Goal: Task Accomplishment & Management: Manage account settings

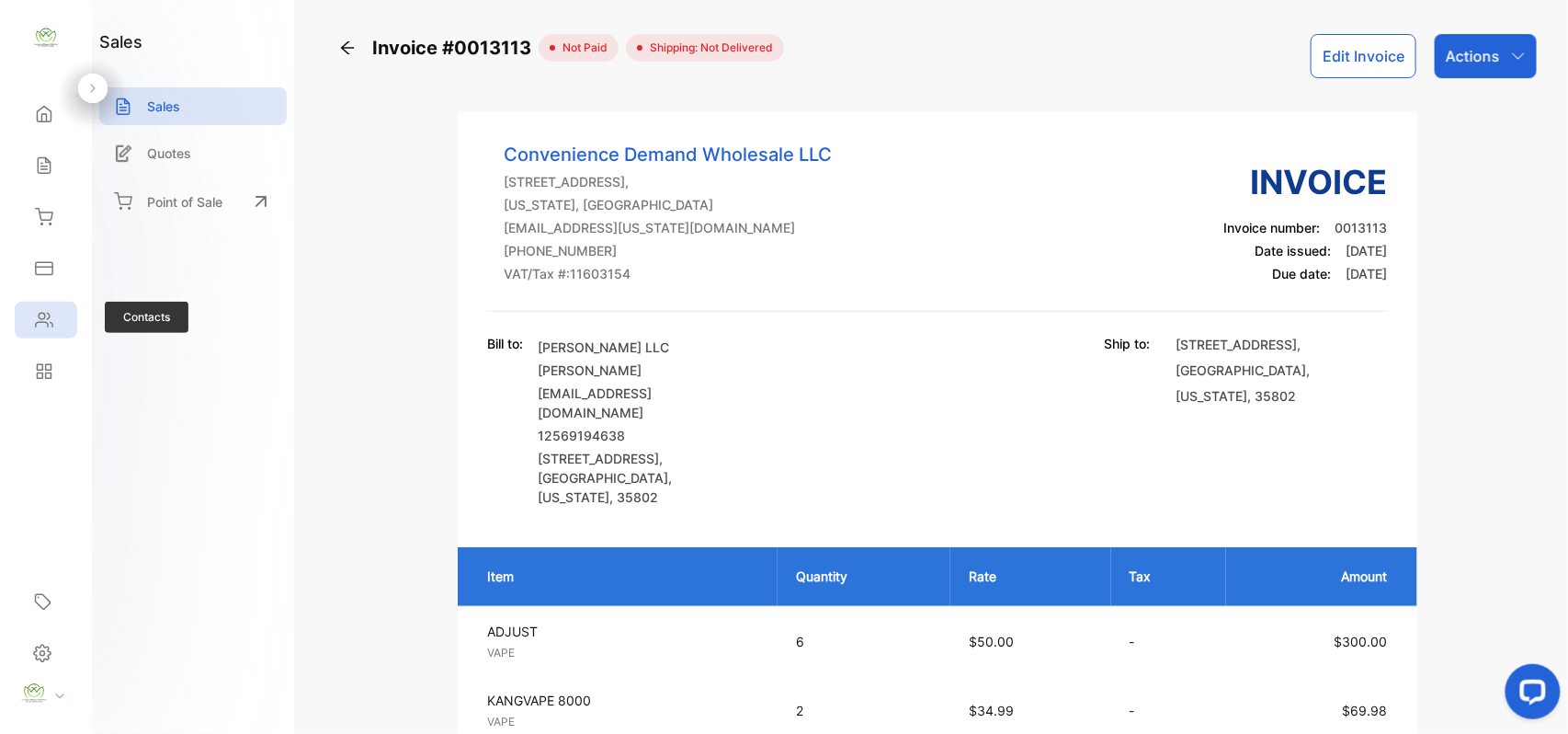
click at [67, 328] on div "Contacts" at bounding box center [46, 320] width 63 height 37
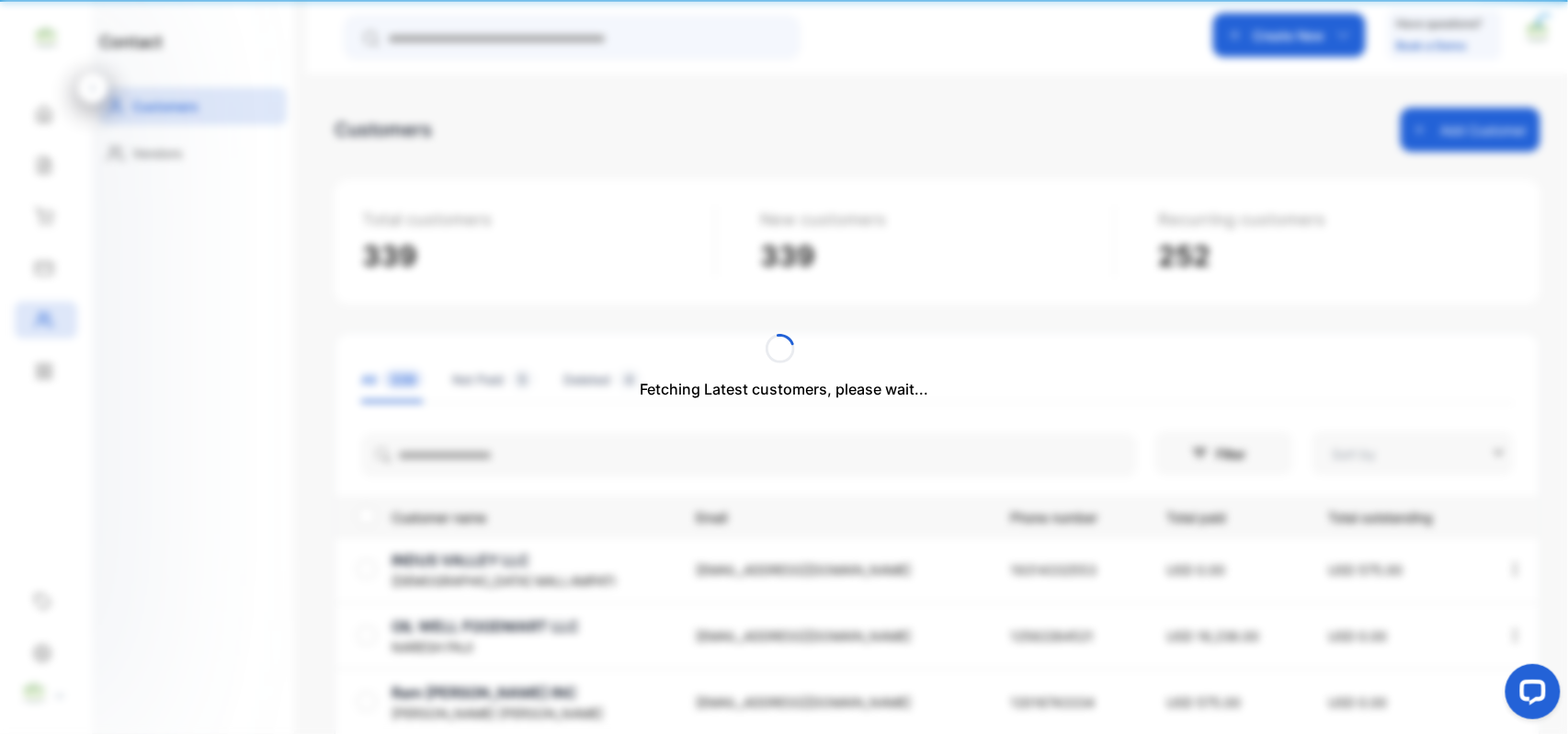
type input "**********"
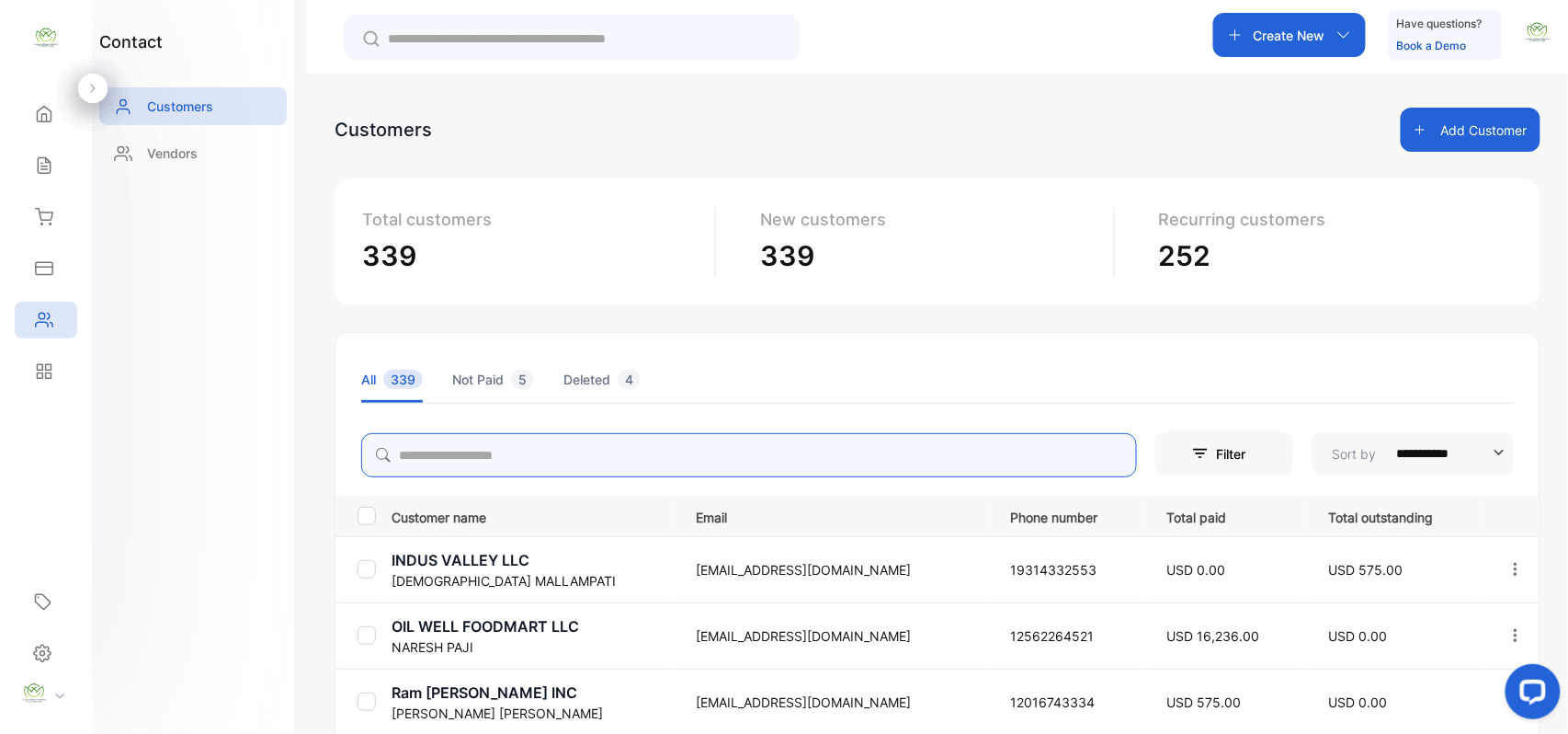
click at [568, 453] on input "search" at bounding box center [748, 455] width 776 height 44
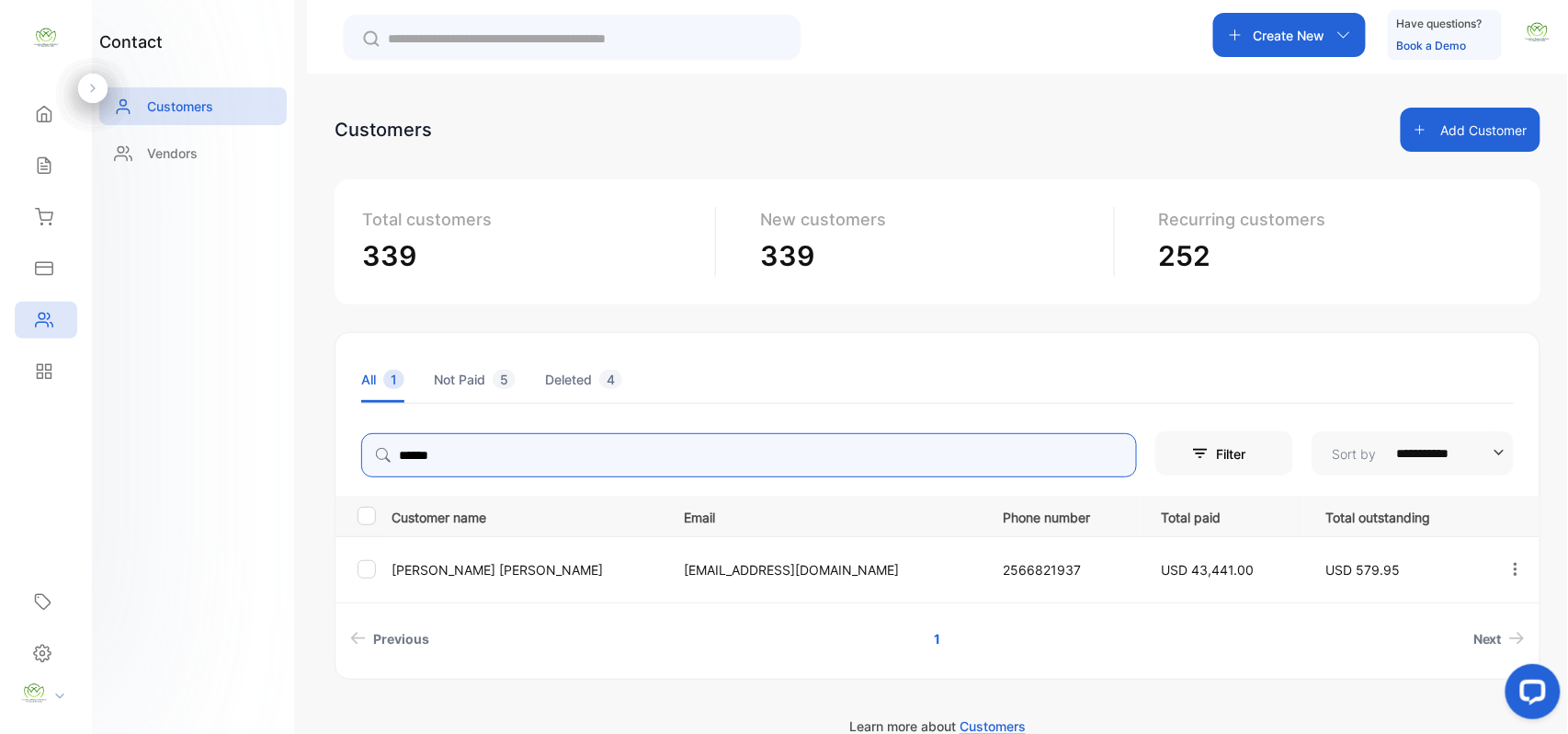
type input "******"
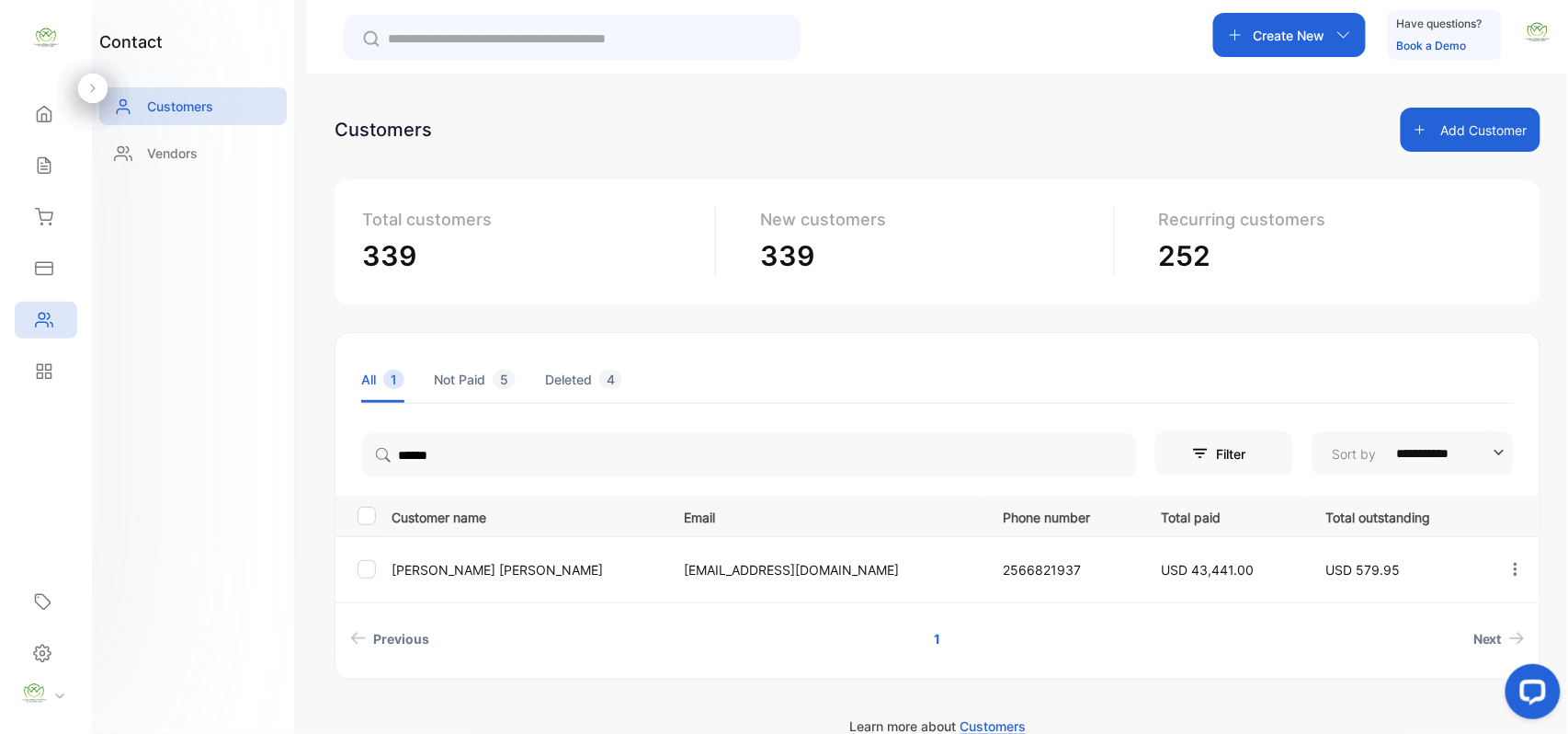
drag, startPoint x: 188, startPoint y: 503, endPoint x: 274, endPoint y: 501, distance: 86.0
click at [199, 503] on div "contact Customers Vendors" at bounding box center [193, 367] width 202 height 734
click at [462, 568] on p "[PERSON_NAME]" at bounding box center [526, 570] width 270 height 19
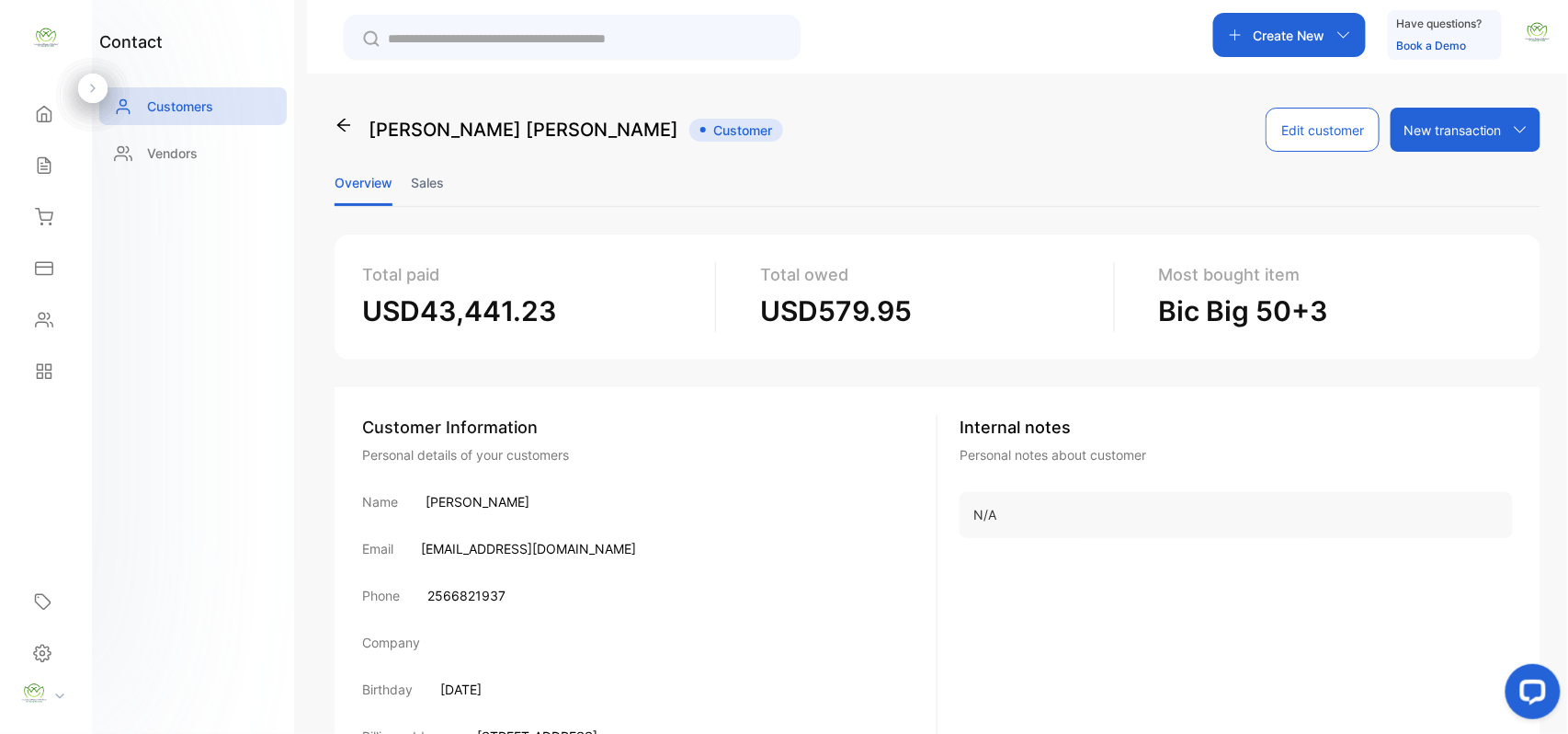
click at [435, 186] on li "Sales" at bounding box center [427, 181] width 33 height 47
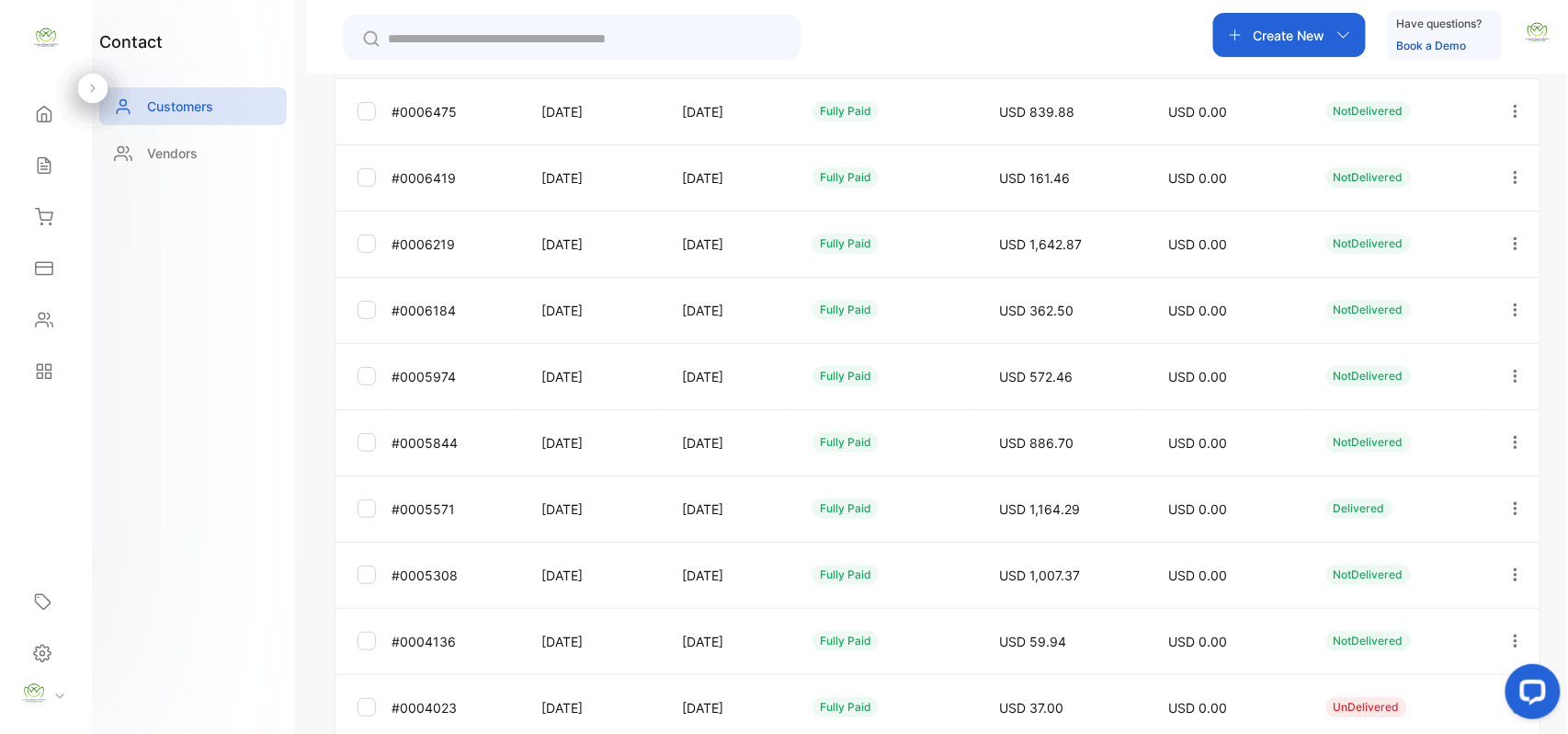
scroll to position [489, 0]
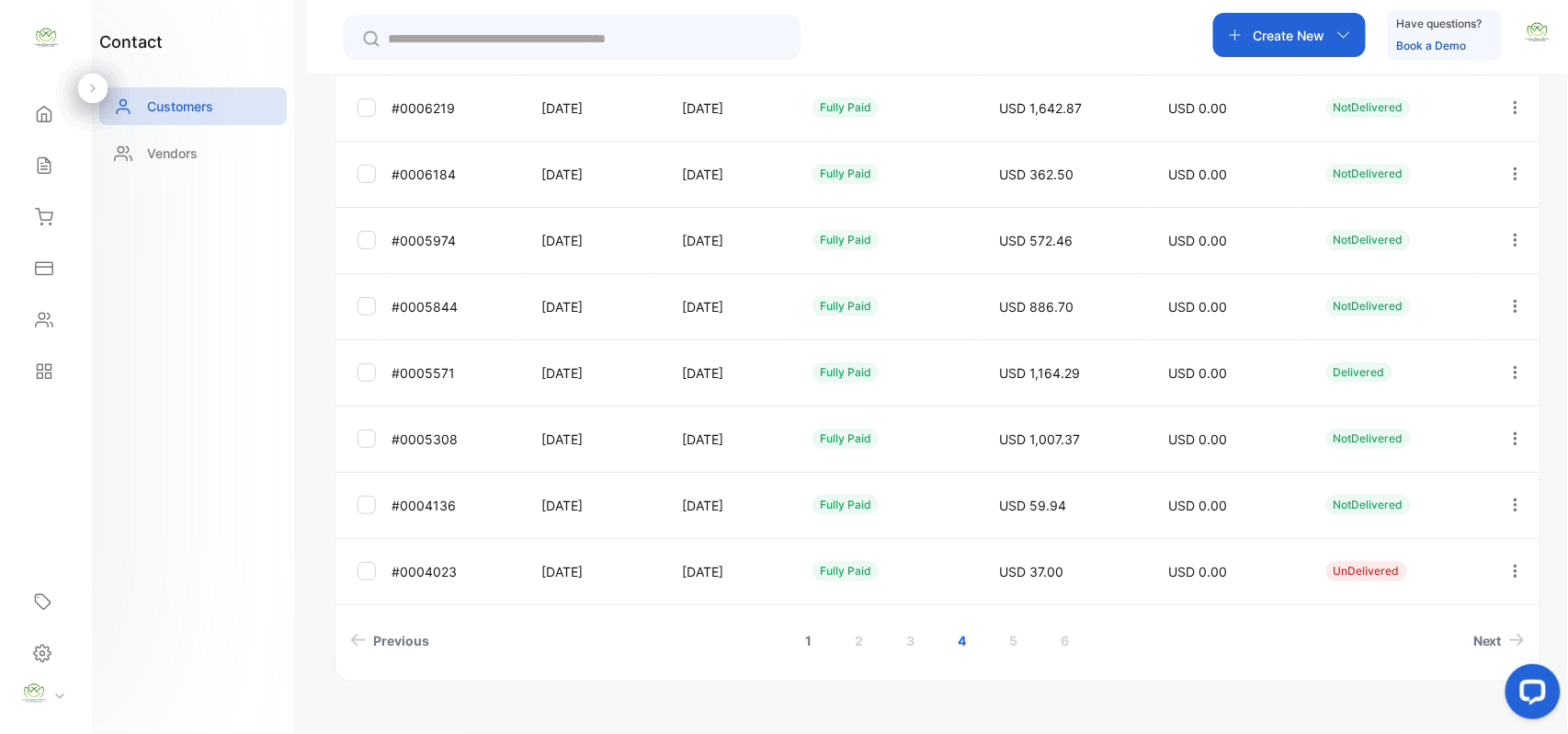
click at [802, 642] on link "1" at bounding box center [809, 640] width 50 height 34
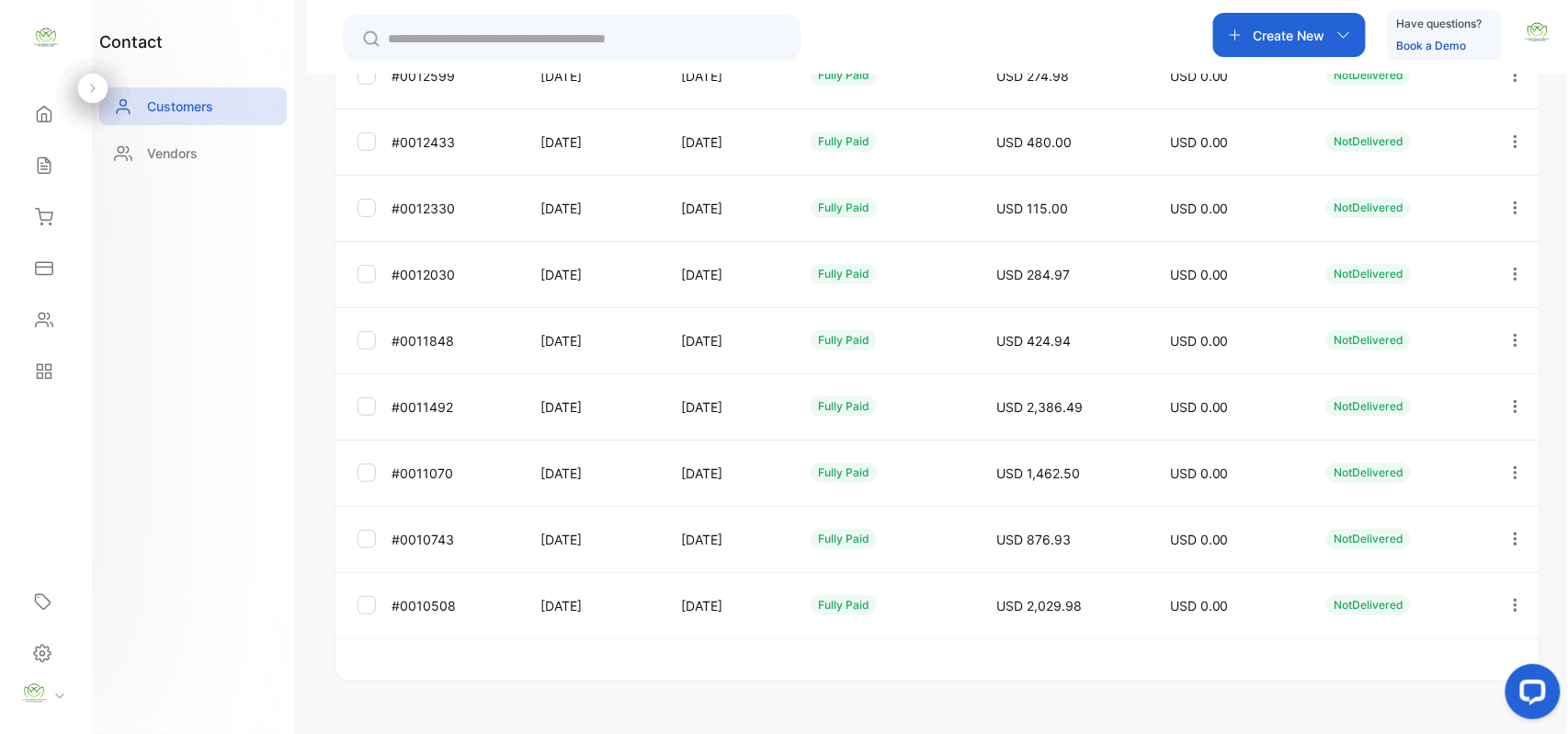
scroll to position [0, 0]
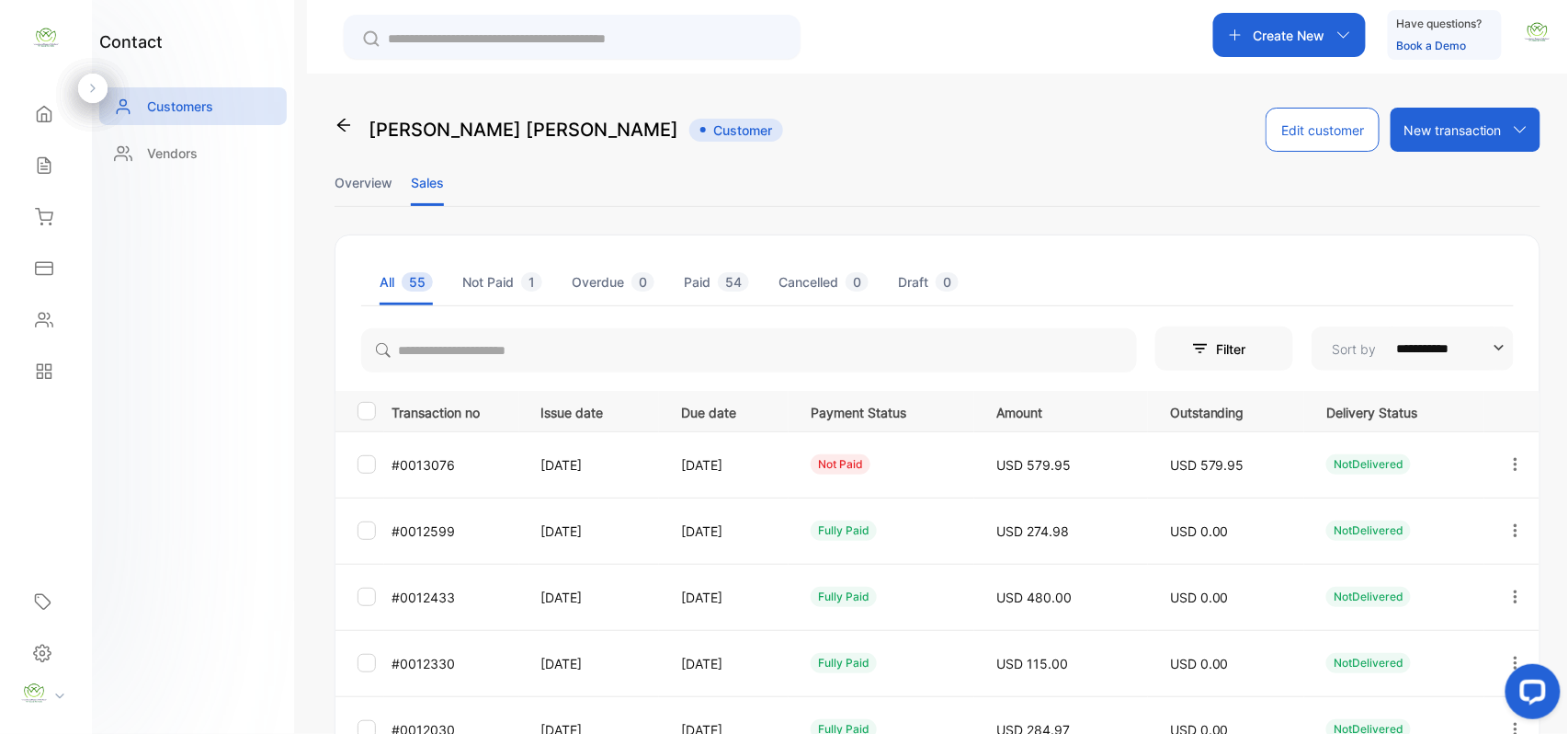
click at [1511, 467] on icon "button" at bounding box center [1516, 463] width 16 height 16
click at [1483, 523] on div "View" at bounding box center [1433, 520] width 207 height 37
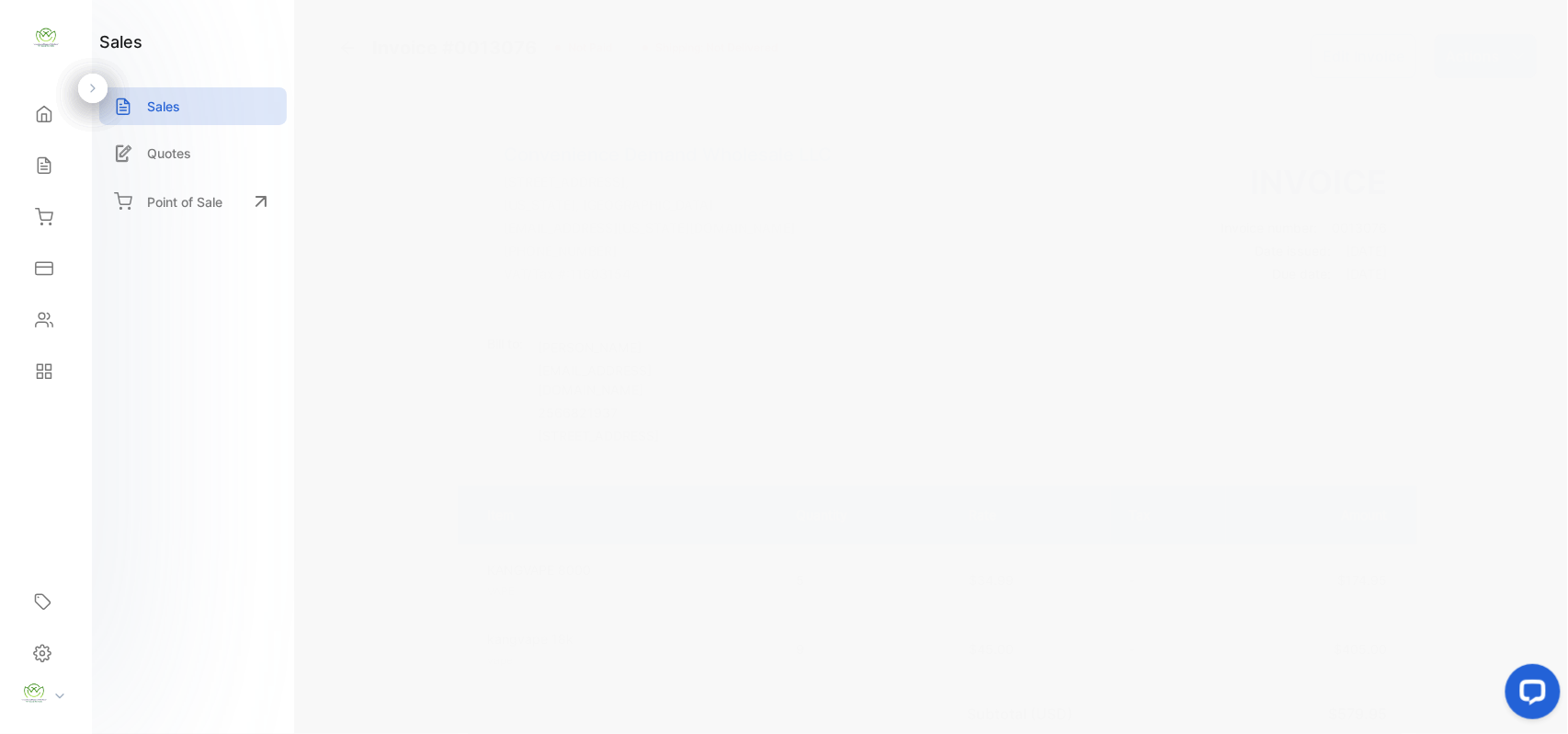
click at [1359, 57] on button "Edit Invoice" at bounding box center [1363, 56] width 105 height 44
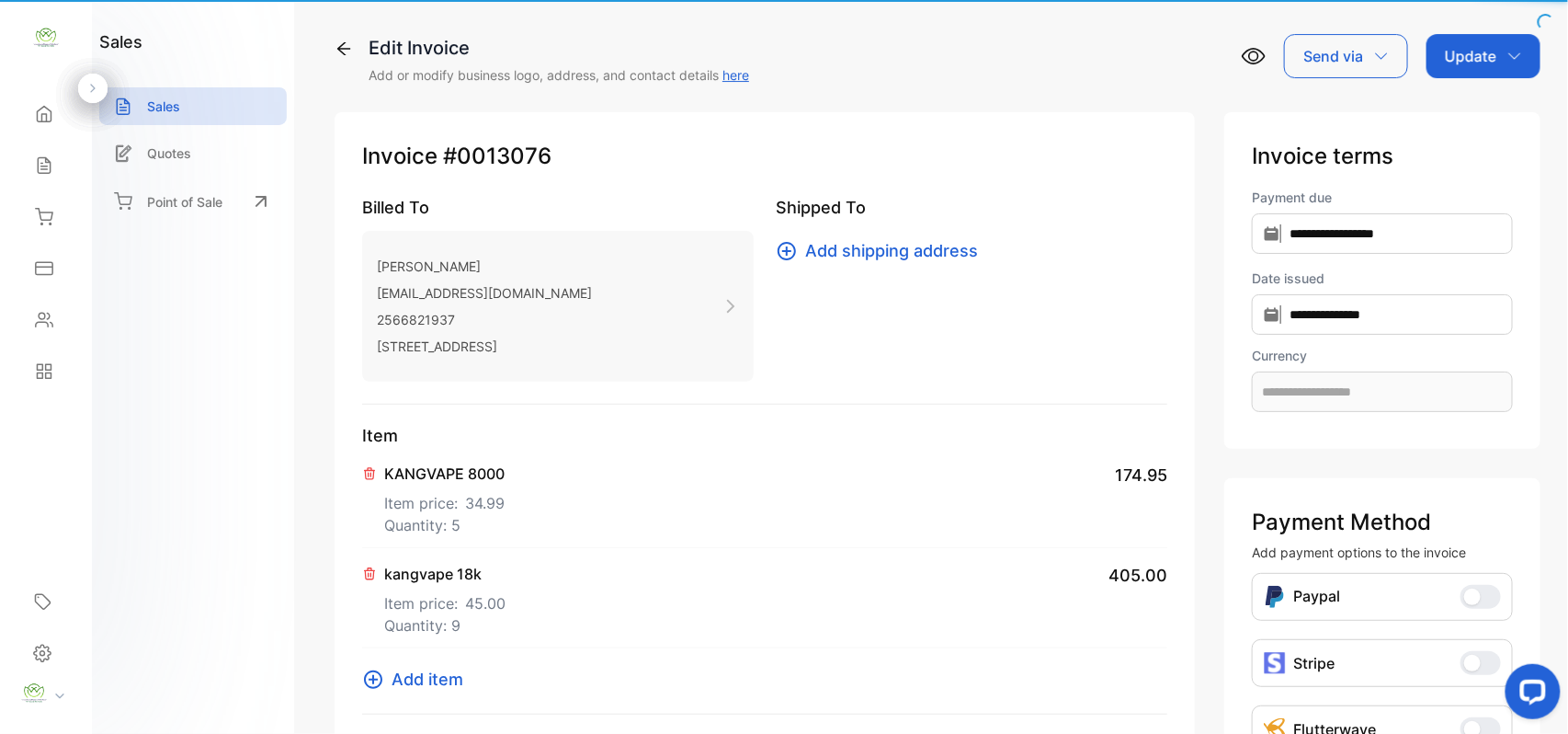
type input "**********"
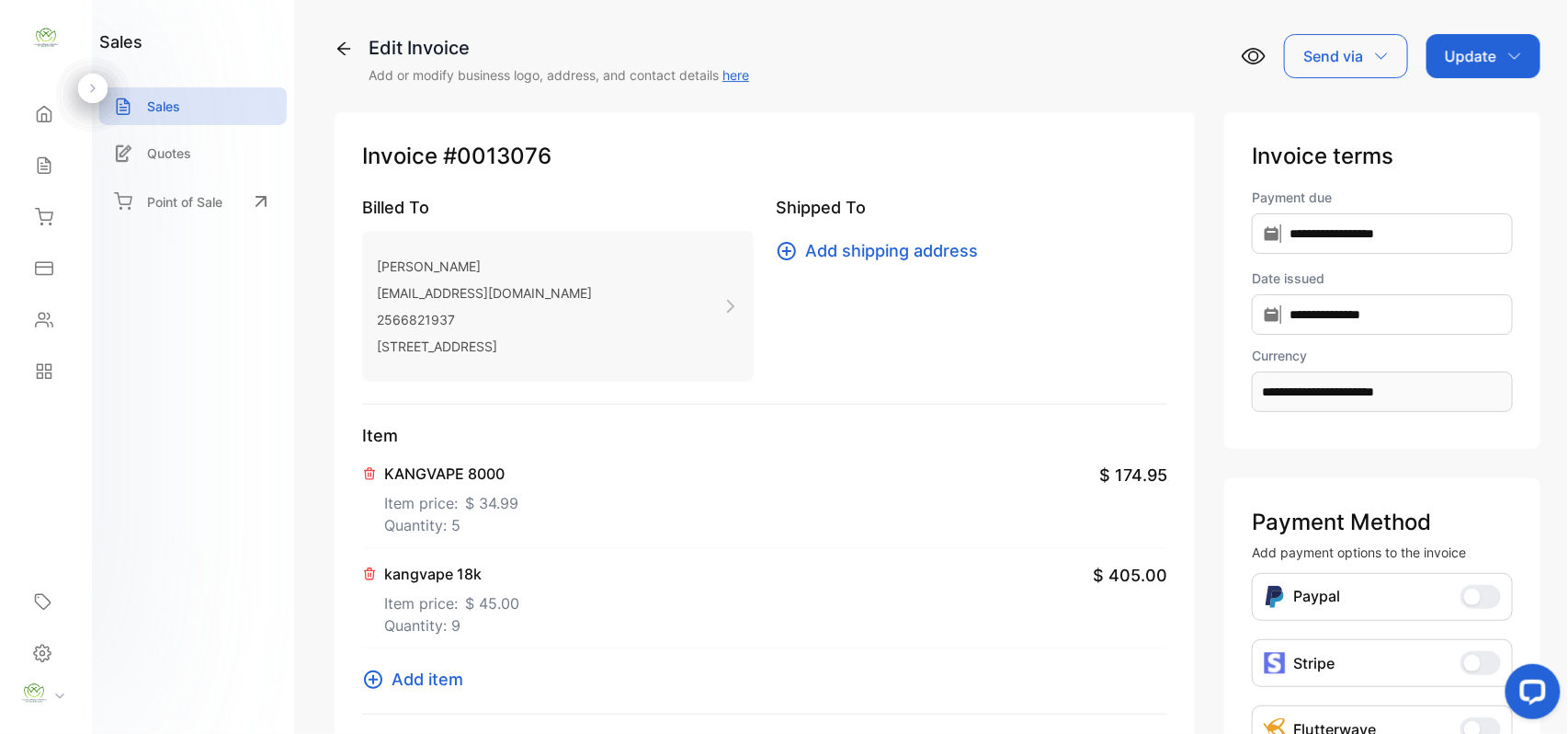
click at [377, 479] on button at bounding box center [370, 471] width 18 height 18
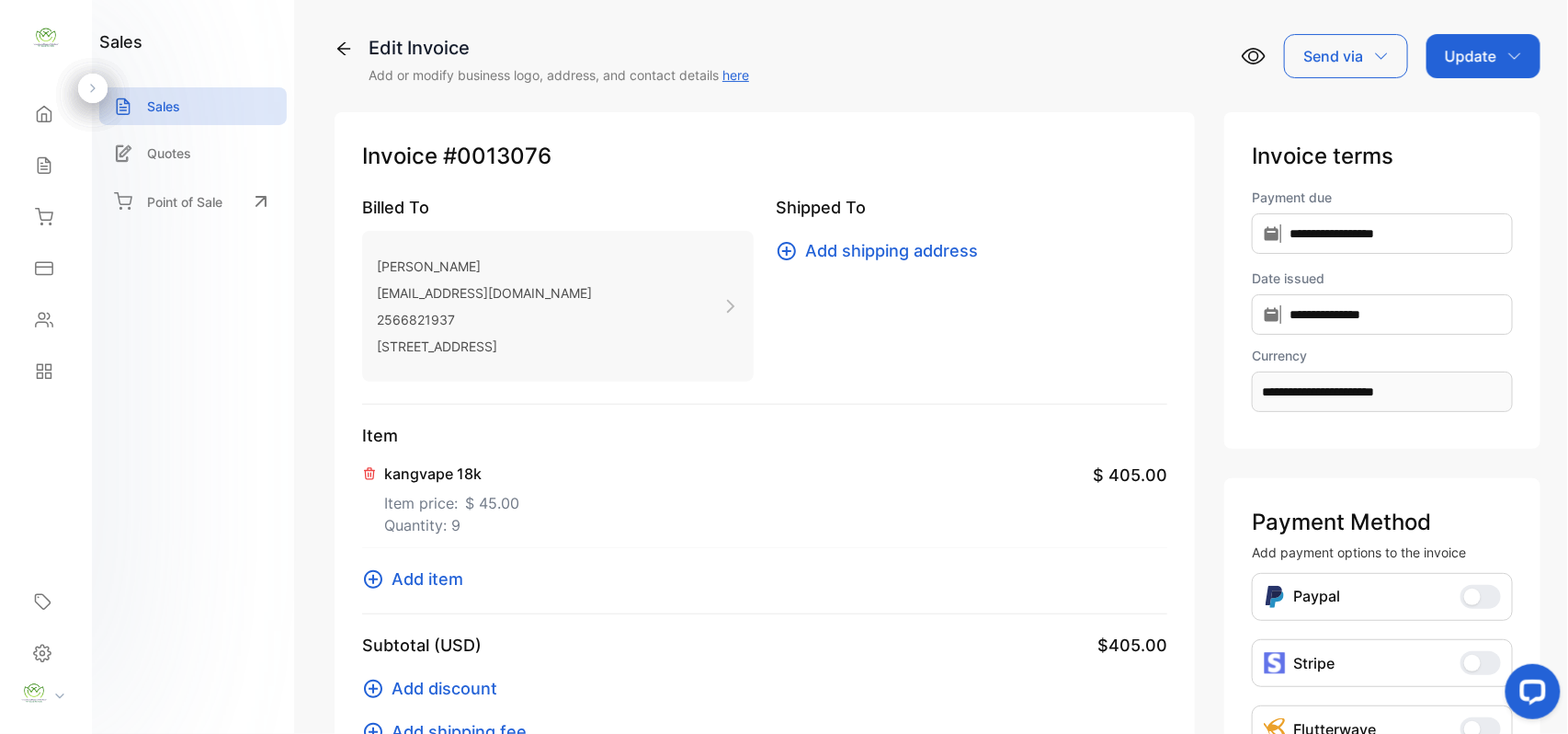
click at [372, 469] on icon at bounding box center [368, 473] width 14 height 14
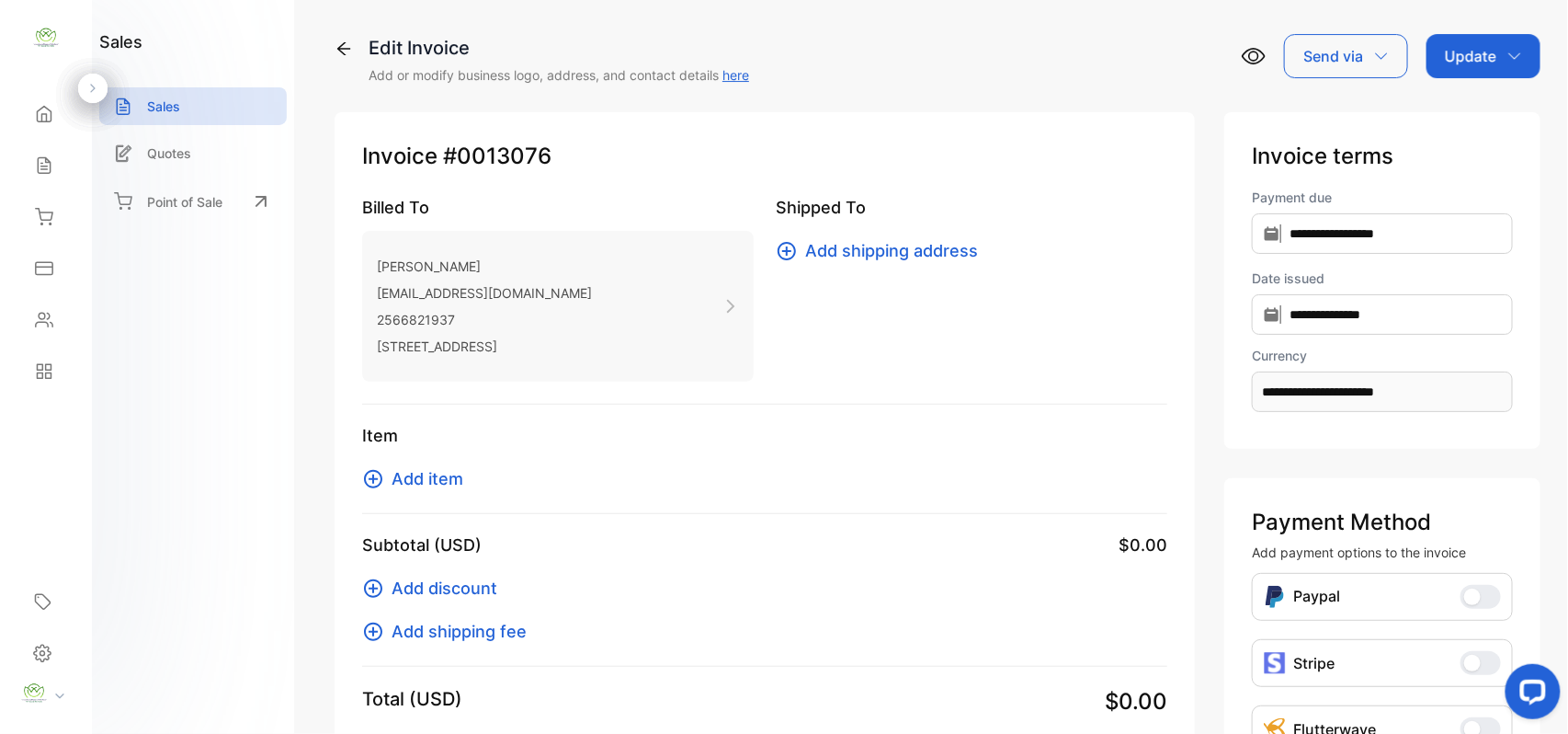
click at [476, 317] on p "2566821937" at bounding box center [484, 319] width 216 height 27
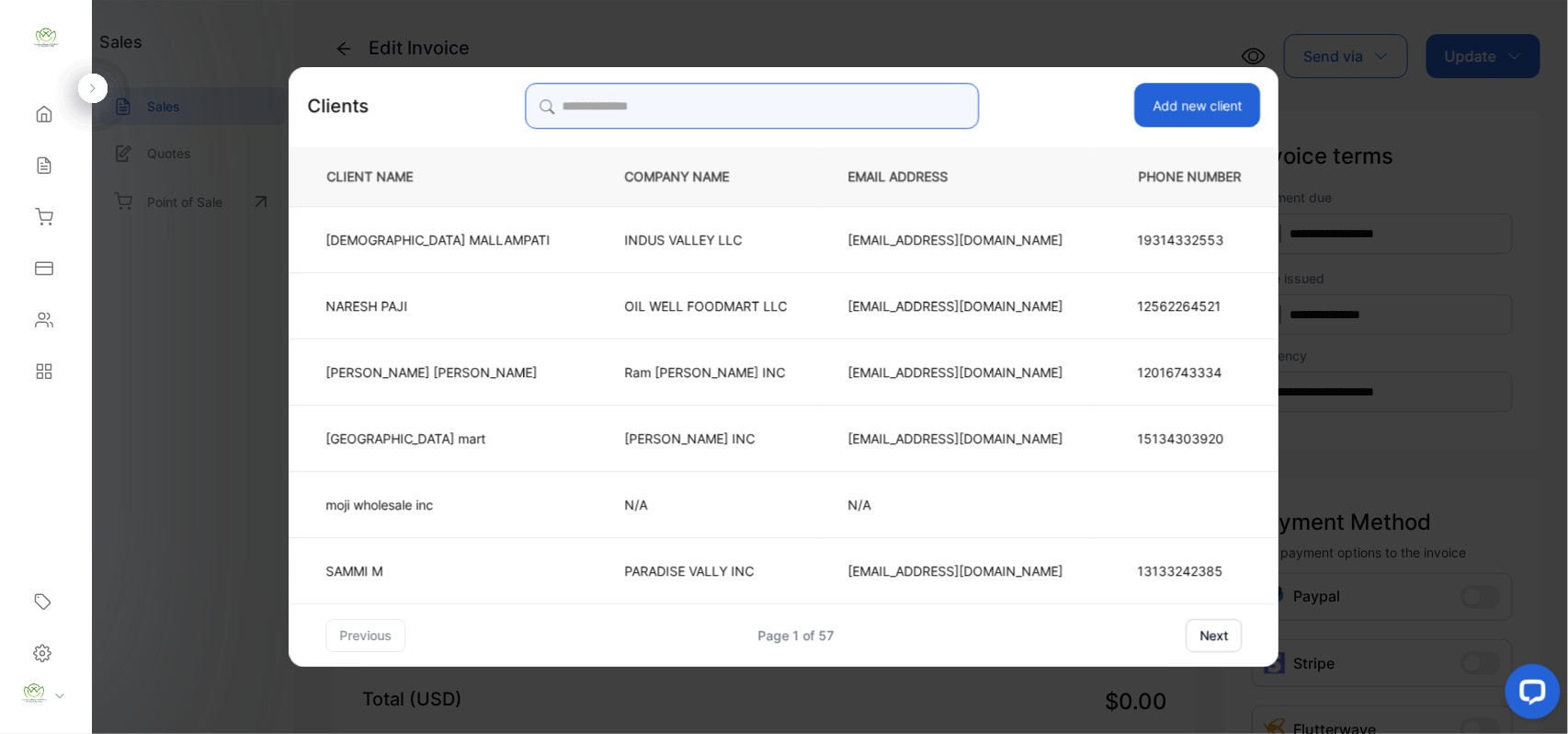
click at [791, 100] on input "search" at bounding box center [752, 105] width 454 height 46
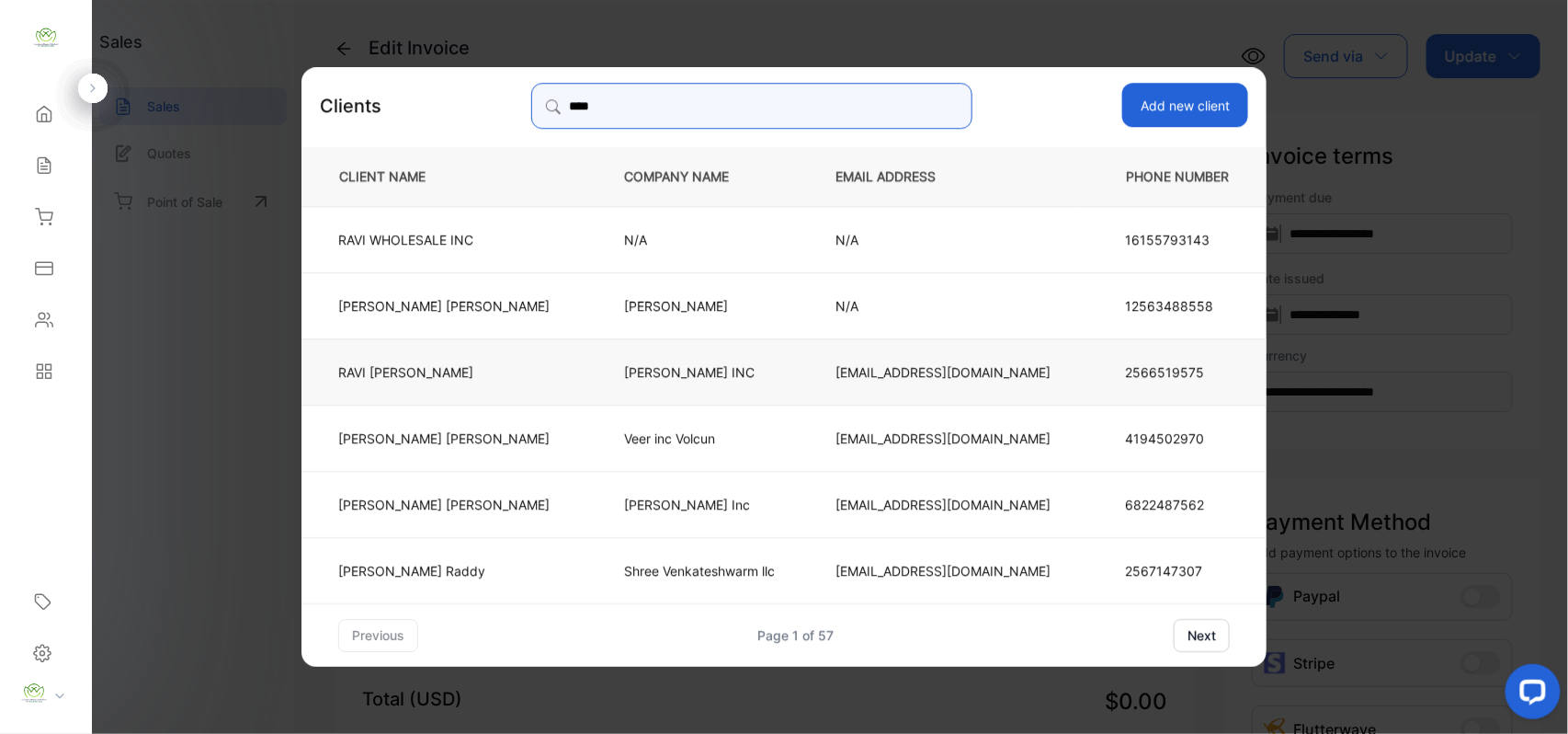
type input "****"
click at [497, 364] on p "[PERSON_NAME]" at bounding box center [444, 370] width 212 height 19
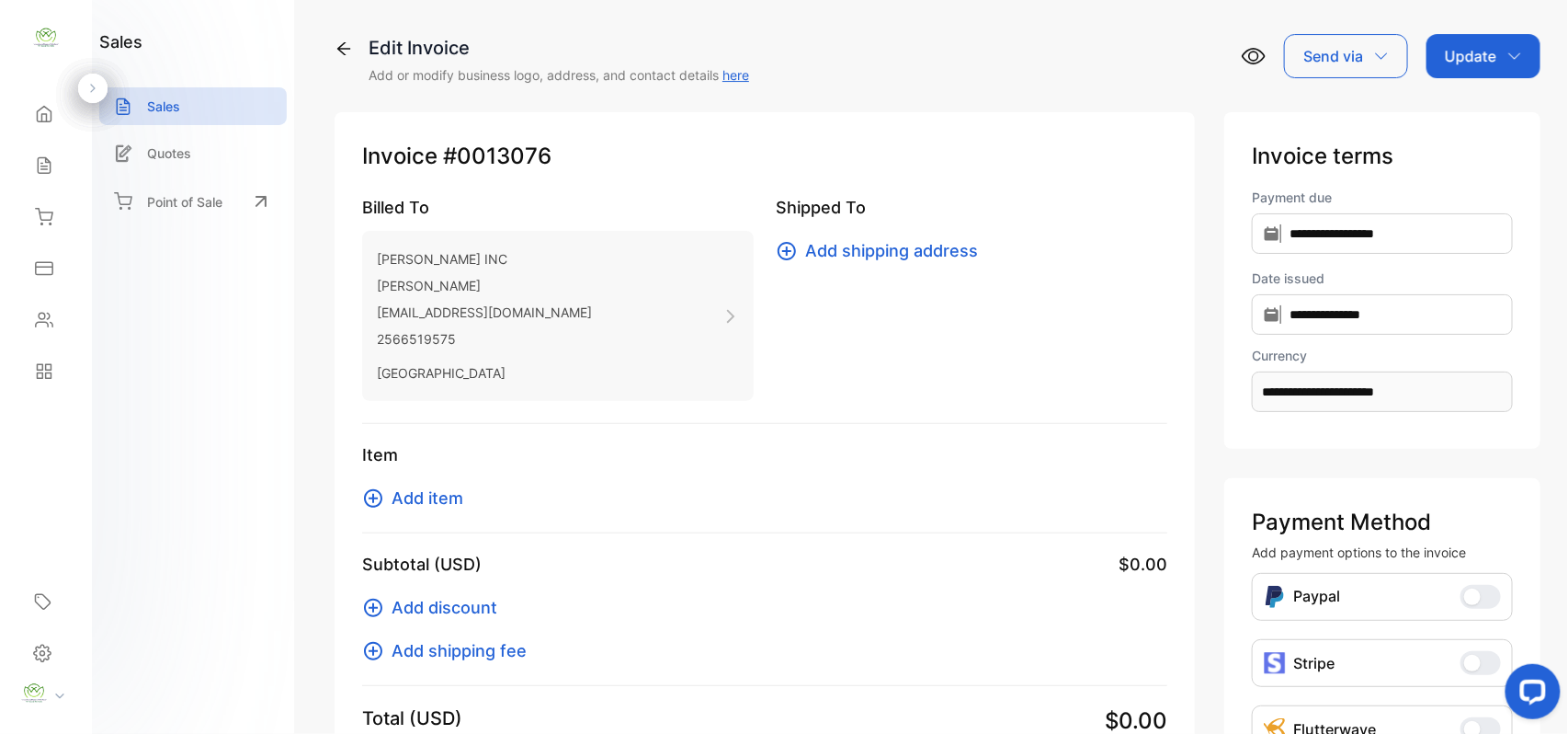
click at [439, 507] on span "Add item" at bounding box center [427, 498] width 72 height 25
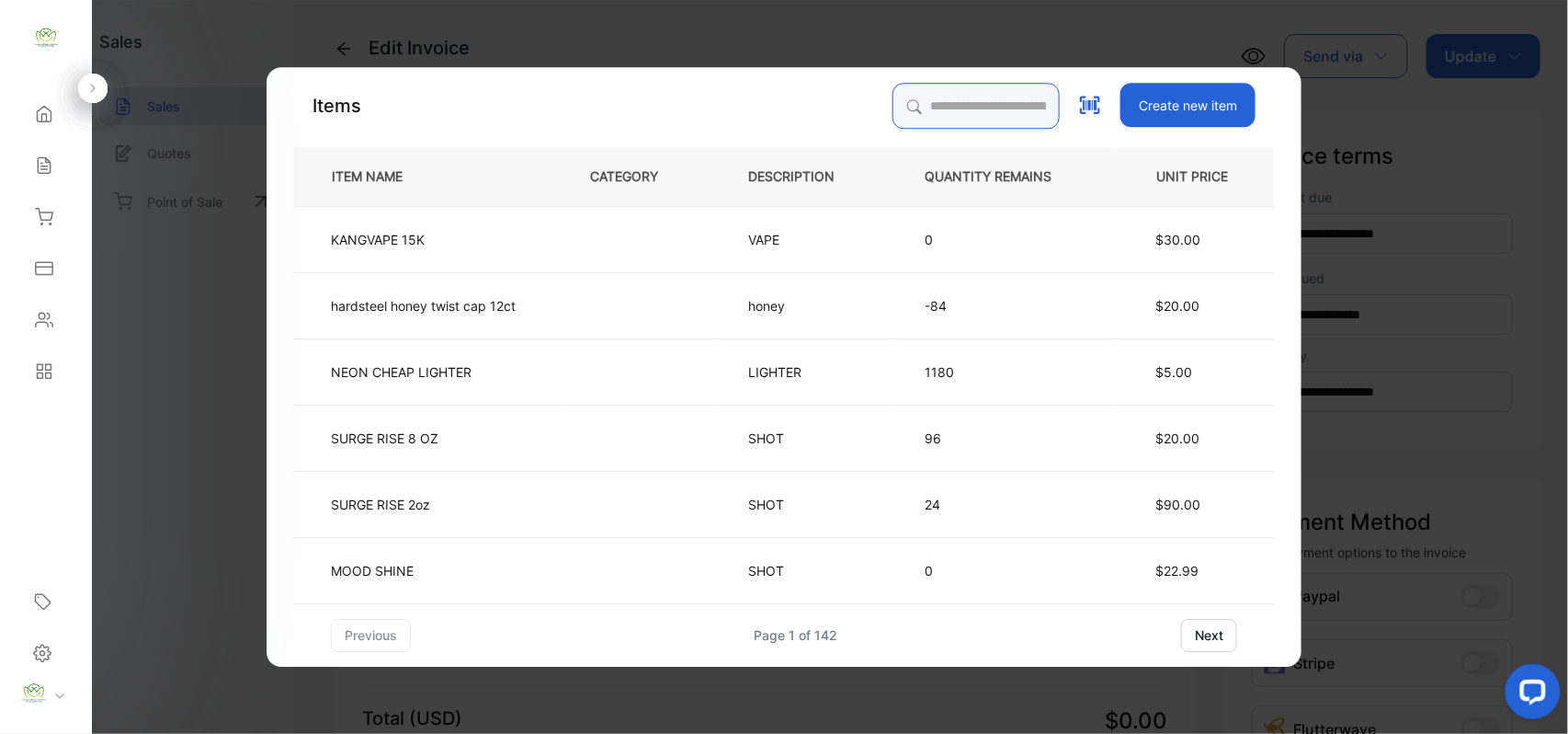
click at [937, 125] on input "search" at bounding box center [976, 105] width 167 height 46
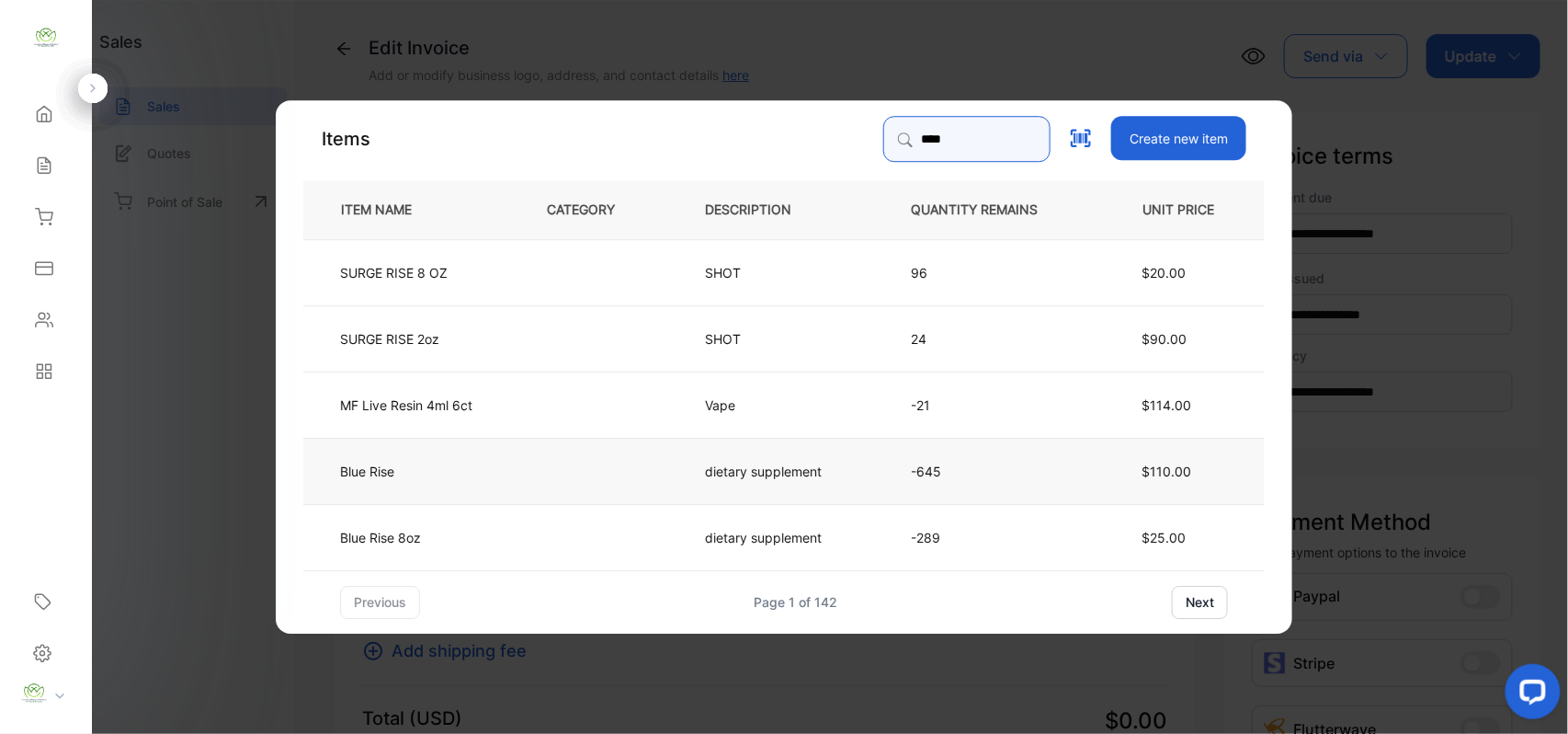
type input "****"
click at [461, 465] on td "Blue Rise" at bounding box center [409, 470] width 214 height 66
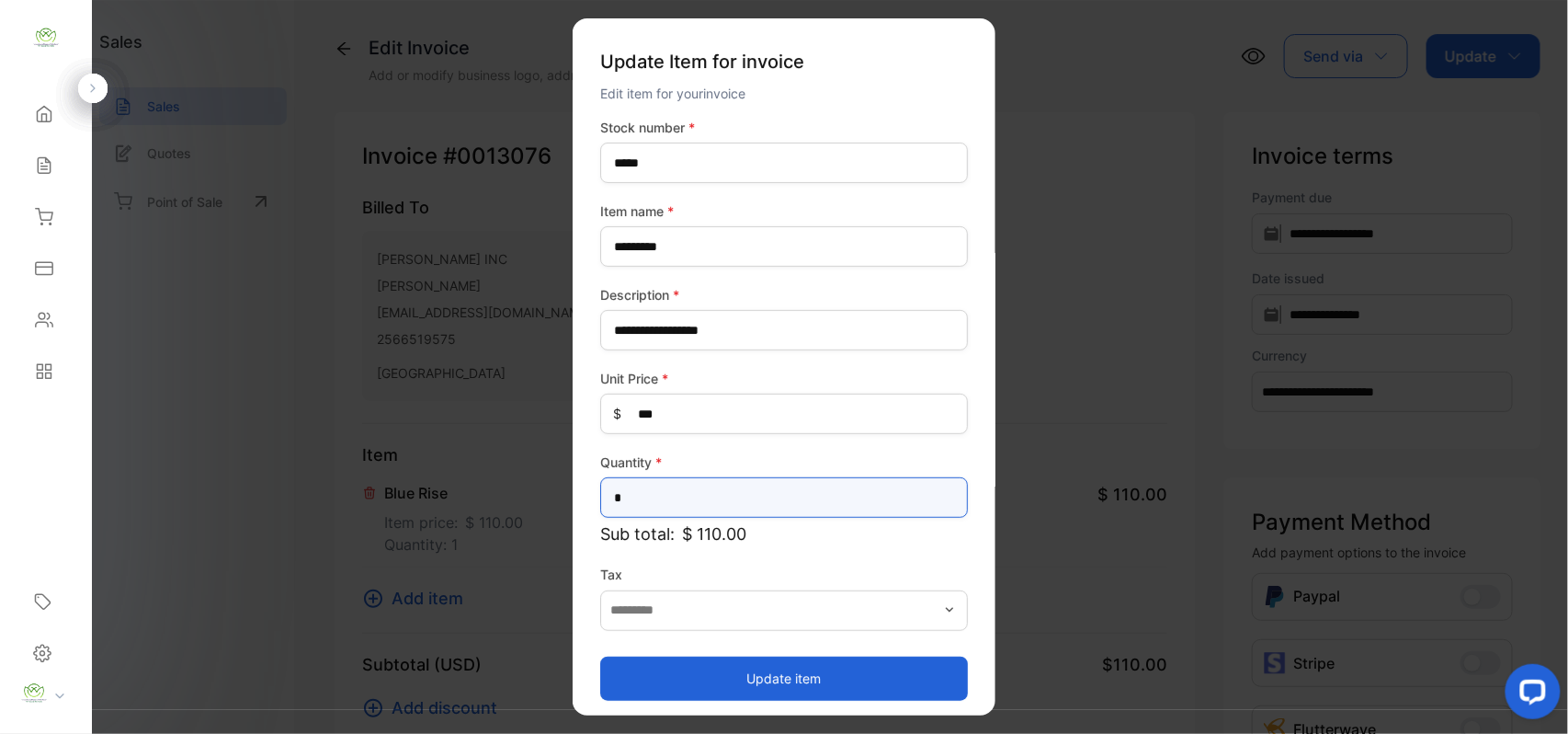
drag, startPoint x: 855, startPoint y: 478, endPoint x: 844, endPoint y: 487, distance: 14.2
click at [844, 487] on input "*" at bounding box center [784, 497] width 368 height 41
type input "*"
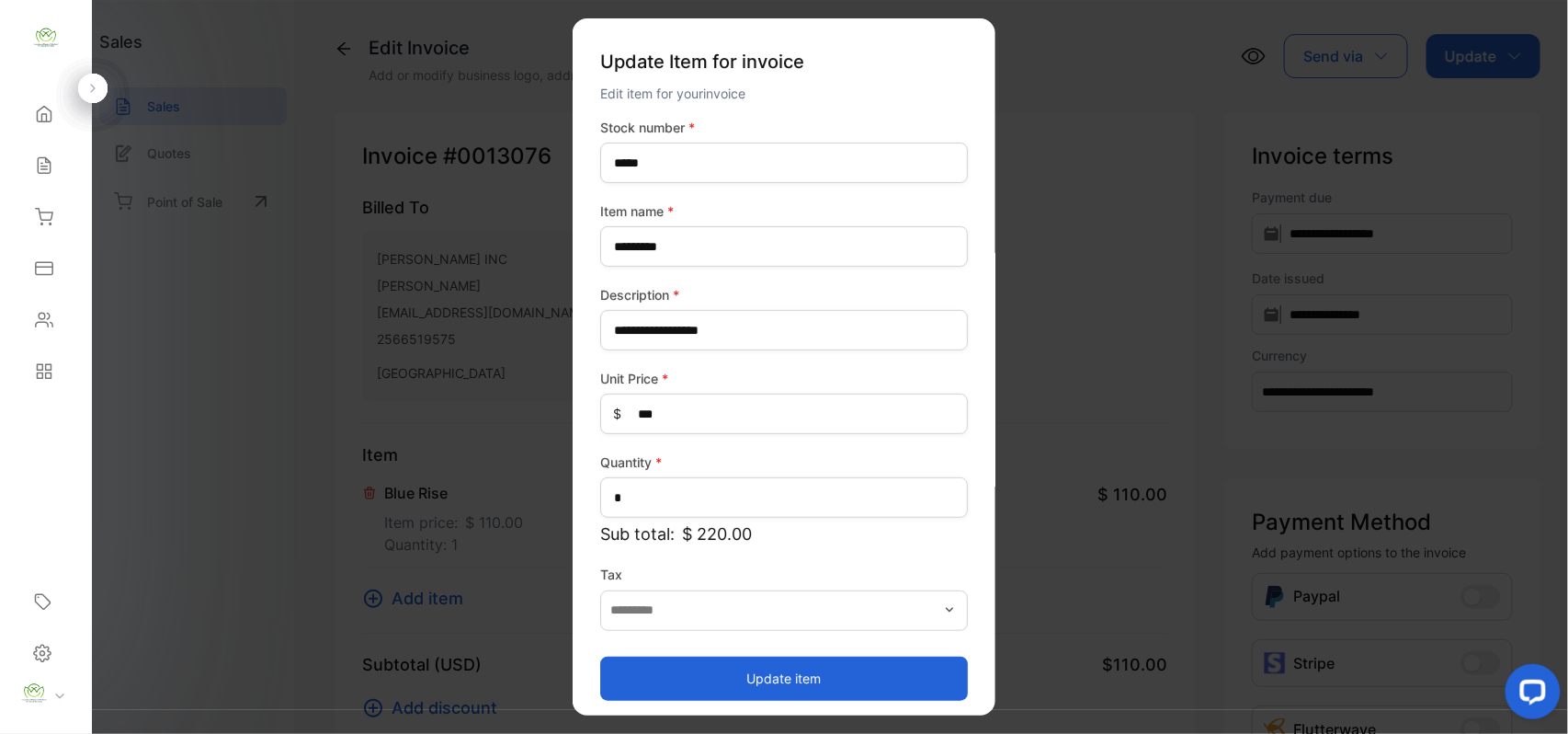
click at [782, 659] on button "Update item" at bounding box center [784, 677] width 368 height 44
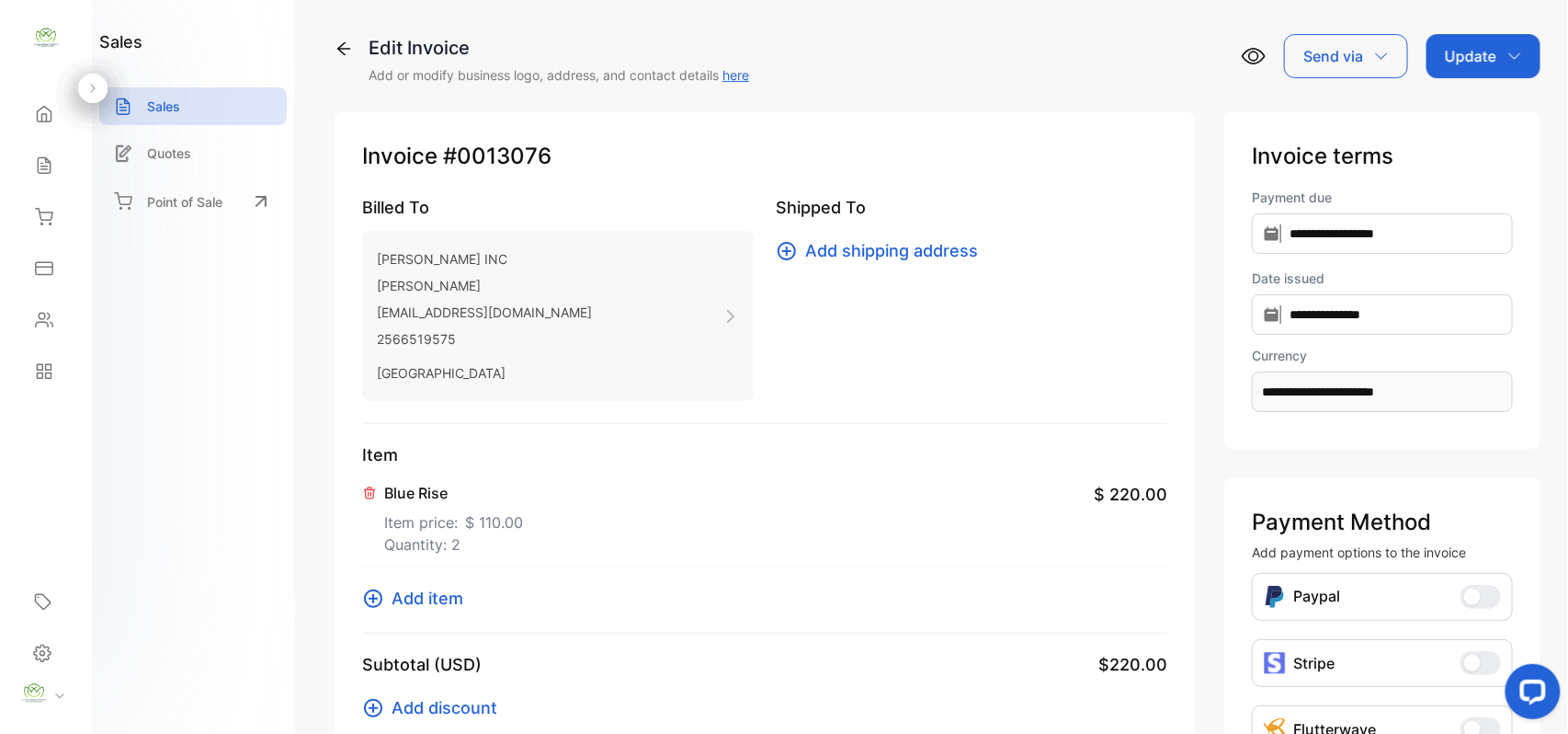
click at [428, 604] on span "Add item" at bounding box center [427, 598] width 72 height 25
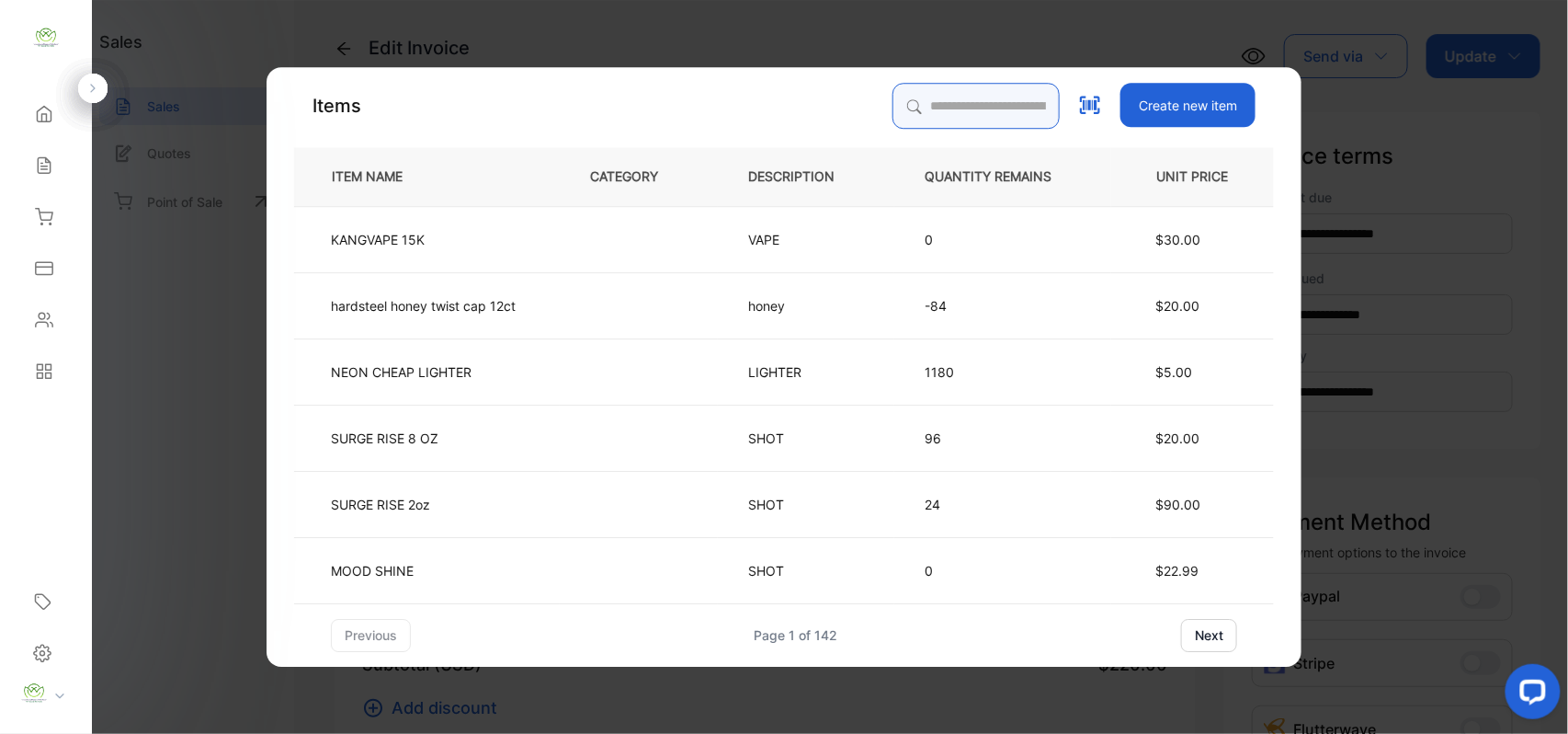
click at [942, 112] on input "search" at bounding box center [976, 105] width 167 height 46
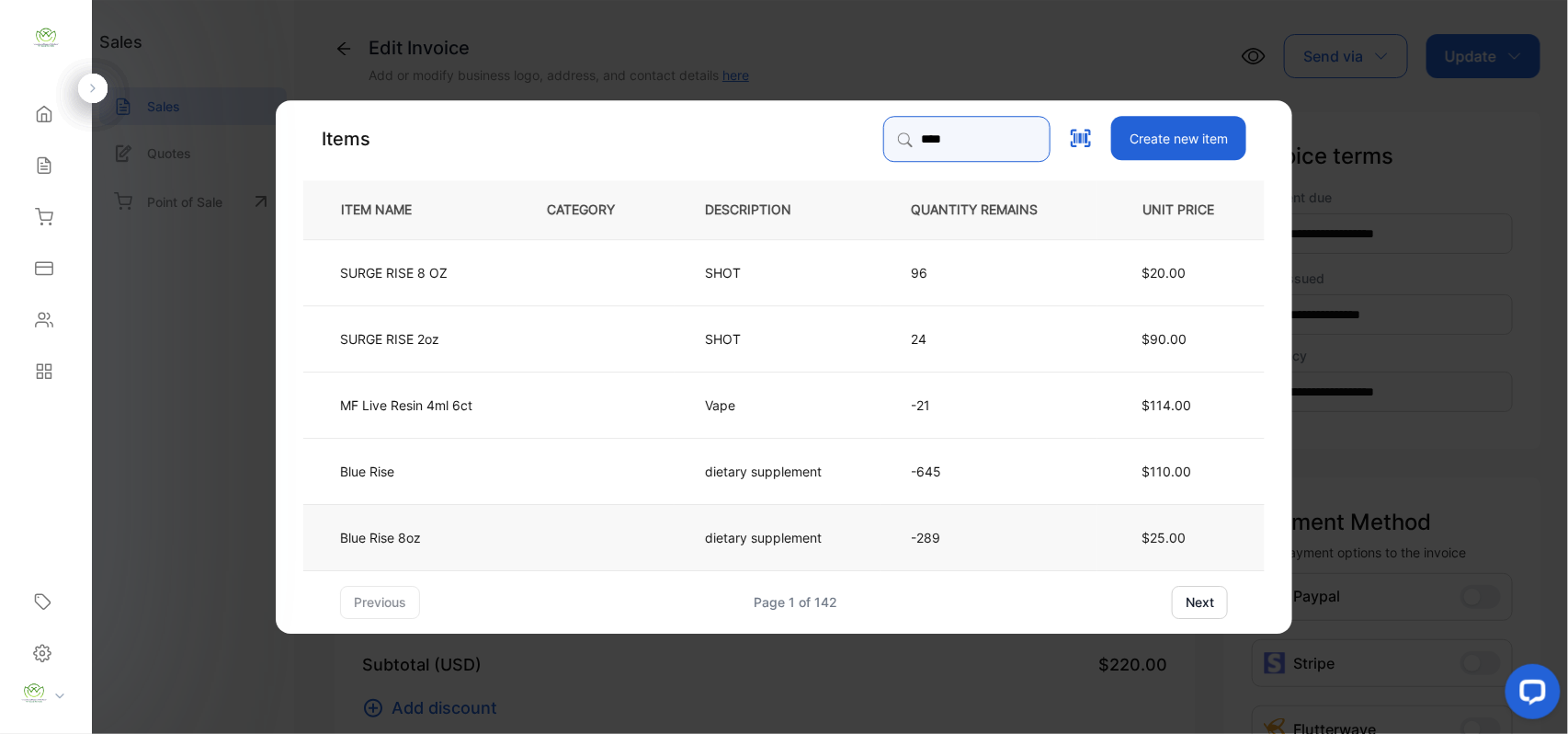
type input "****"
click at [509, 552] on td "Blue Rise 8oz" at bounding box center [409, 536] width 214 height 66
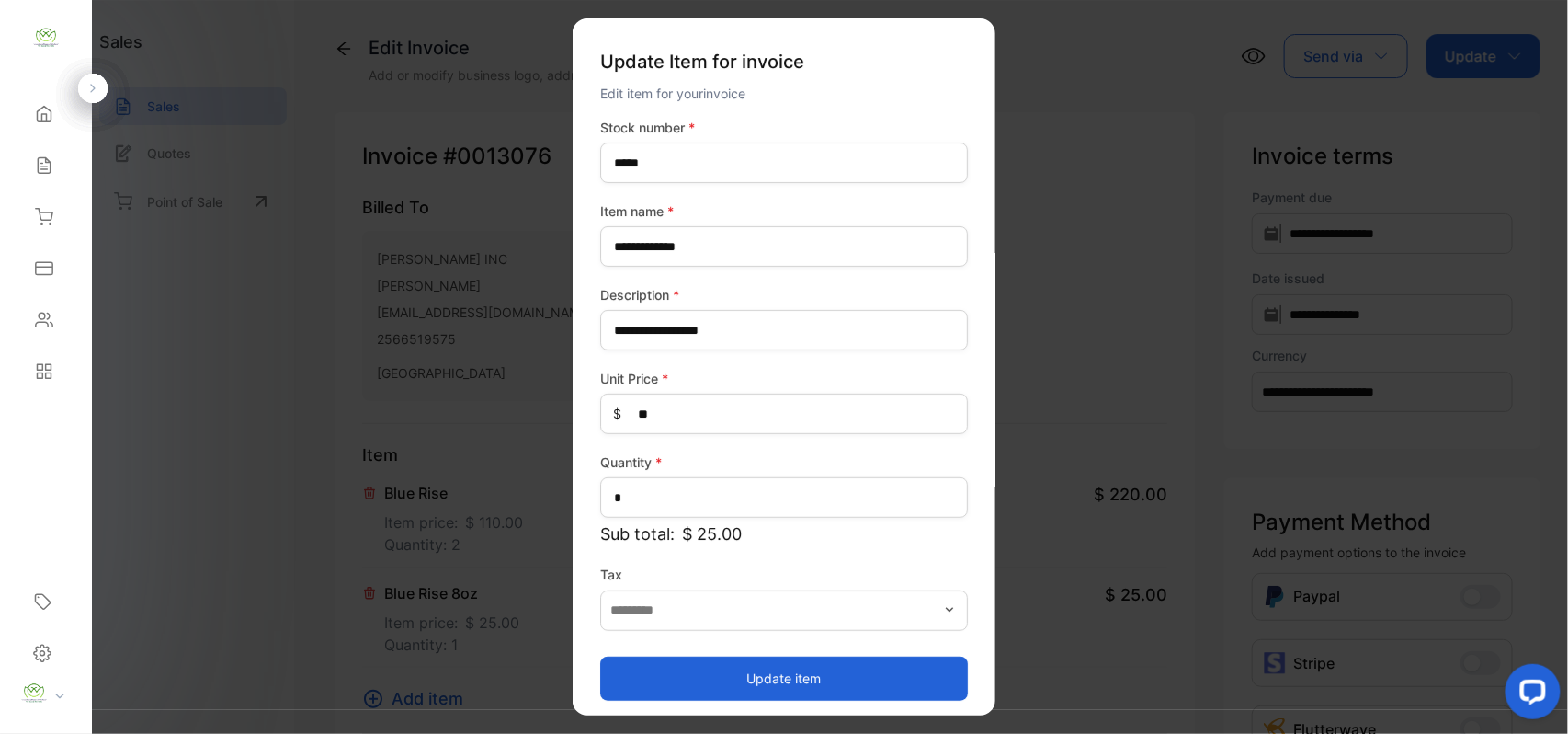
click at [690, 681] on button "Update item" at bounding box center [784, 677] width 368 height 44
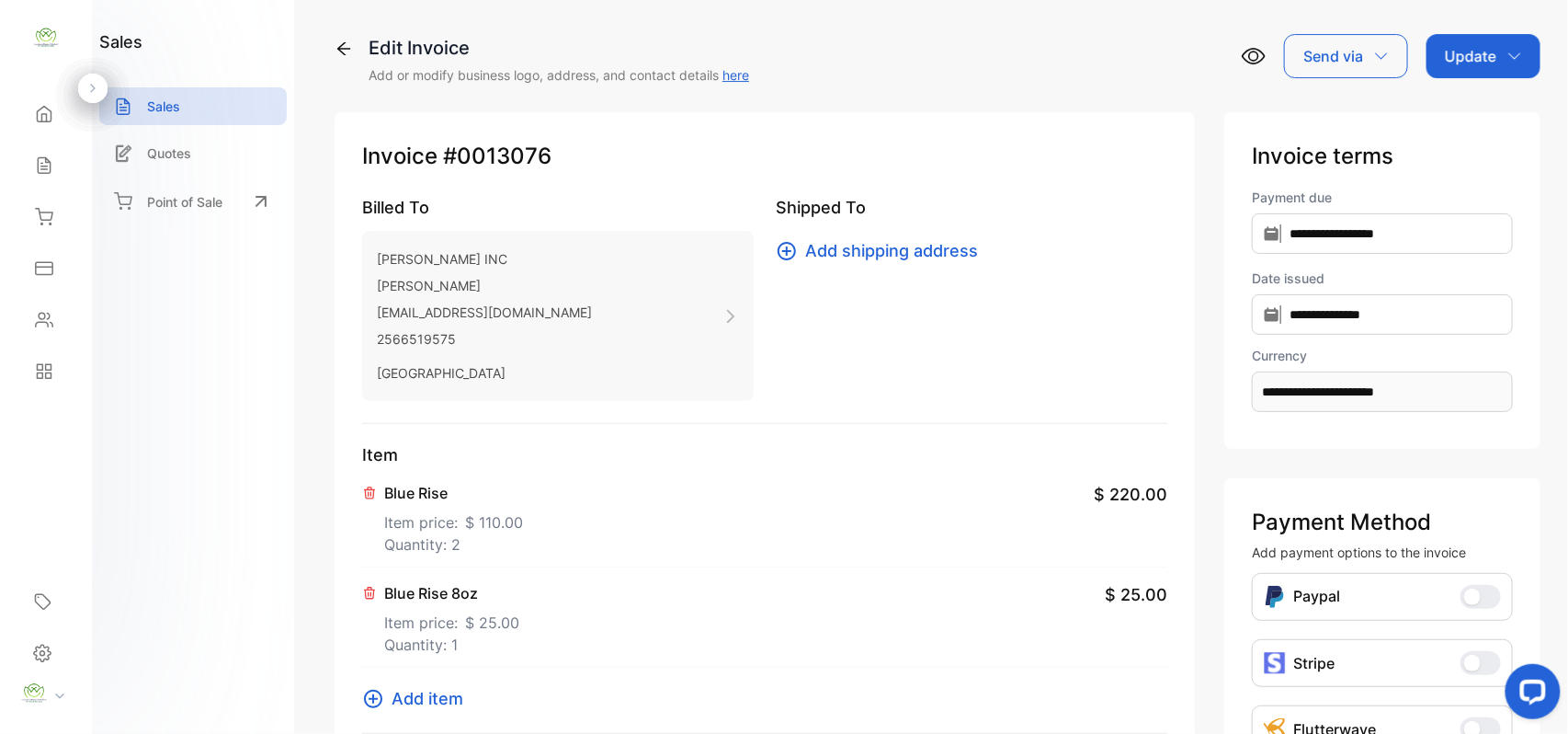
scroll to position [285, 0]
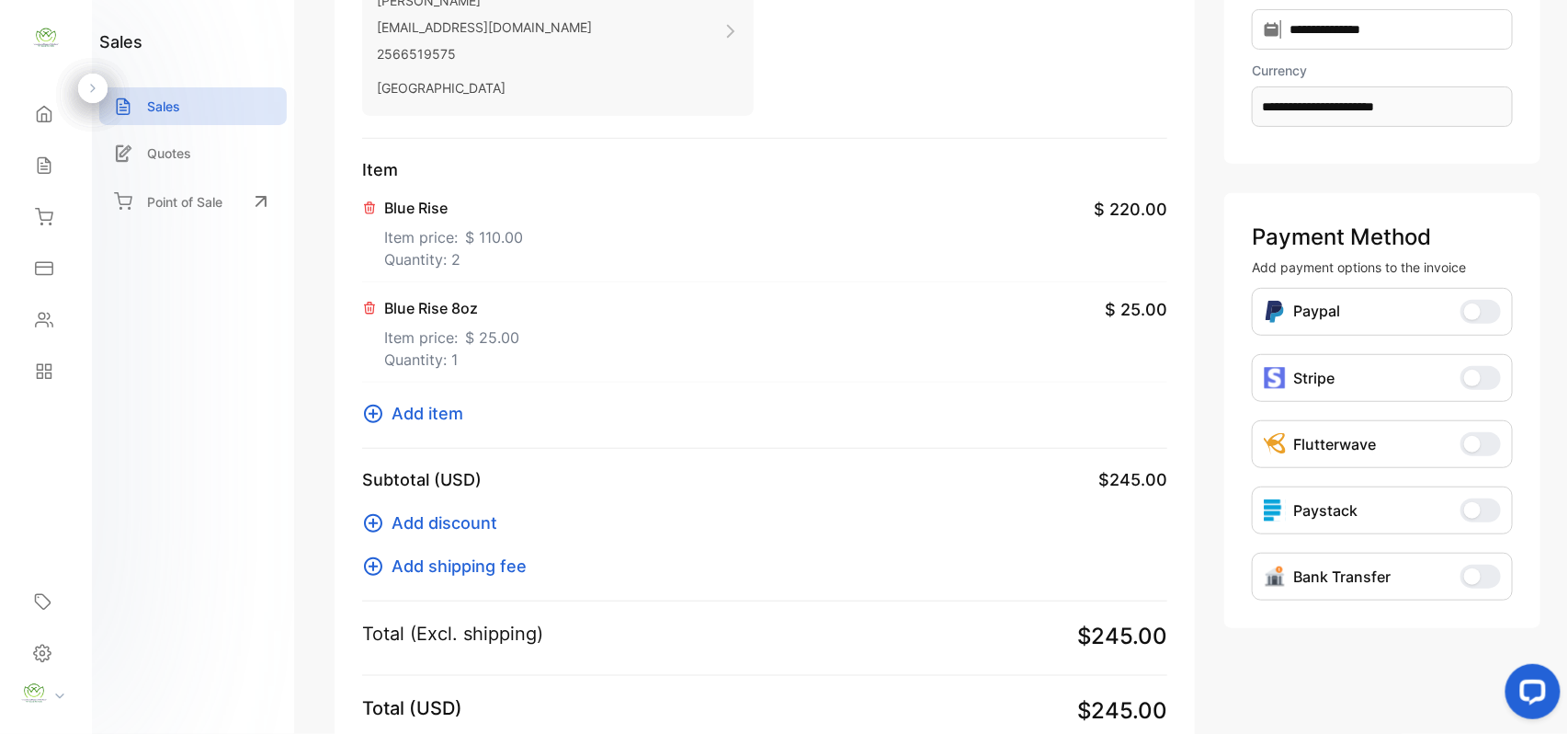
click at [398, 405] on span "Add item" at bounding box center [427, 413] width 72 height 25
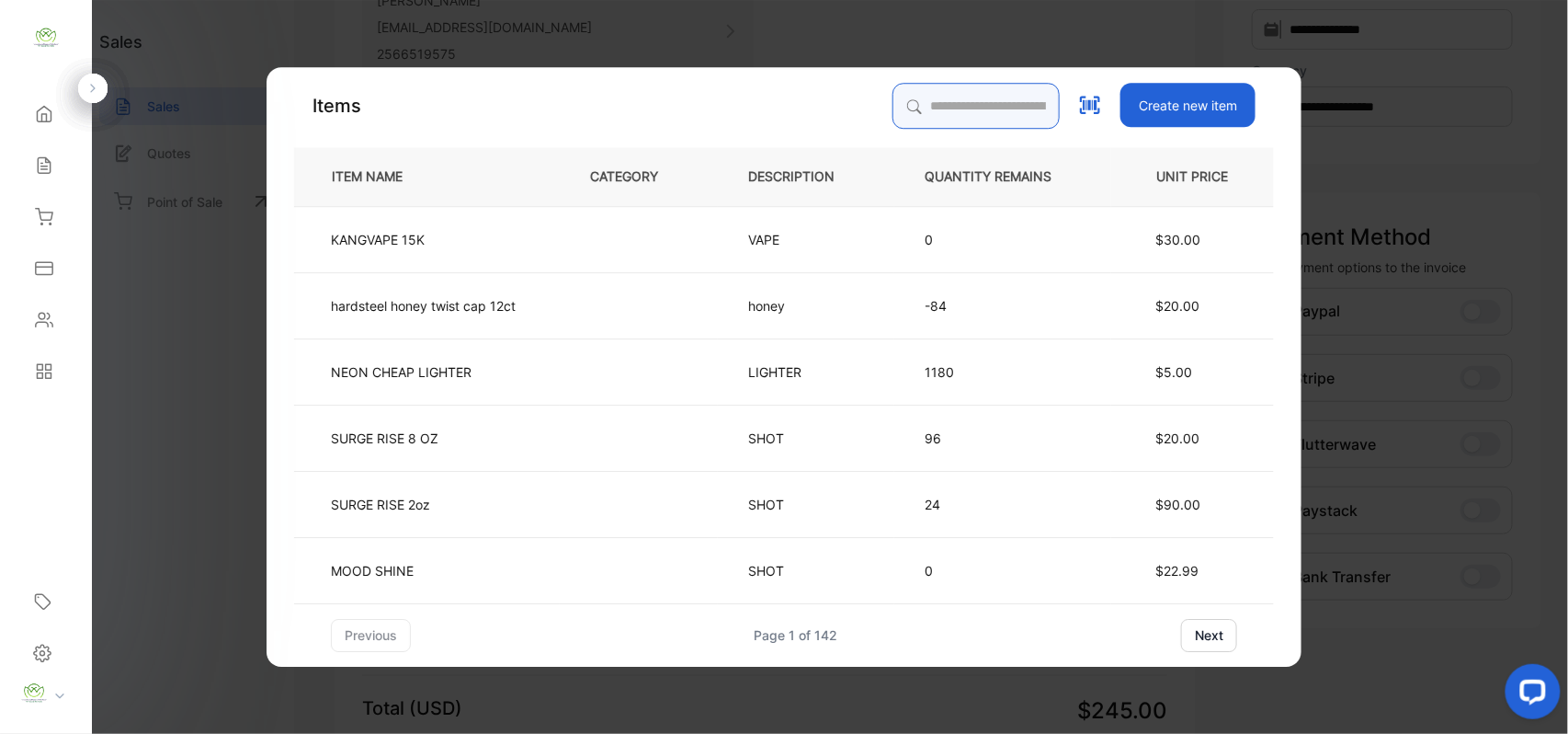
click at [893, 101] on input "search" at bounding box center [976, 105] width 167 height 46
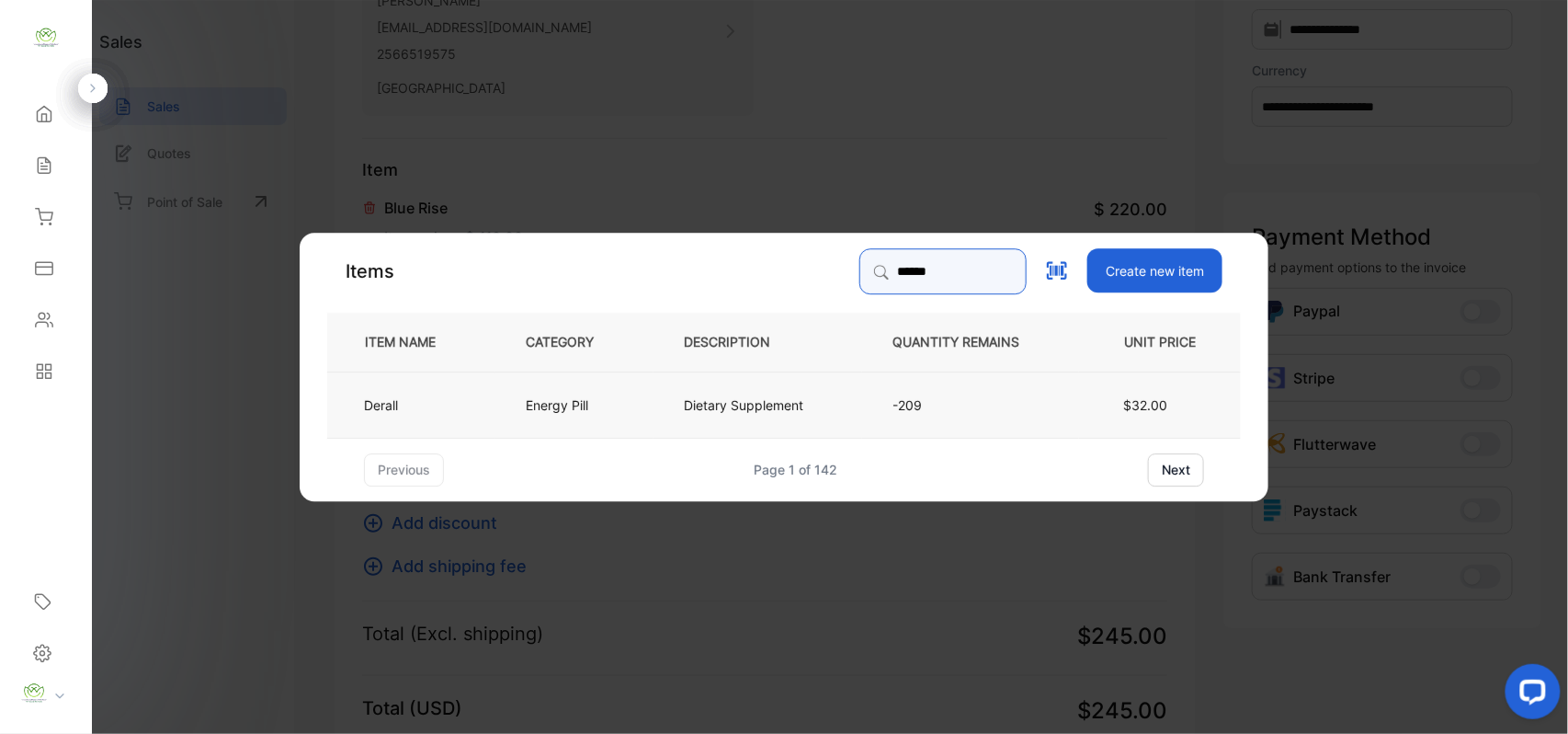
type input "******"
click at [515, 397] on td "Energy Pill" at bounding box center [575, 404] width 159 height 66
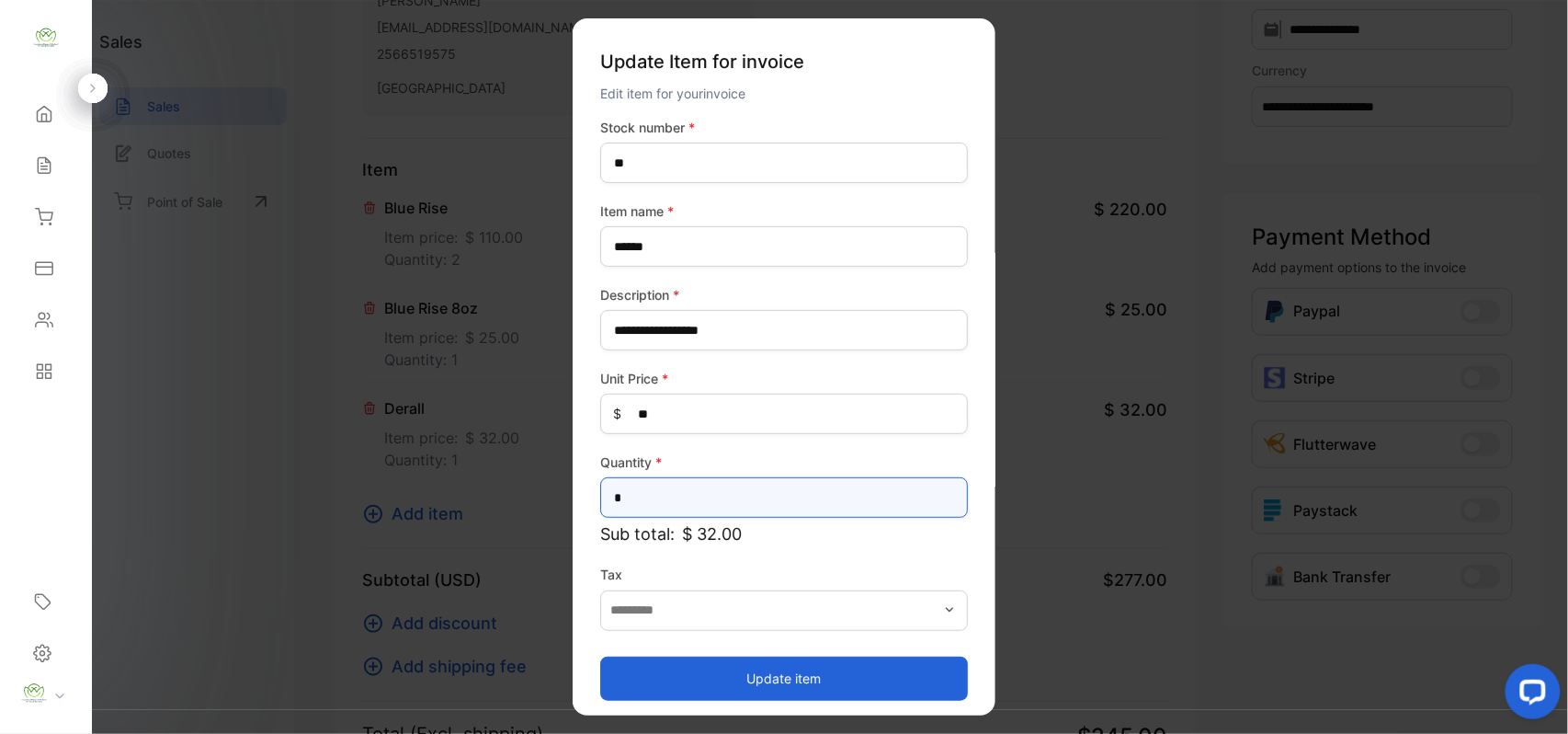
click at [703, 493] on input "*" at bounding box center [784, 497] width 368 height 41
type input "*"
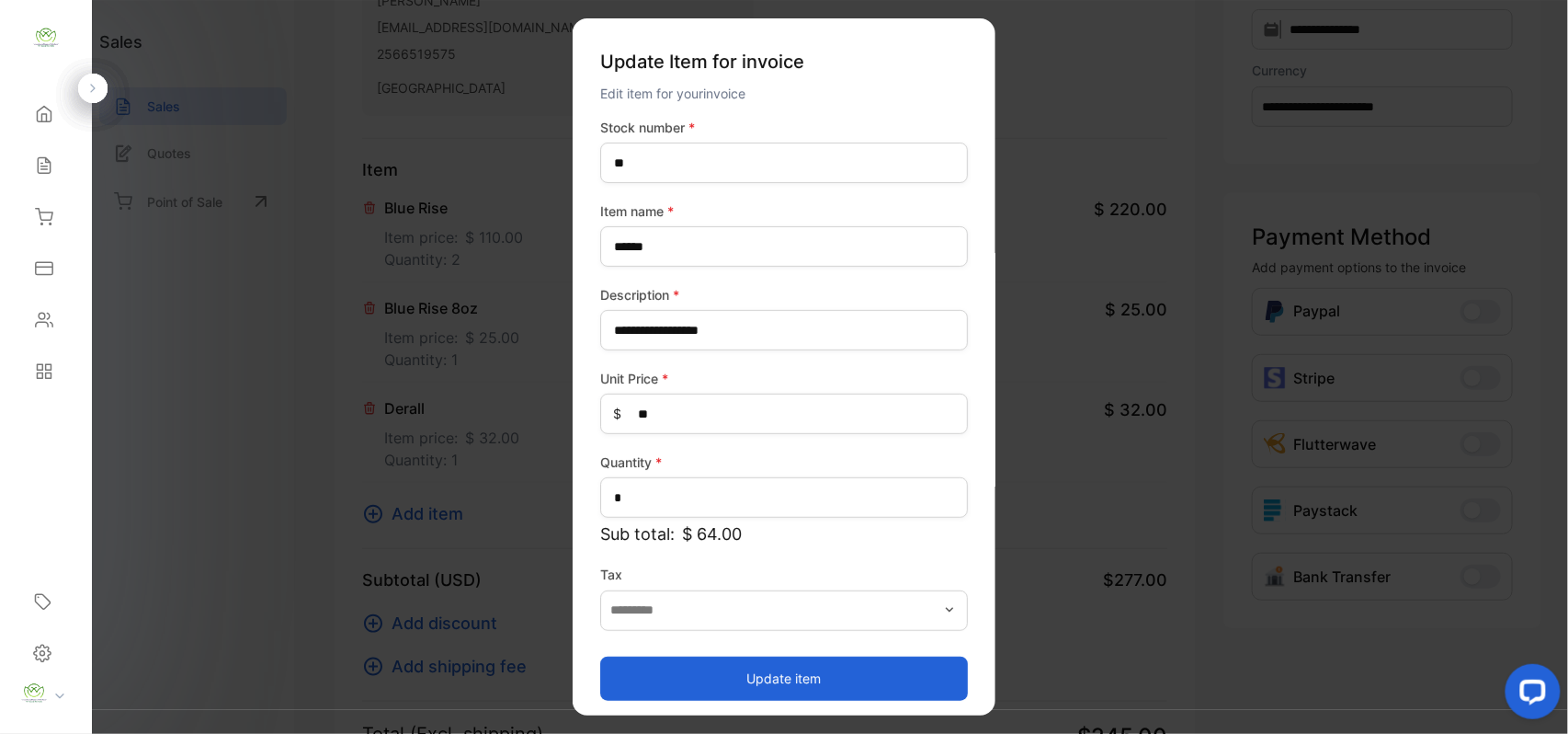
click at [701, 680] on button "Update item" at bounding box center [784, 677] width 368 height 44
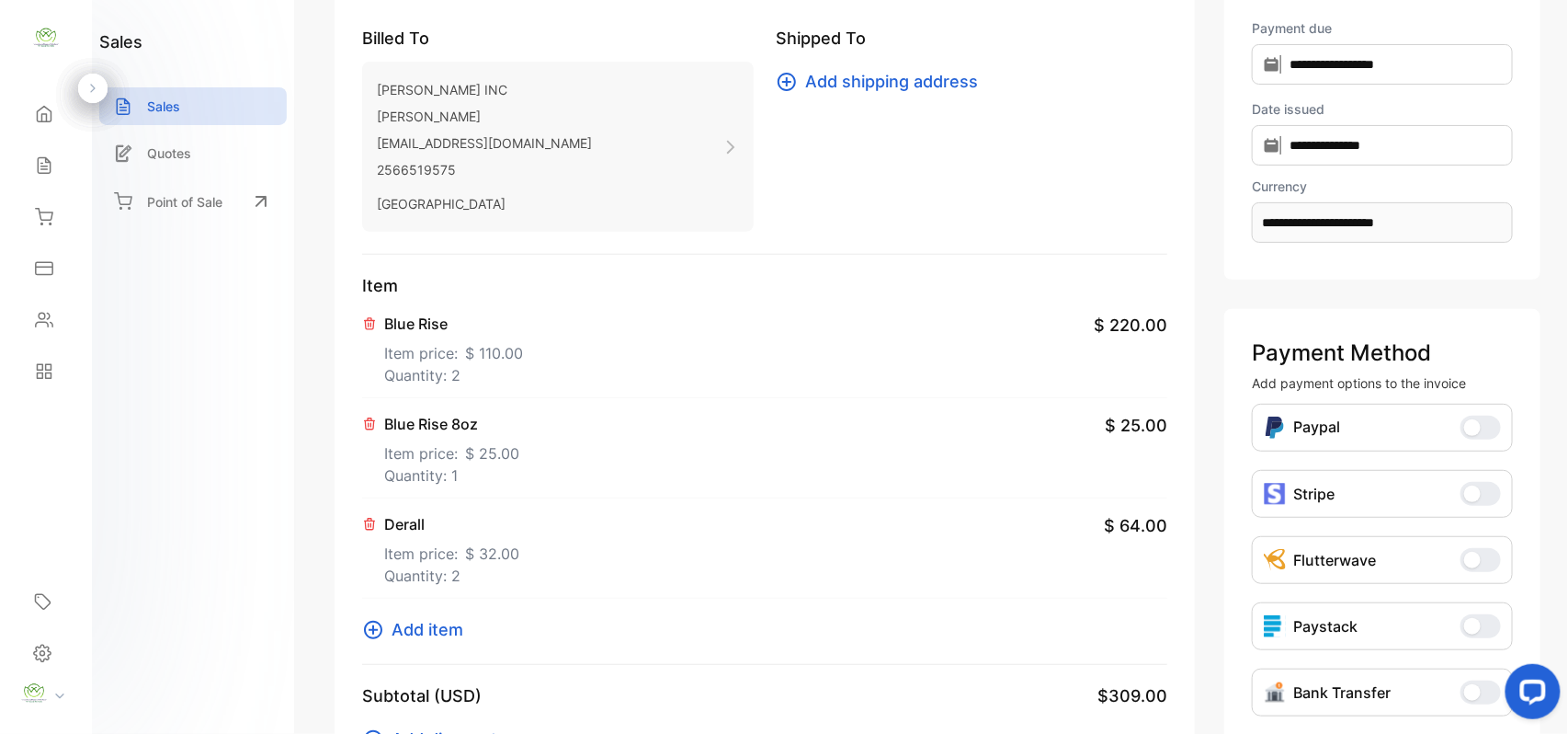
scroll to position [0, 0]
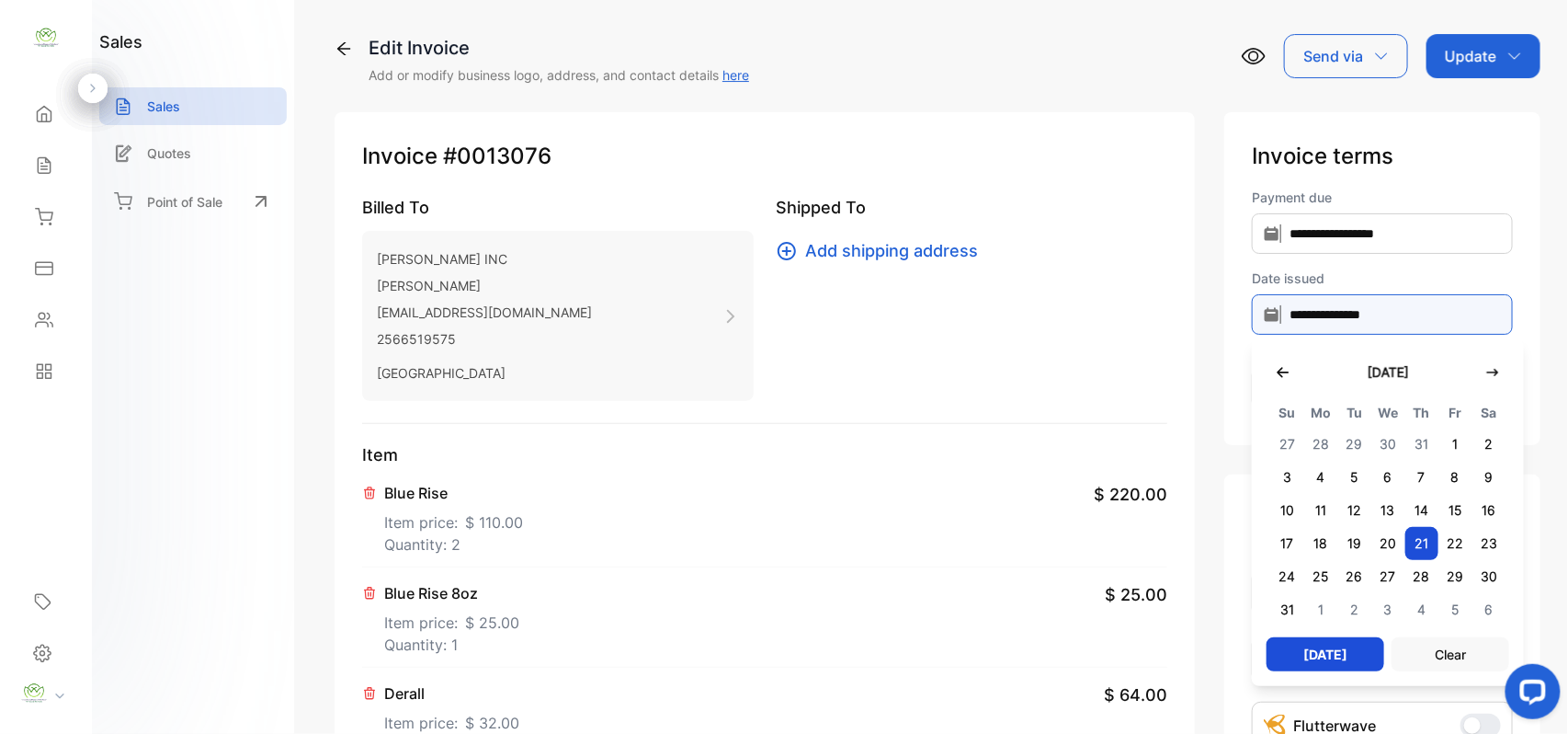
click at [1337, 307] on input "**********" at bounding box center [1382, 314] width 261 height 41
click at [1305, 572] on span "25" at bounding box center [1322, 576] width 34 height 33
type input "**********"
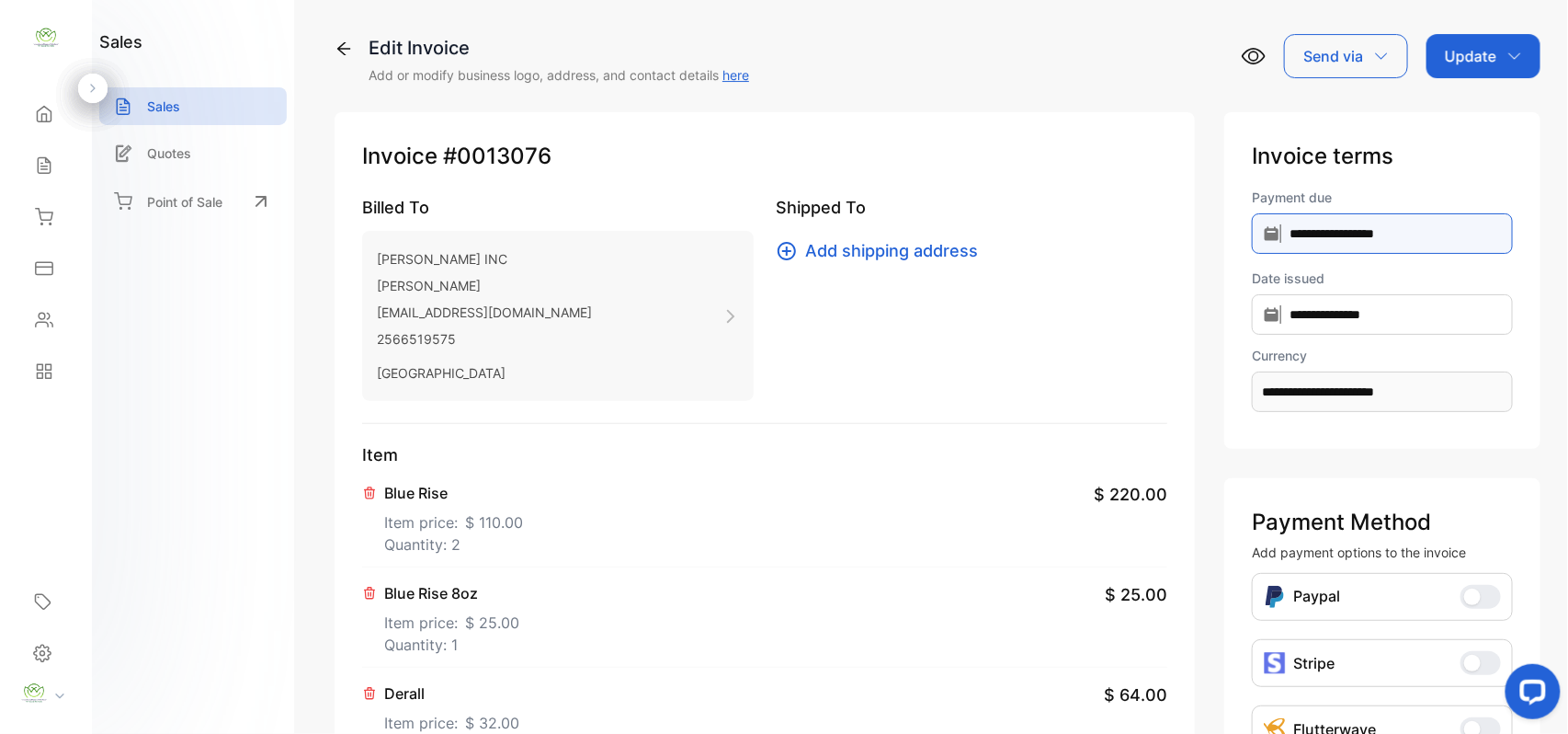
click at [1365, 229] on input "**********" at bounding box center [1382, 234] width 261 height 41
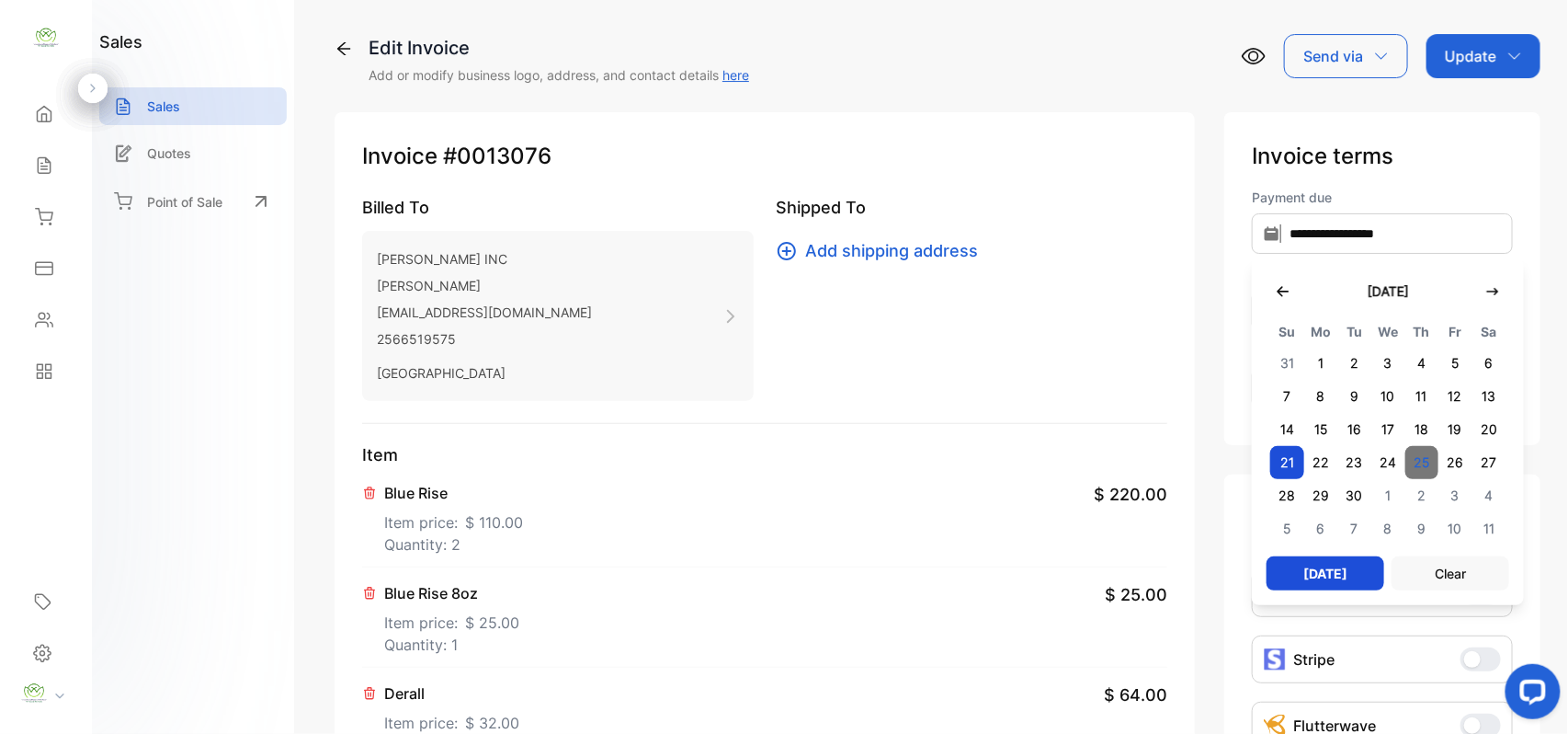
click at [1406, 461] on span "25" at bounding box center [1423, 462] width 34 height 33
type input "**********"
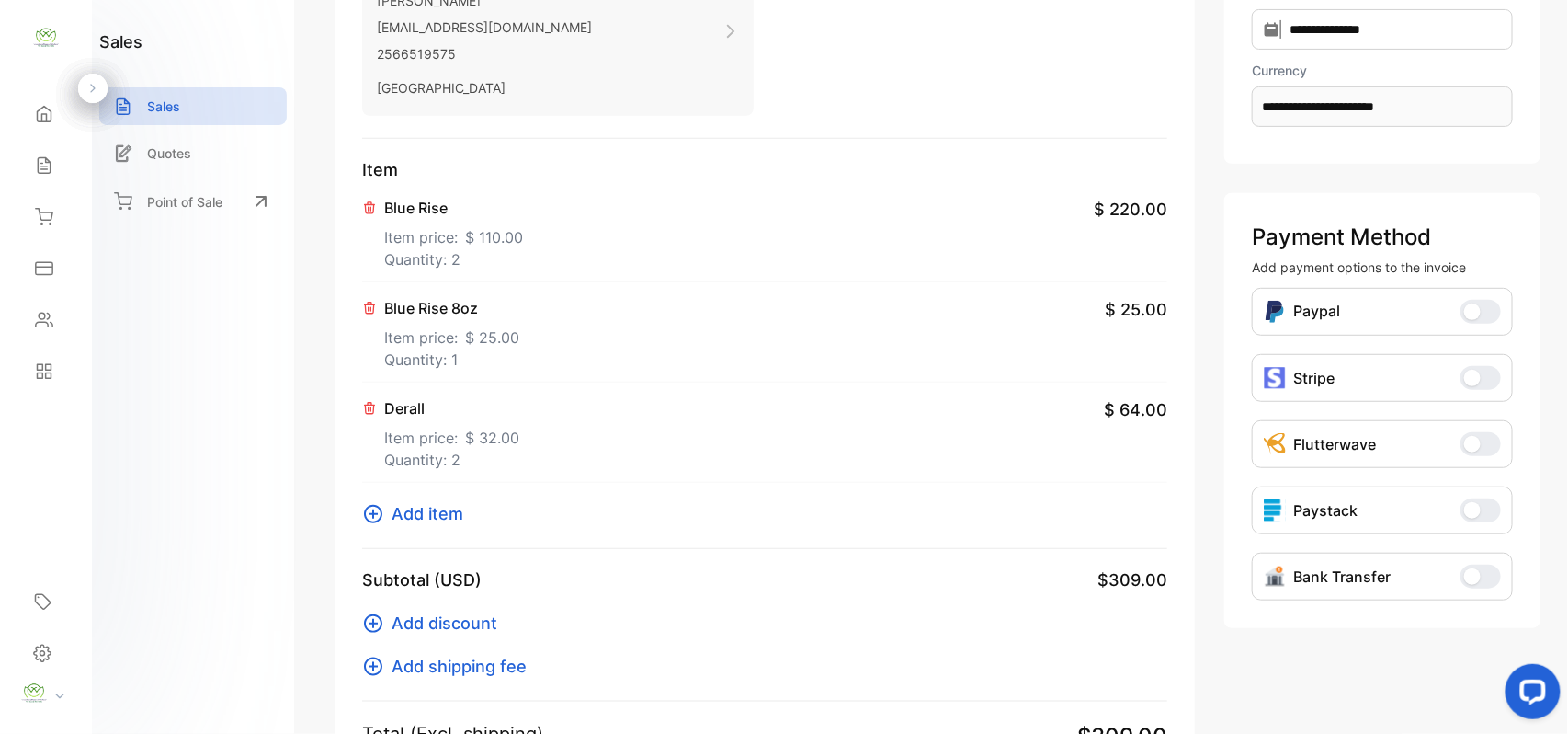
scroll to position [572, 0]
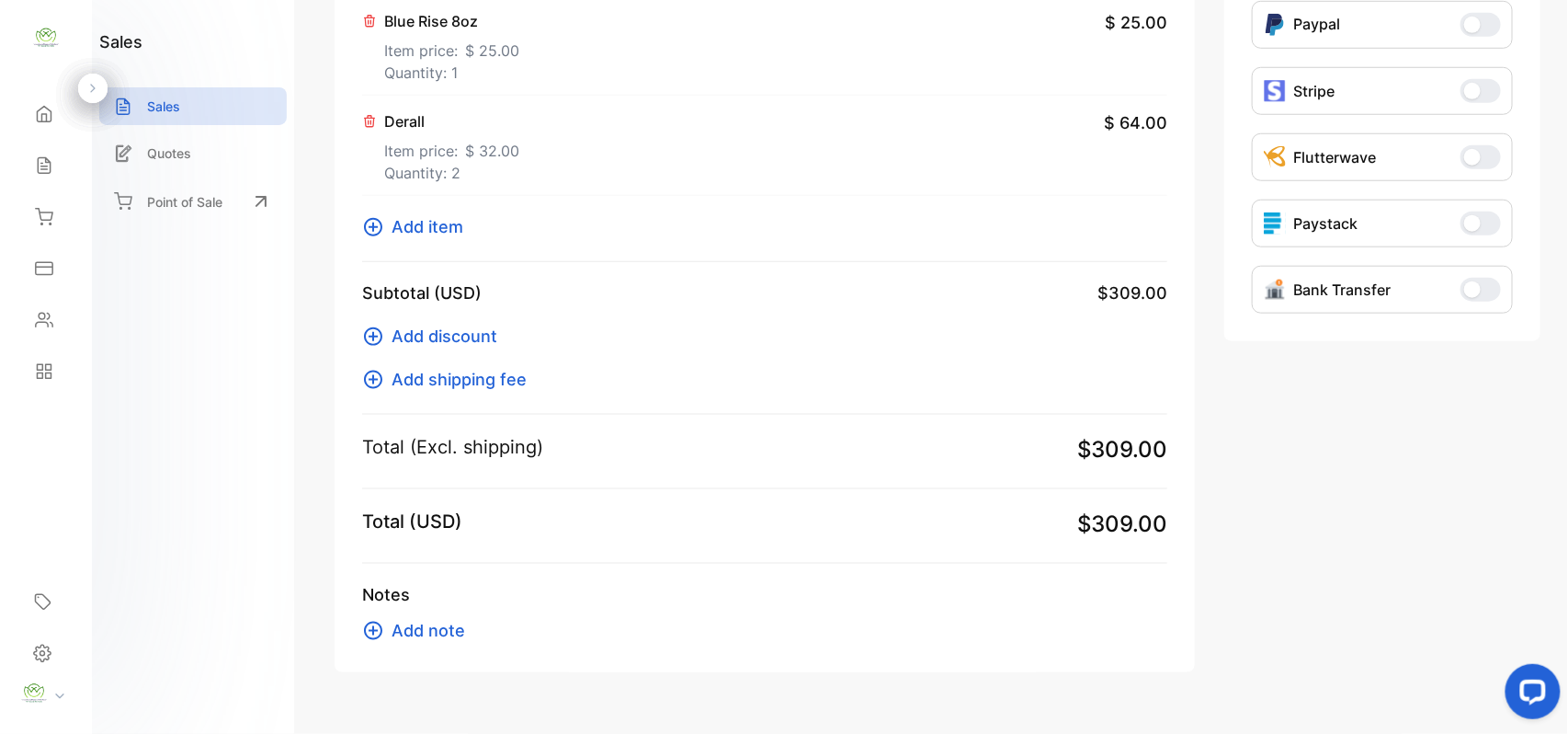
click at [443, 217] on span "Add item" at bounding box center [427, 227] width 72 height 25
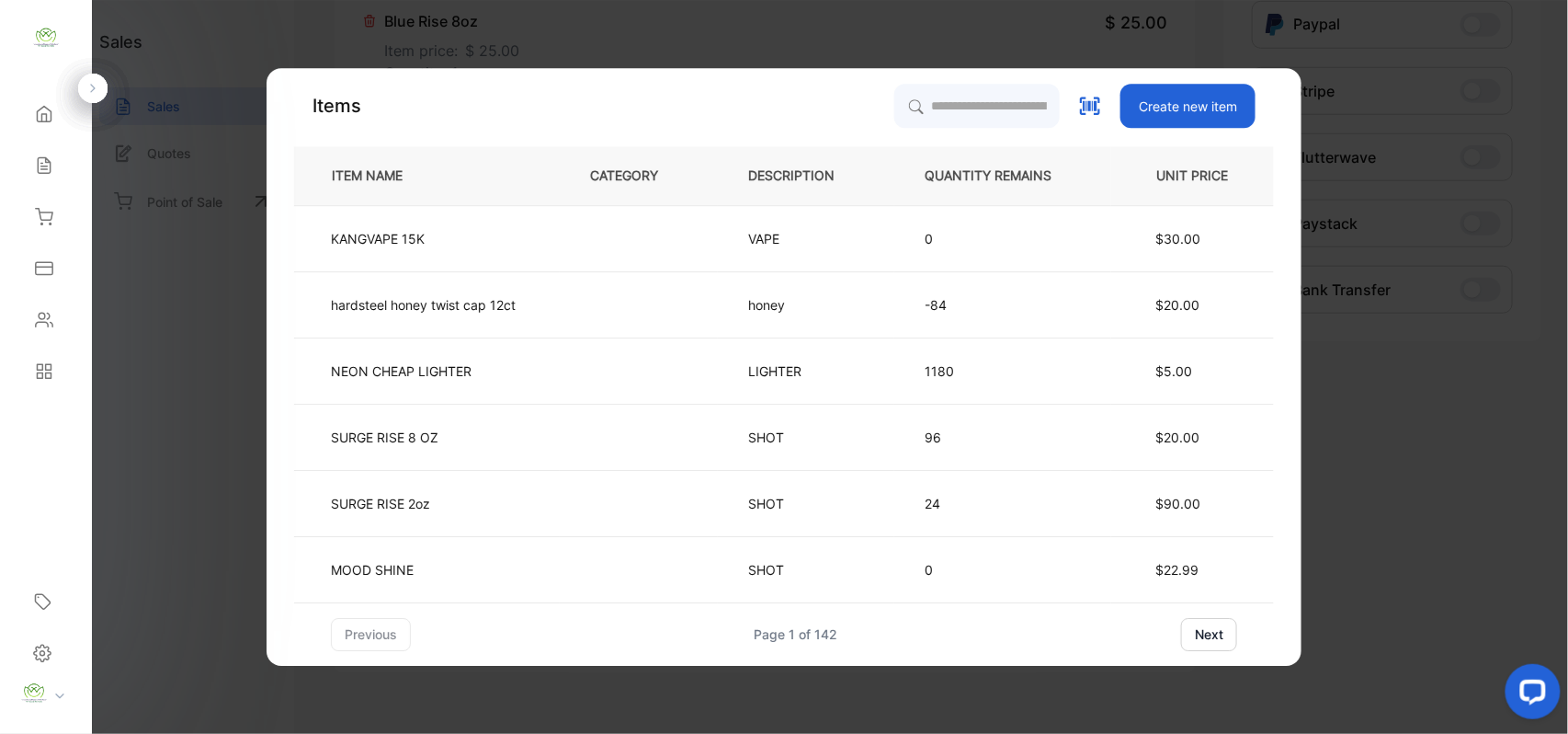
click at [924, 129] on div "Items Create new item ITEM NAME CATEGORY DESCRIPTION QUANTITY REMAINS UNIT PRIC…" at bounding box center [784, 367] width 980 height 567
click at [945, 106] on input "search" at bounding box center [976, 105] width 167 height 46
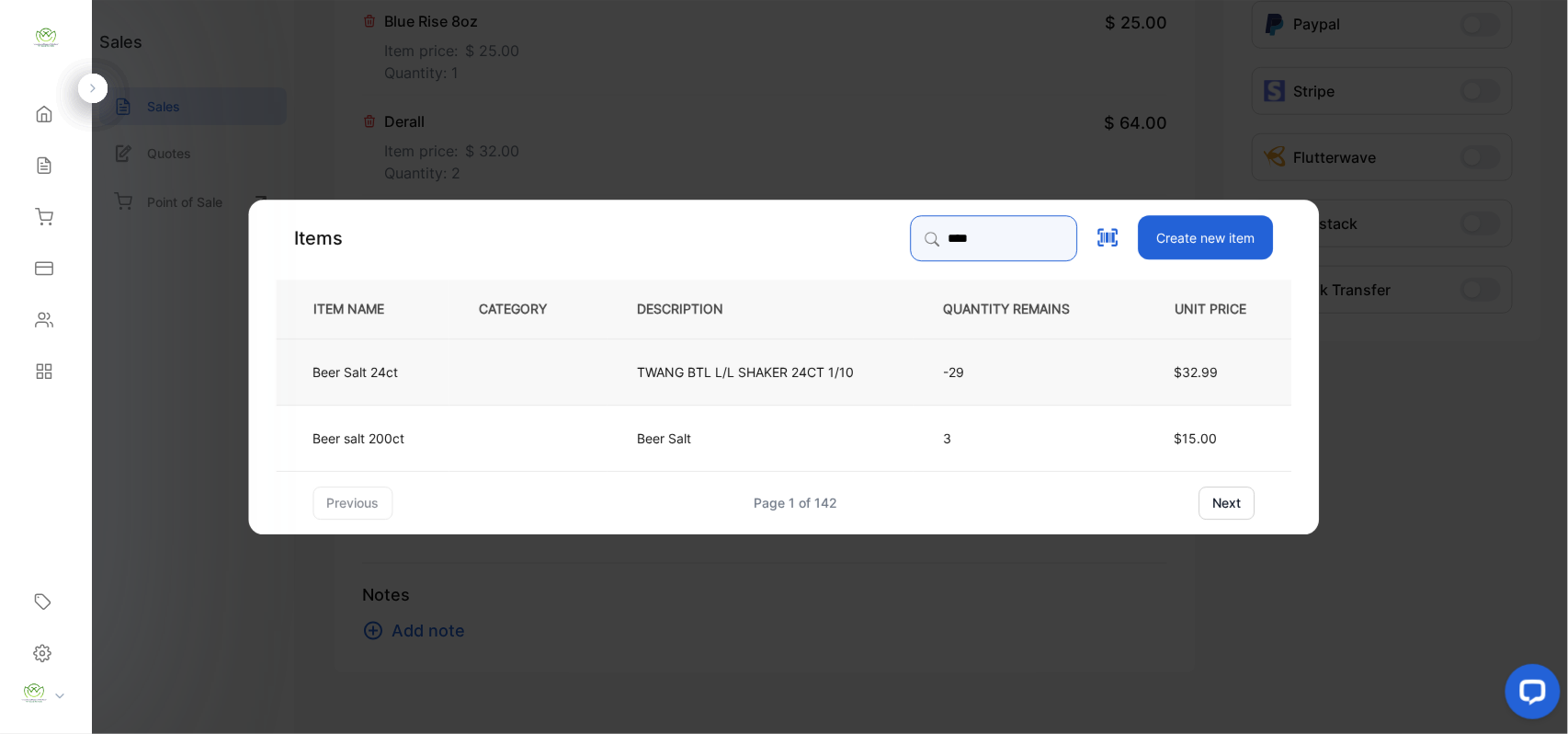
type input "****"
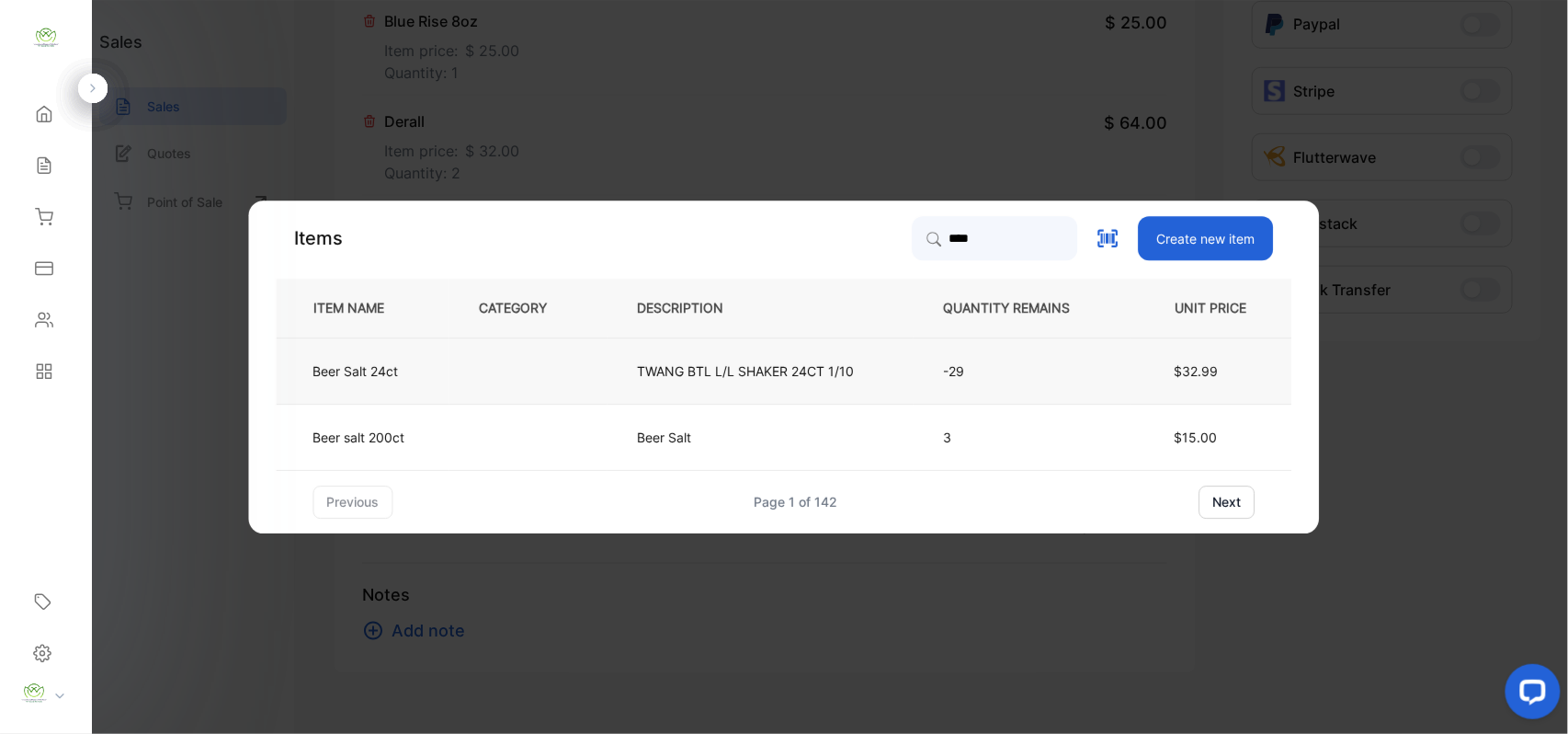
click at [541, 361] on td at bounding box center [528, 370] width 159 height 66
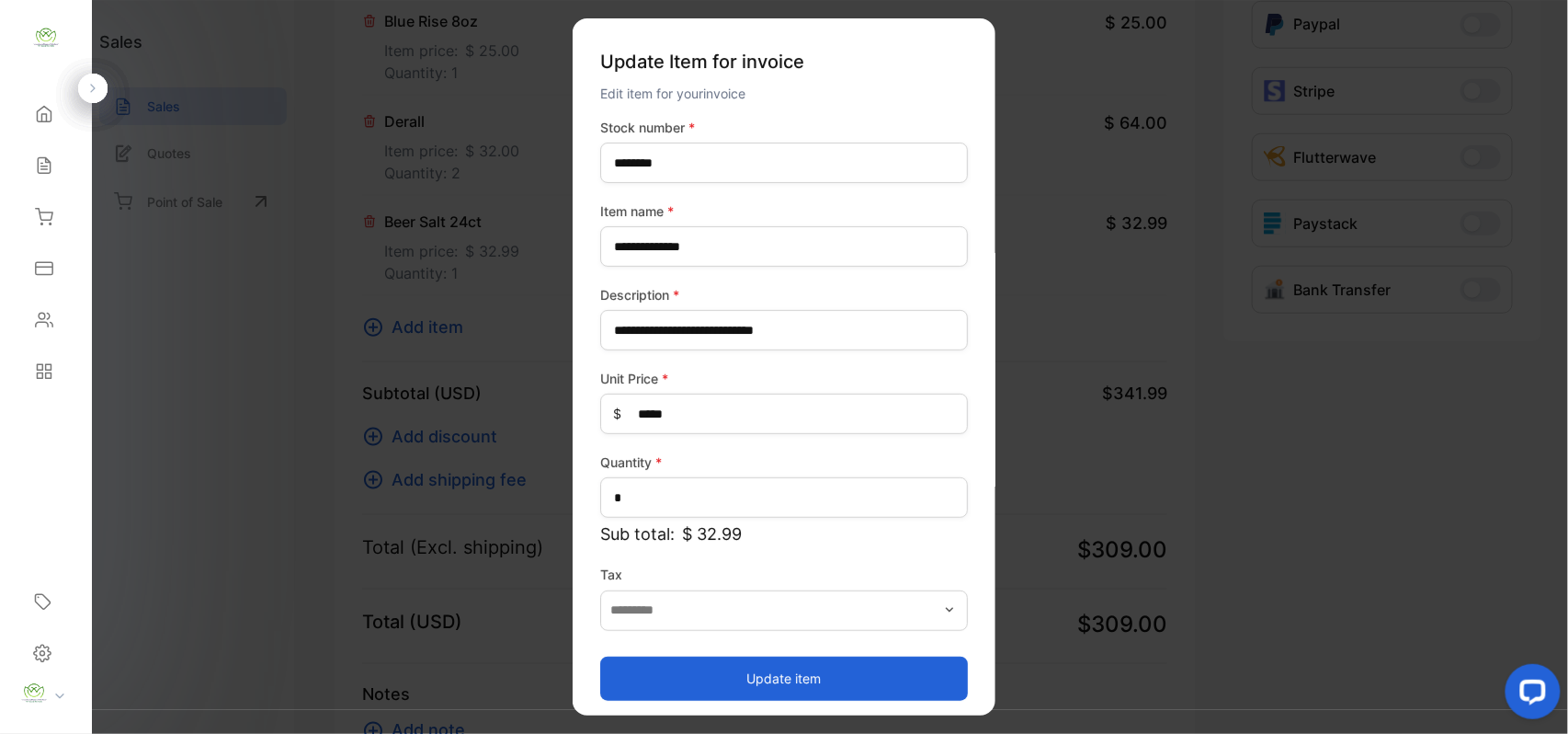
drag, startPoint x: 713, startPoint y: 663, endPoint x: 690, endPoint y: 652, distance: 25.5
click at [714, 663] on button "Update item" at bounding box center [784, 677] width 368 height 44
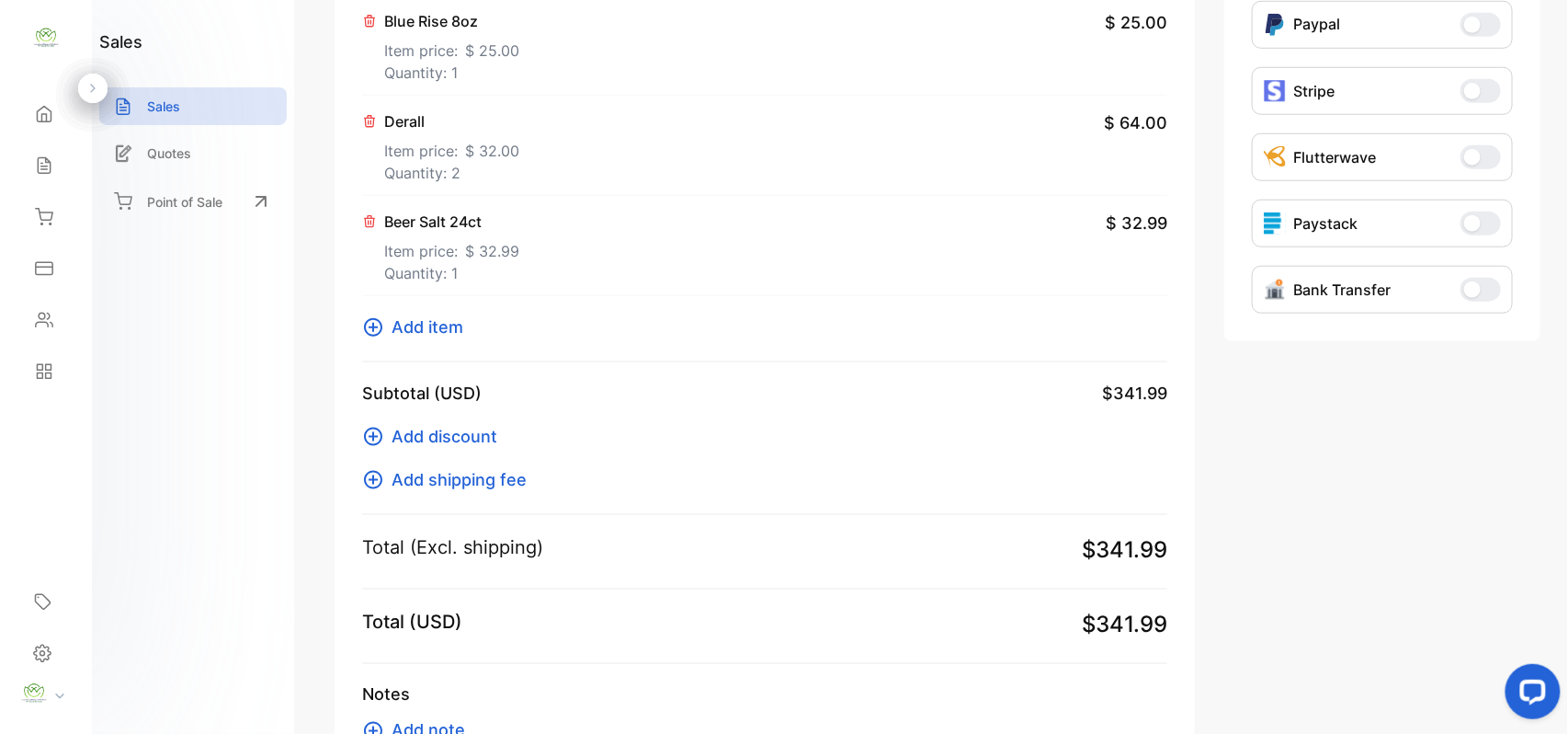
click at [428, 322] on span "Add item" at bounding box center [427, 327] width 72 height 25
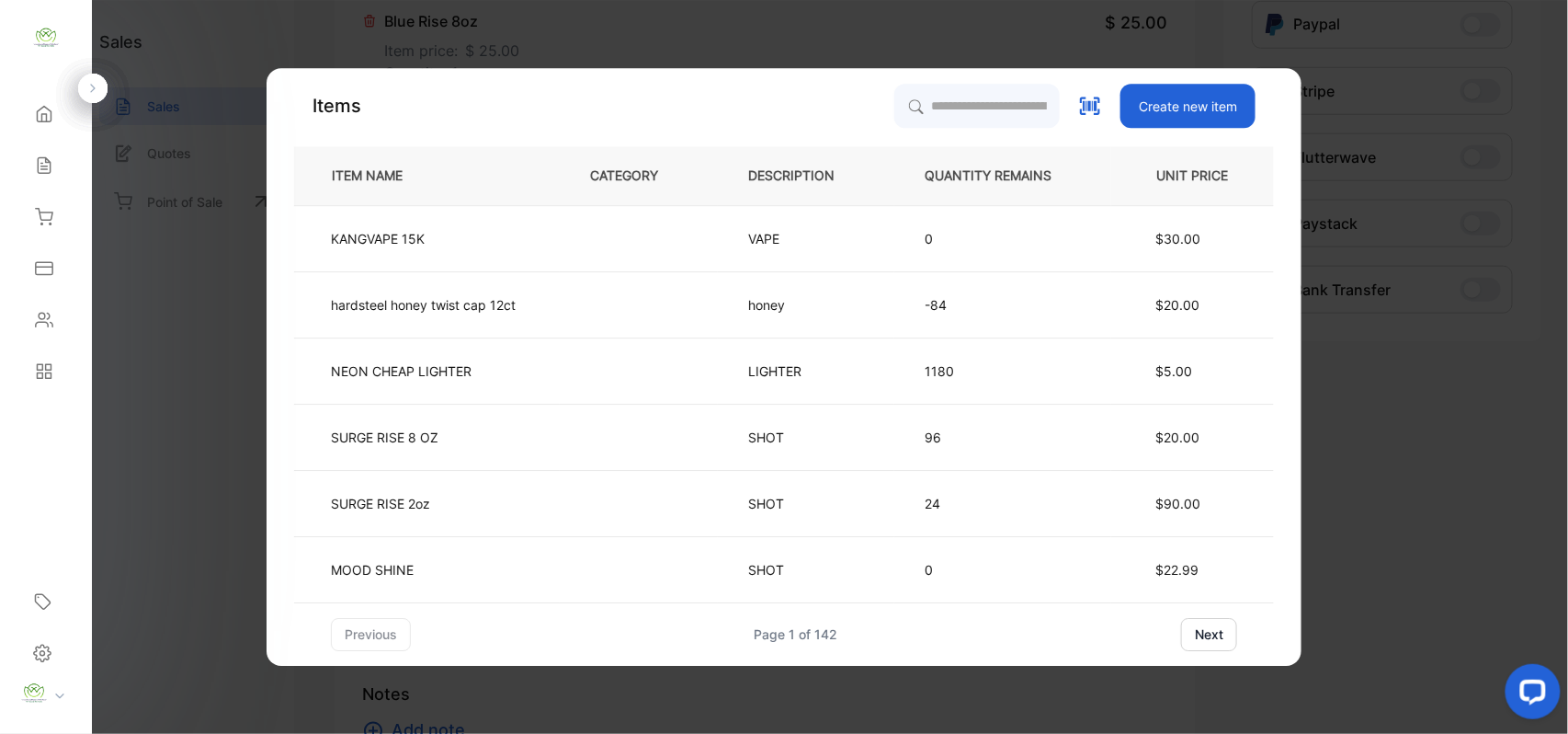
click at [1002, 83] on div "Items Create new item ITEM NAME CATEGORY DESCRIPTION QUANTITY REMAINS UNIT PRIC…" at bounding box center [784, 367] width 1035 height 597
click at [992, 93] on input "search" at bounding box center [976, 105] width 167 height 46
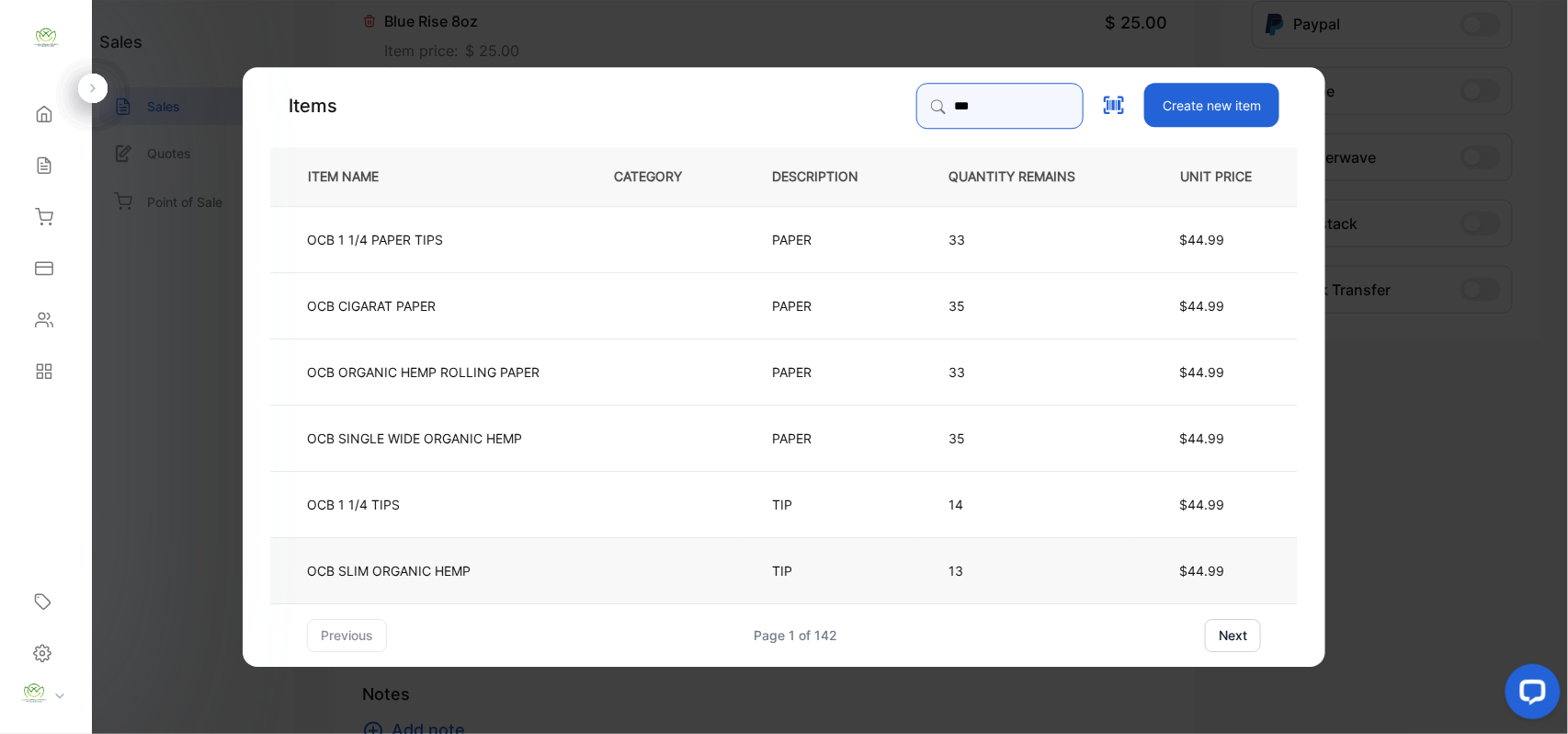
type input "***"
click at [590, 579] on td at bounding box center [663, 569] width 159 height 66
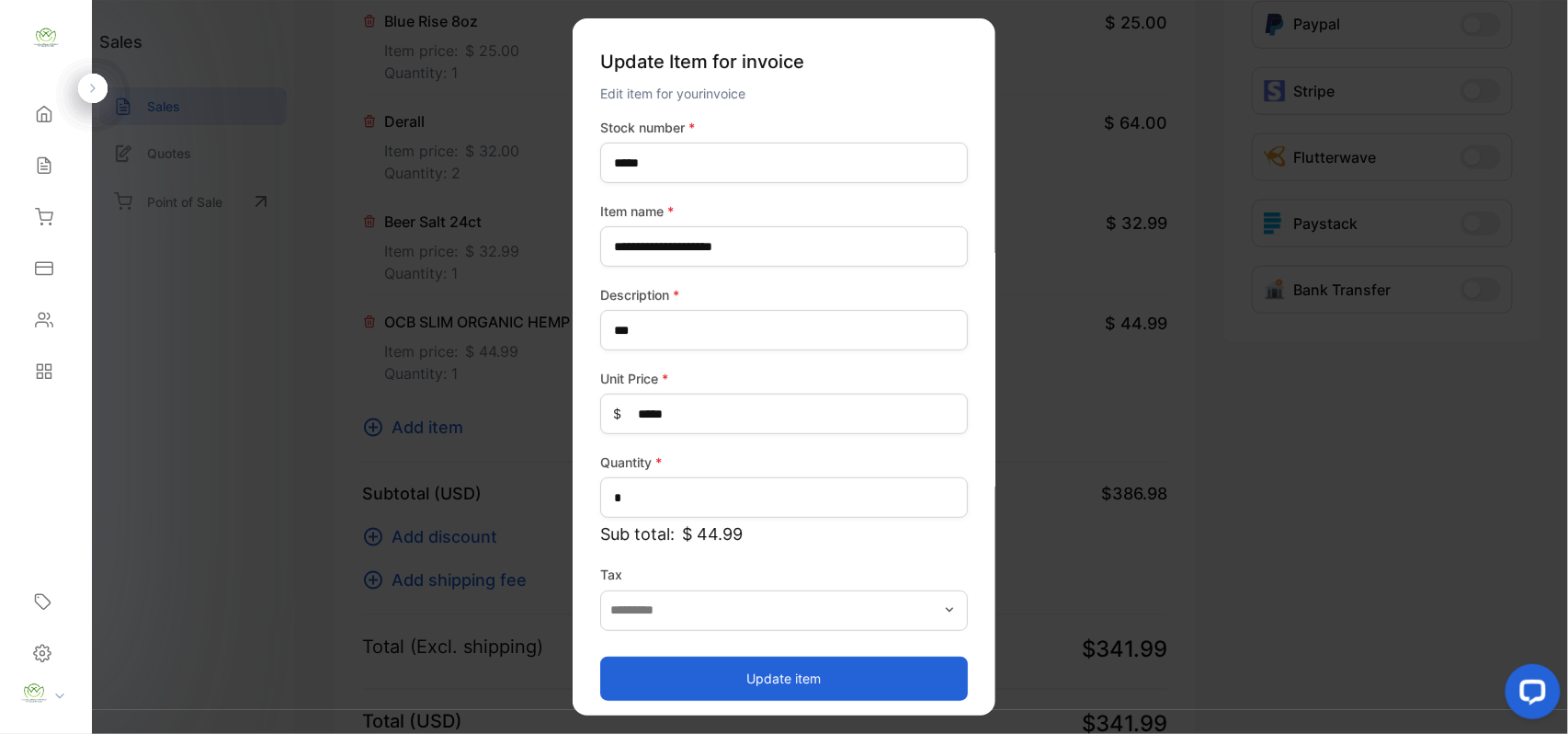
drag, startPoint x: 878, startPoint y: 674, endPoint x: 538, endPoint y: 486, distance: 388.5
click at [878, 673] on button "Update item" at bounding box center [784, 677] width 368 height 44
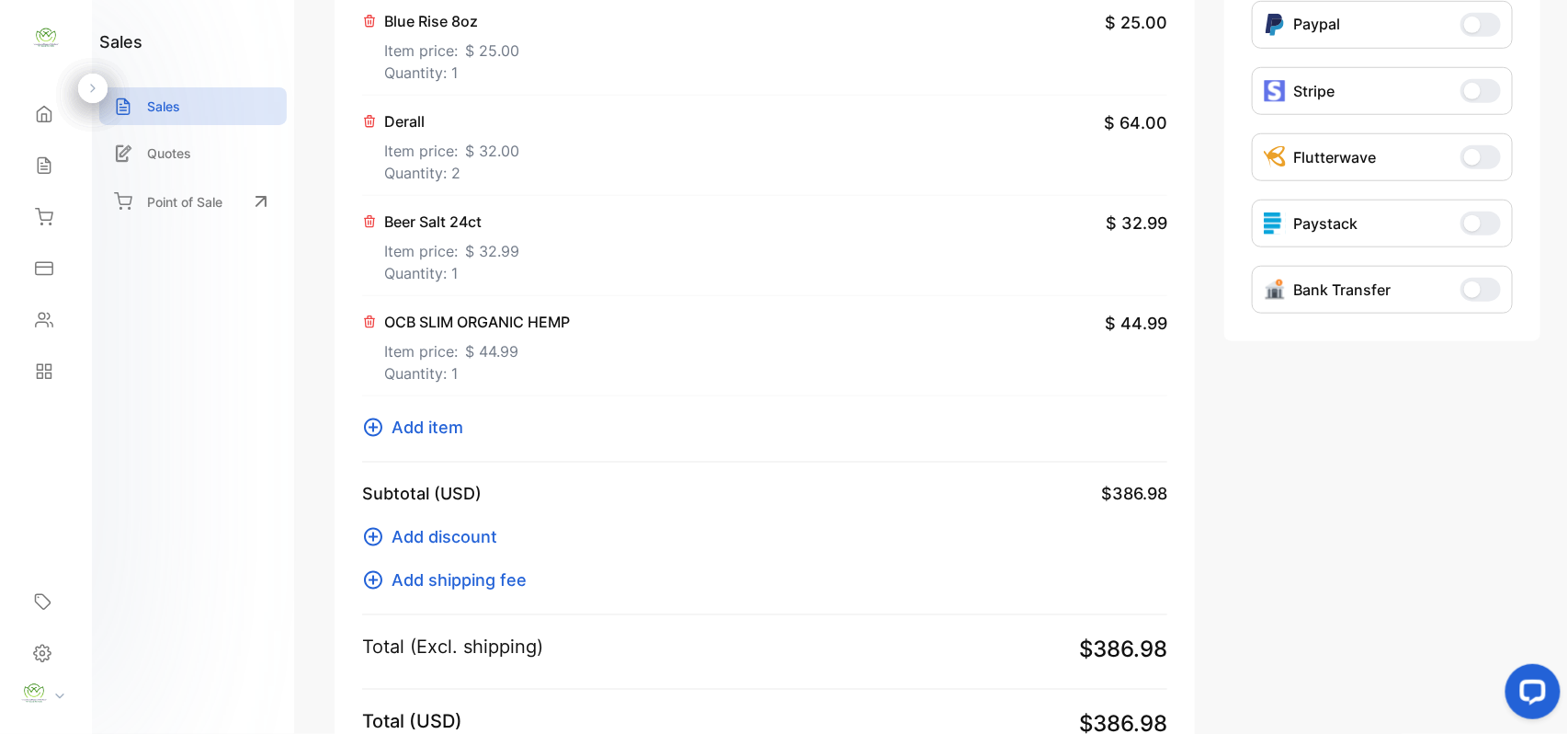
click at [453, 420] on span "Add item" at bounding box center [427, 427] width 72 height 25
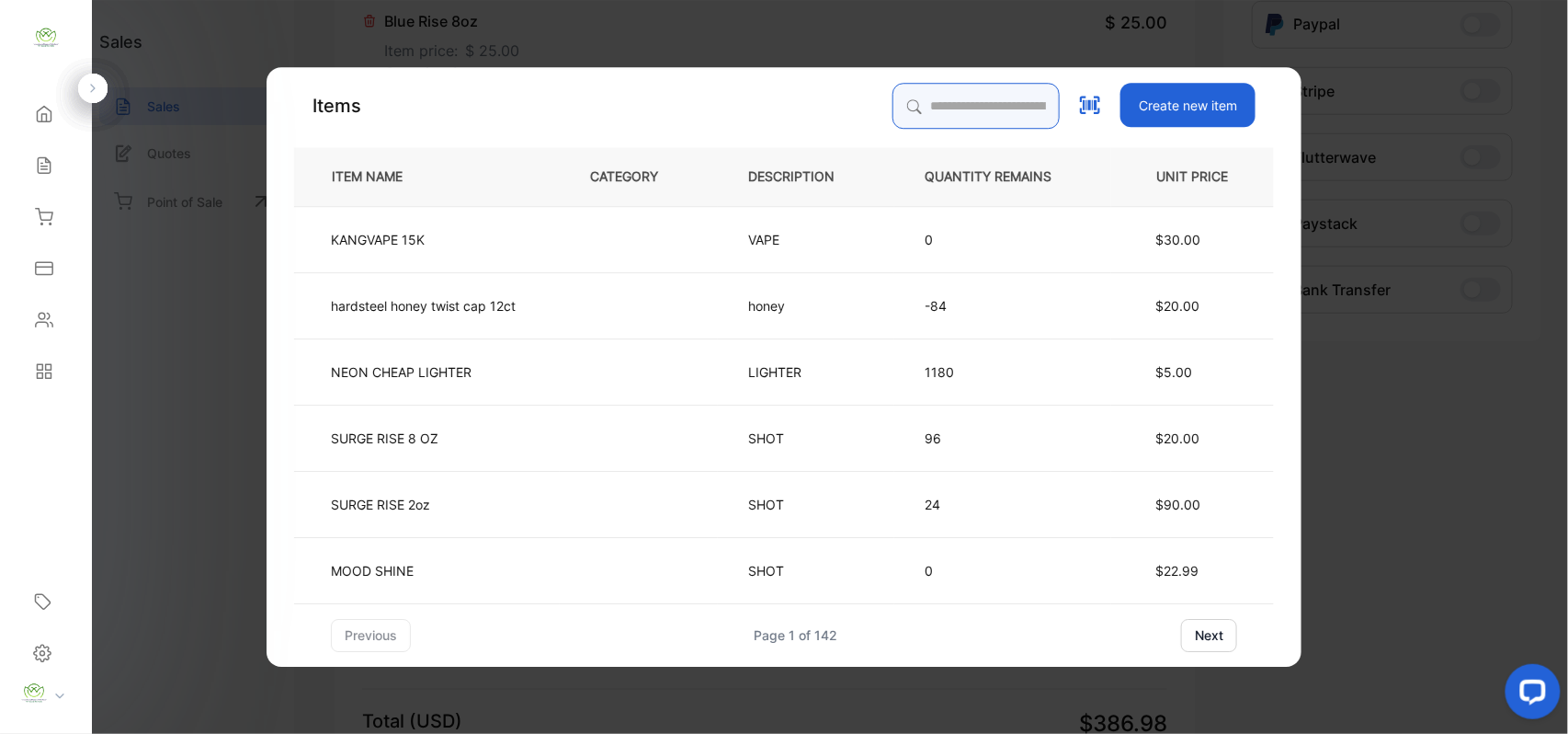
click at [942, 98] on input "search" at bounding box center [976, 105] width 167 height 46
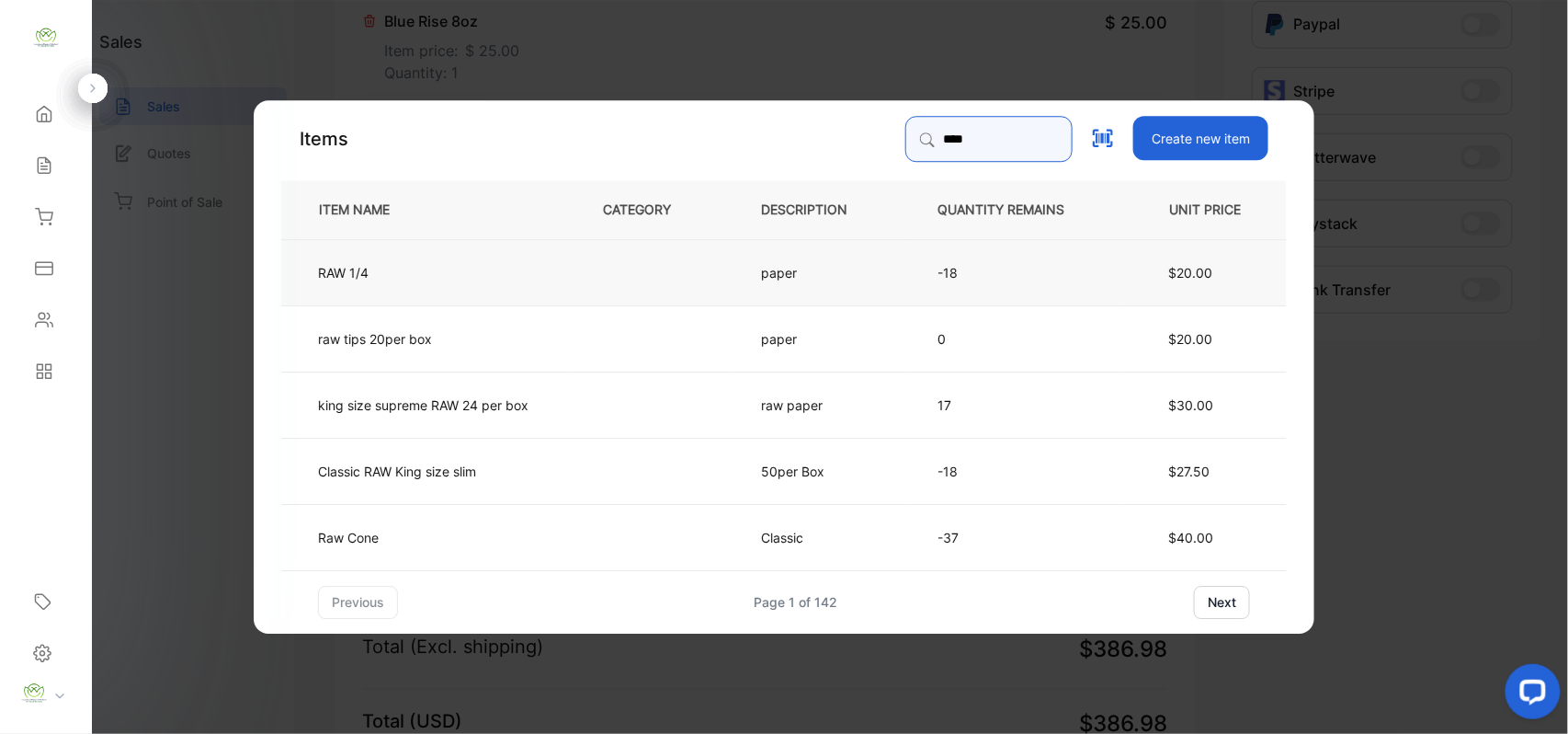
type input "***"
click at [355, 259] on td "RAW 1/4" at bounding box center [426, 272] width 292 height 66
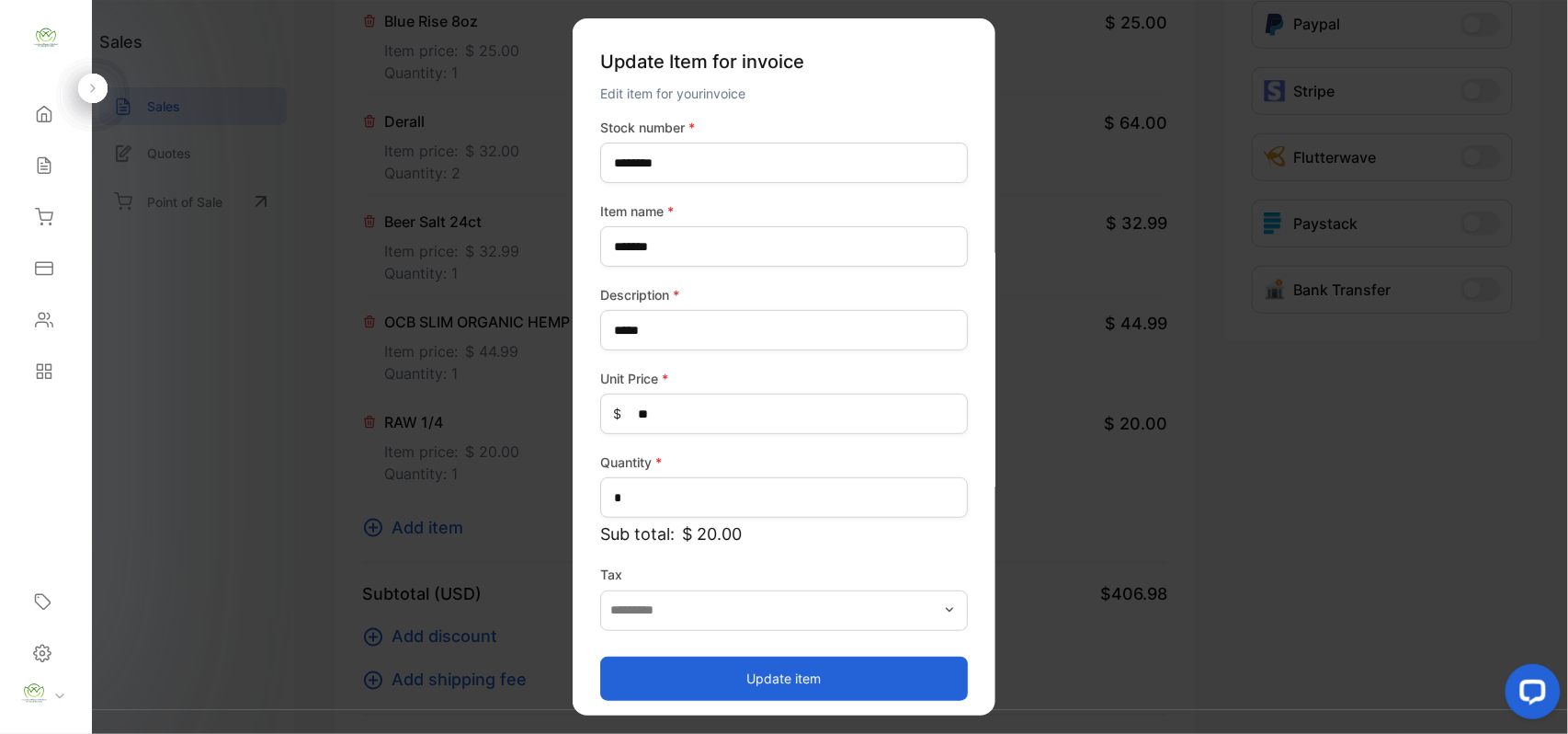
click at [689, 668] on button "Update item" at bounding box center [784, 677] width 368 height 44
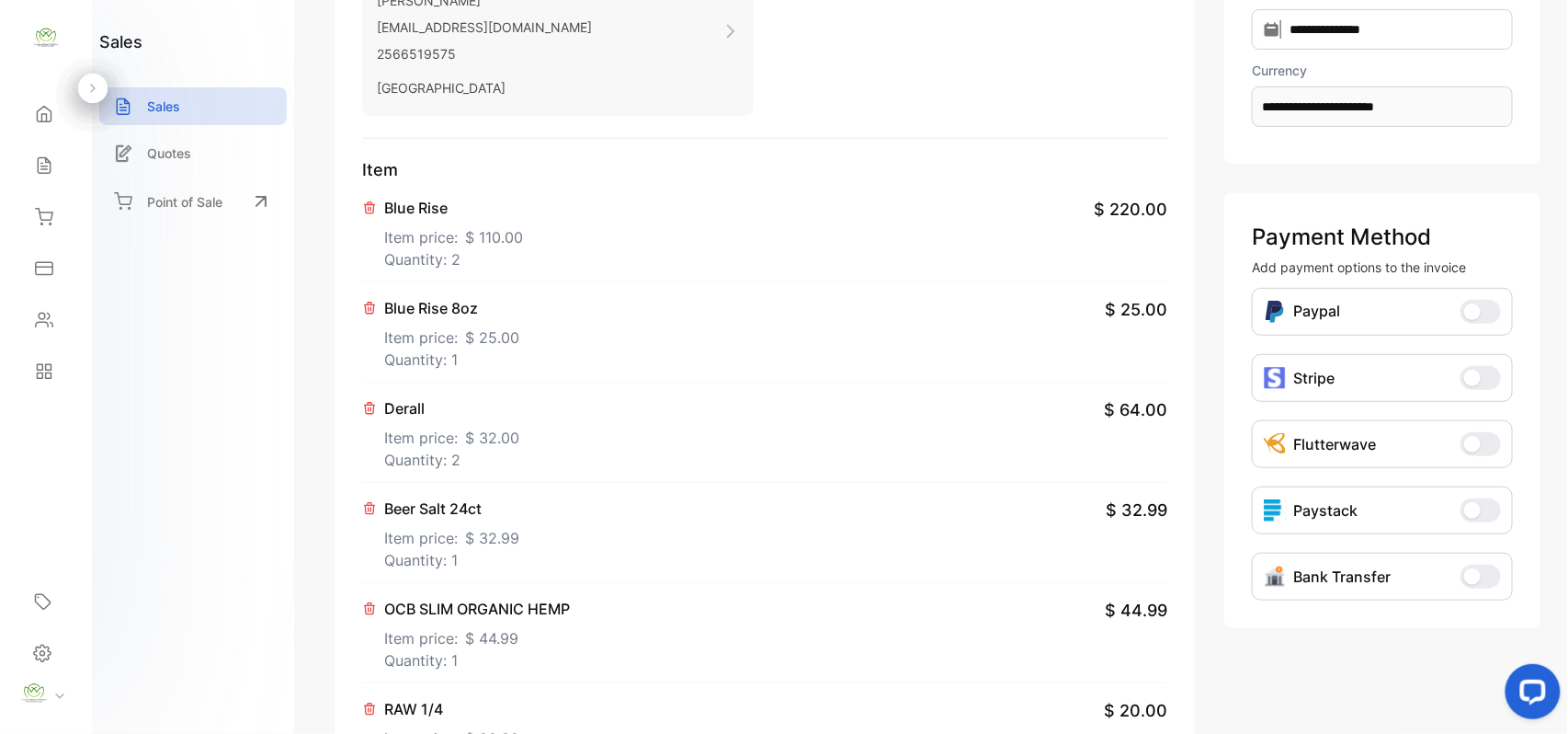
scroll to position [0, 0]
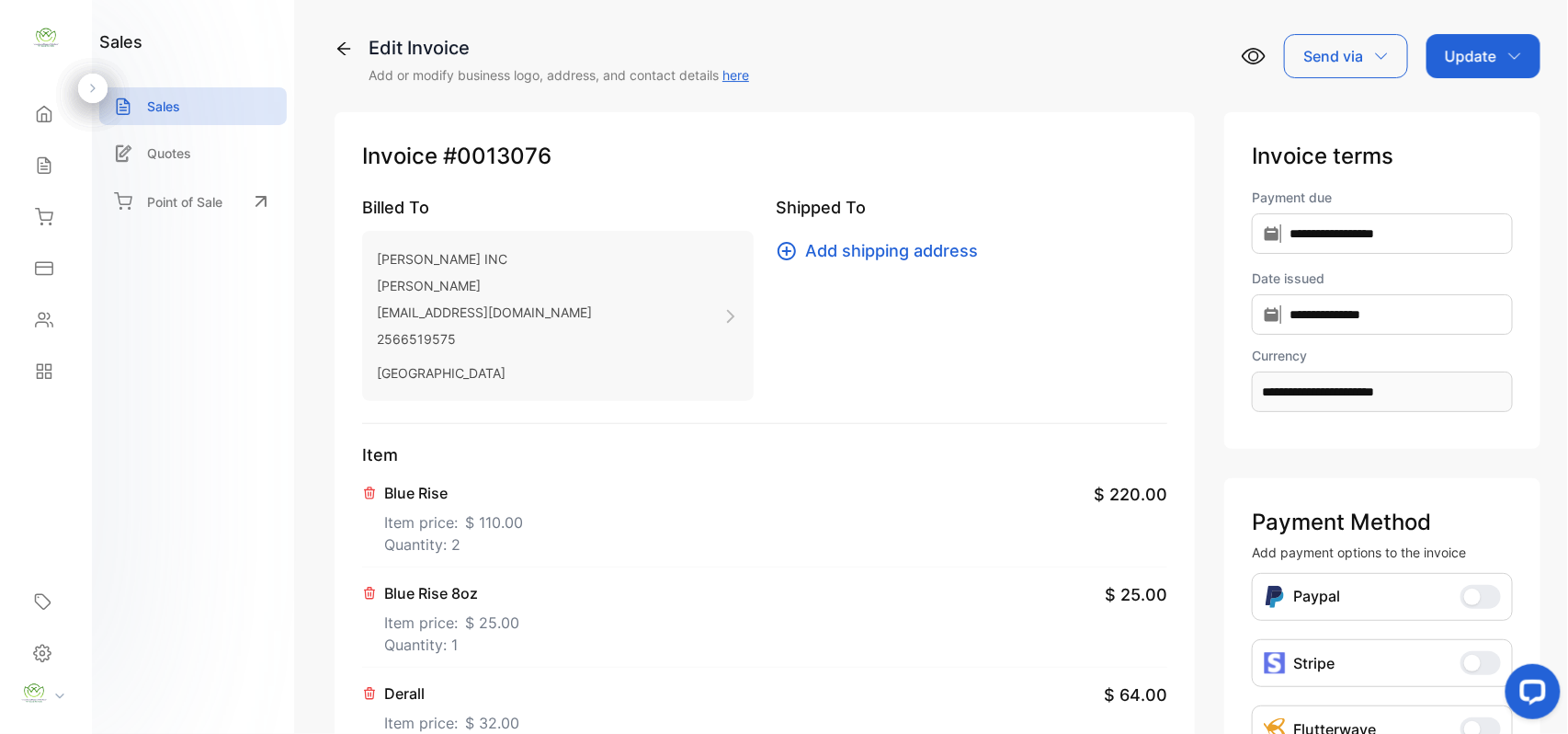
click at [1439, 55] on div "Update" at bounding box center [1483, 56] width 114 height 44
click at [1469, 107] on div "Invoice" at bounding box center [1486, 117] width 105 height 37
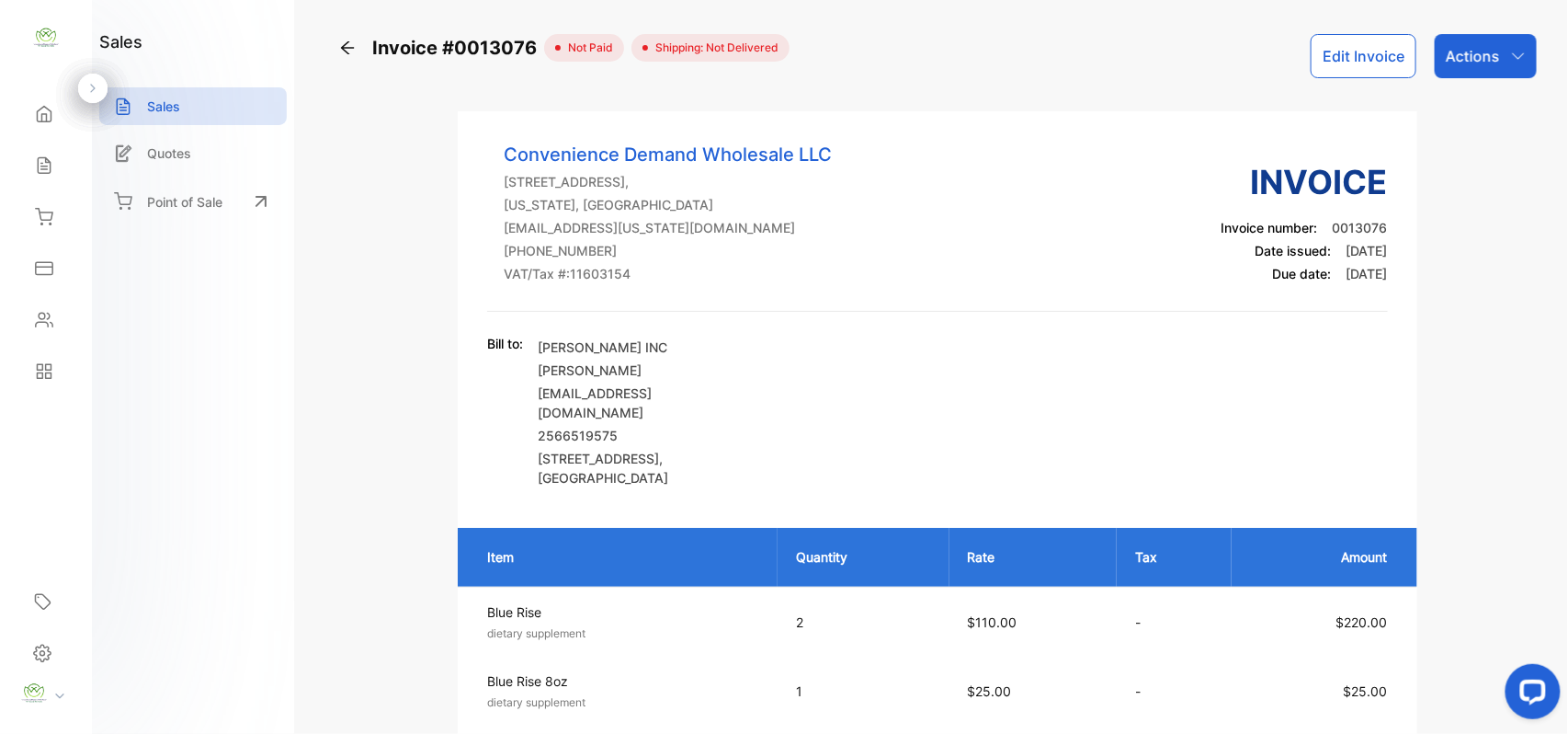
drag, startPoint x: 1461, startPoint y: 43, endPoint x: 1450, endPoint y: 44, distance: 11.0
click at [1454, 43] on div "Actions" at bounding box center [1485, 56] width 102 height 44
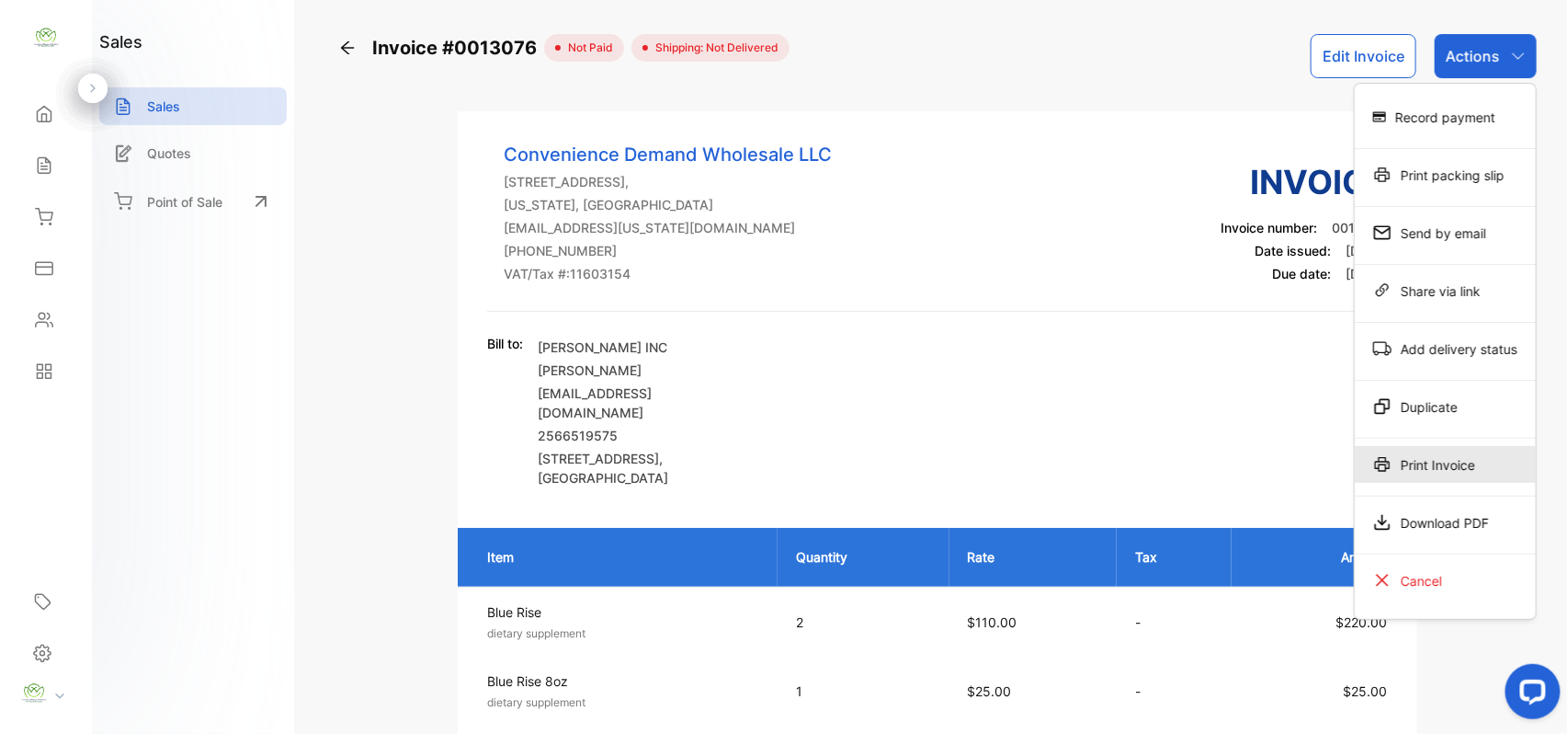
click at [1447, 461] on div "Print Invoice" at bounding box center [1445, 464] width 181 height 37
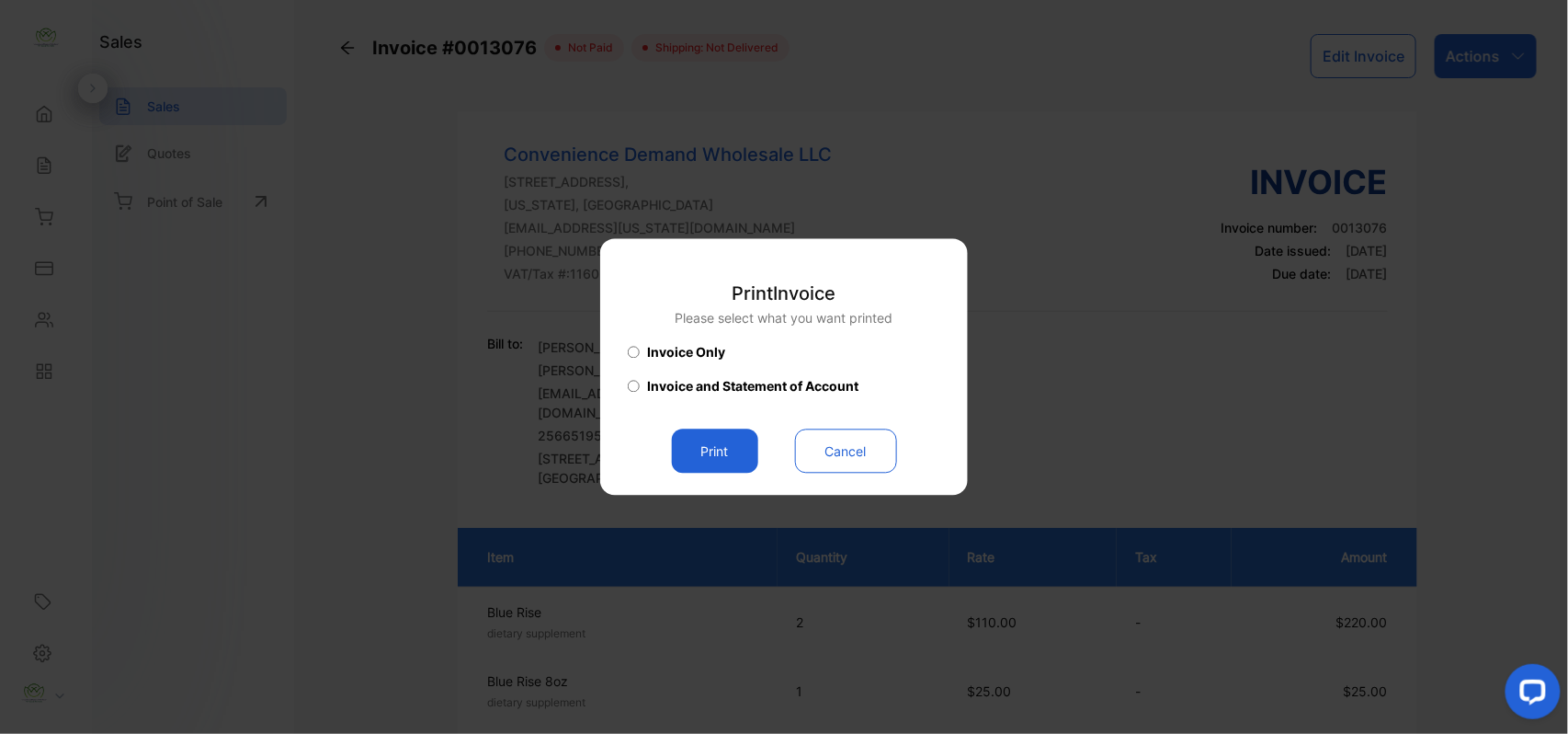
click at [684, 449] on button "Print" at bounding box center [715, 451] width 86 height 44
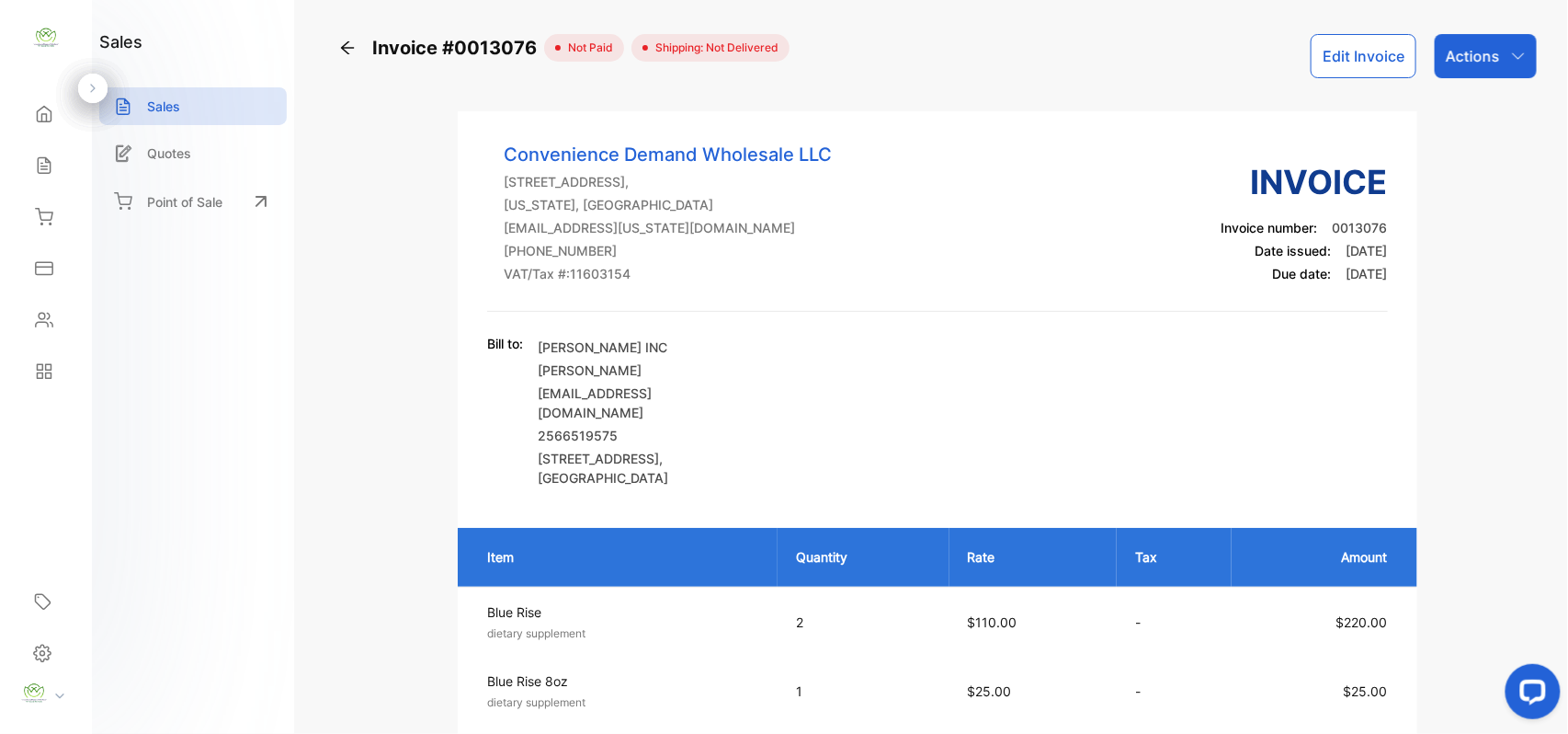
click at [1483, 52] on p "Actions" at bounding box center [1473, 55] width 54 height 22
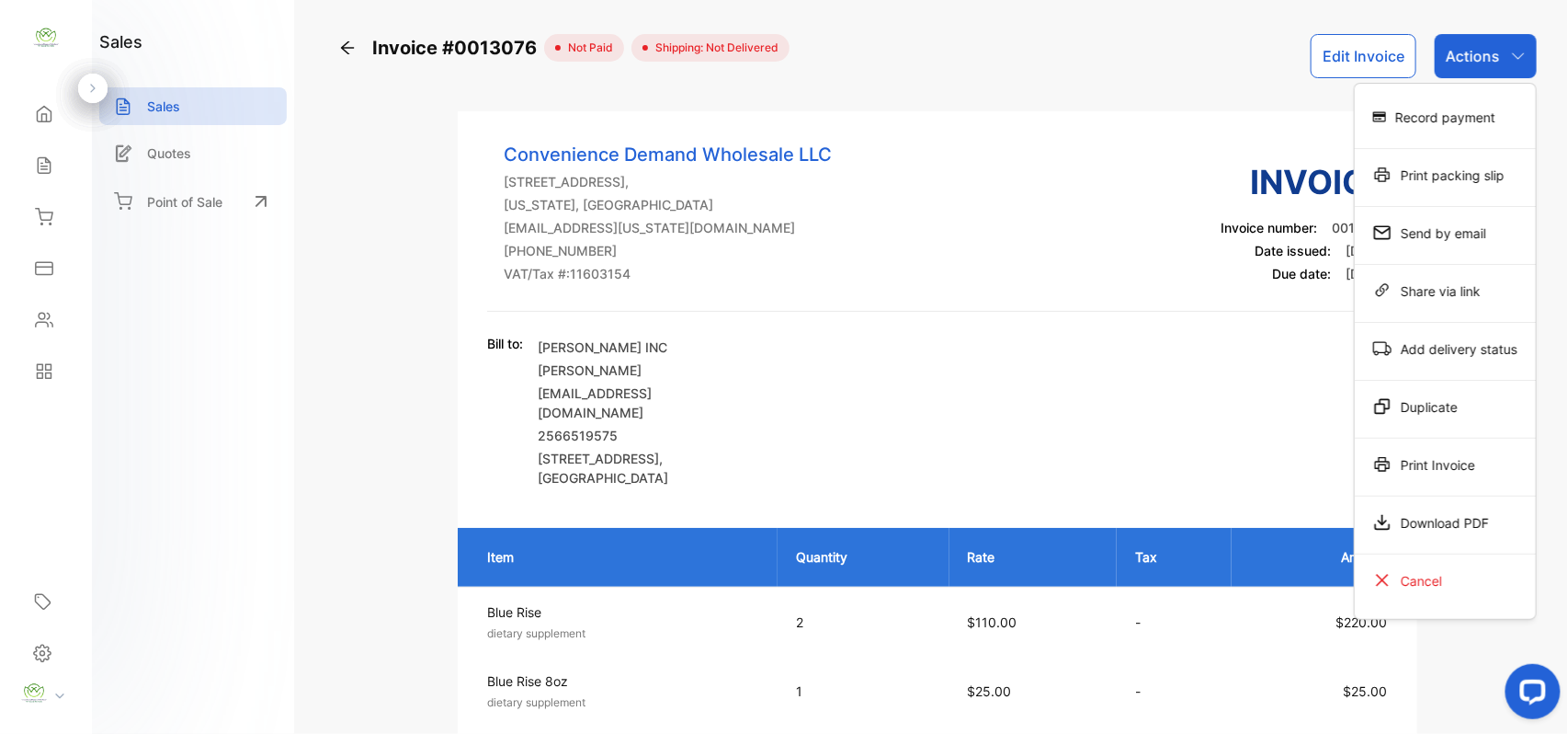
click at [1458, 120] on div "Record payment" at bounding box center [1445, 117] width 181 height 37
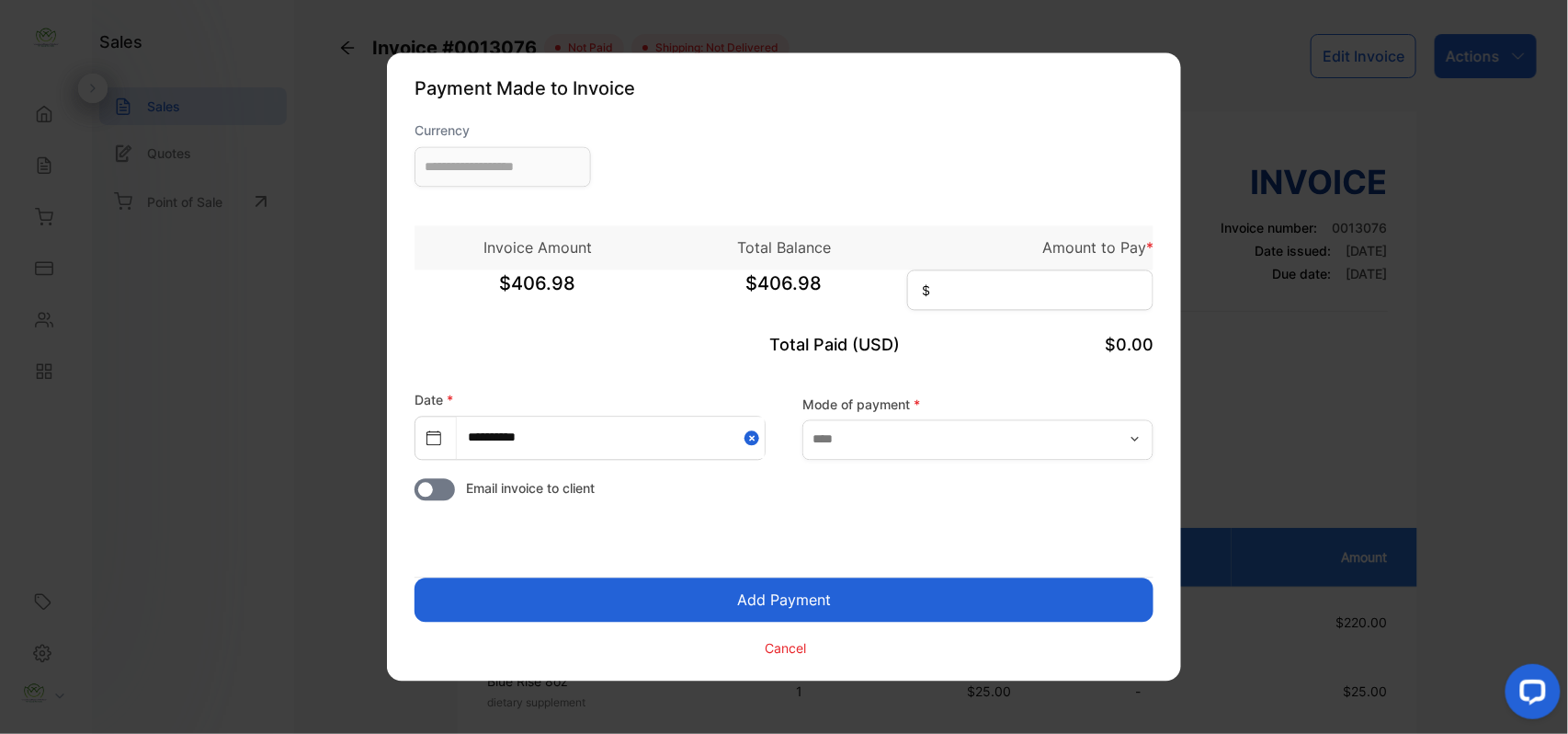
type input "**********"
click at [1009, 295] on input at bounding box center [1030, 291] width 246 height 41
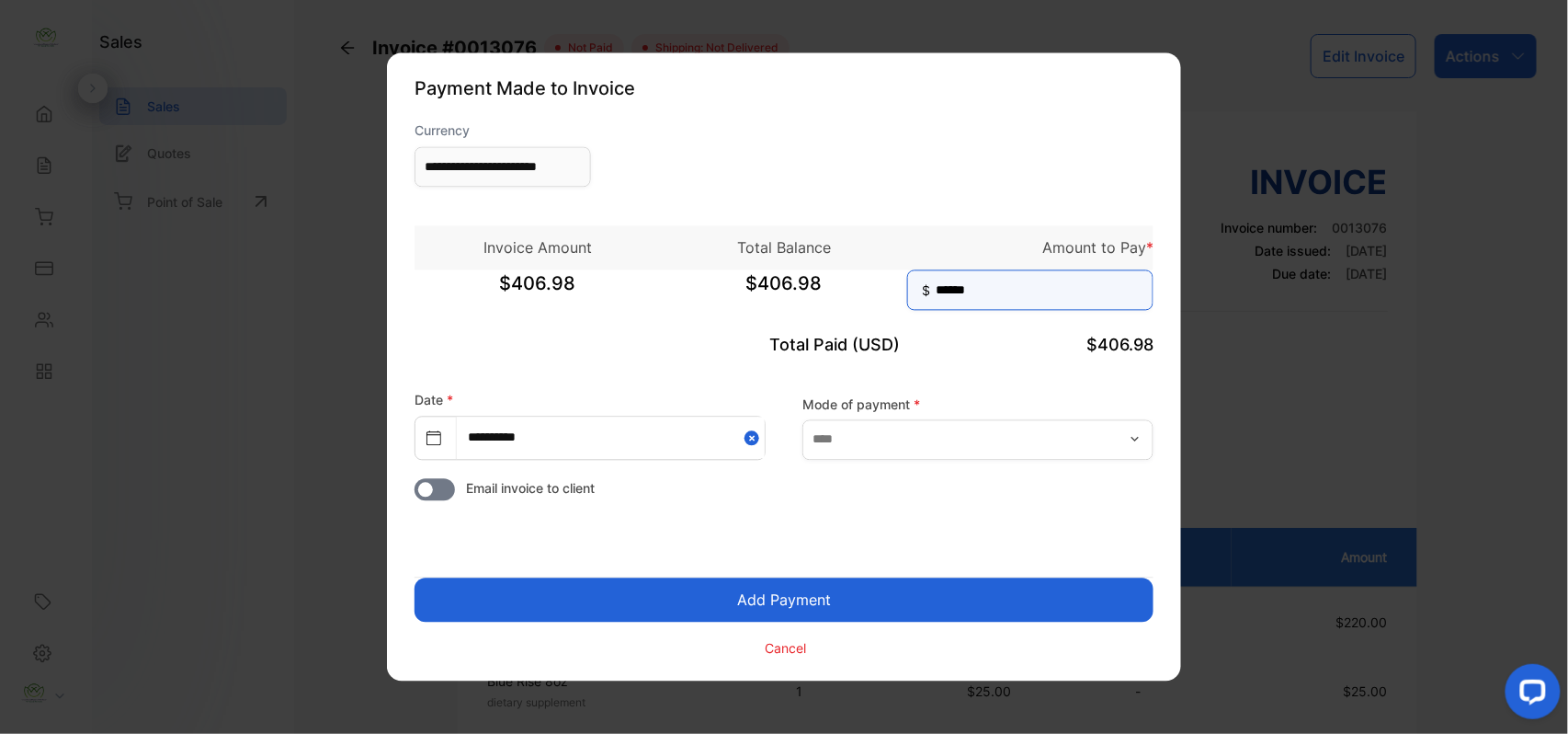
type input "******"
click at [415, 578] on button "Add Payment" at bounding box center [784, 600] width 739 height 44
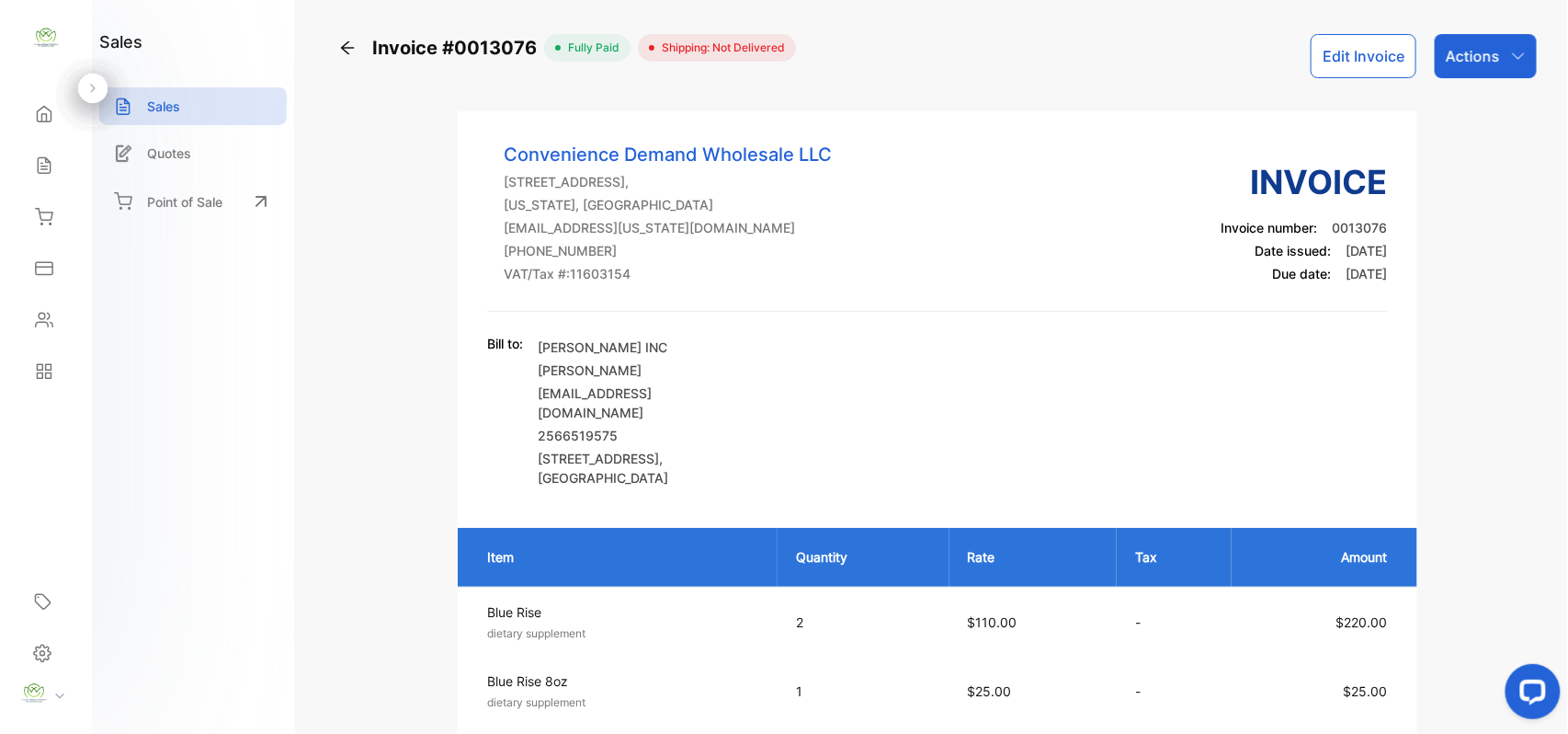
click at [1453, 45] on p "Actions" at bounding box center [1473, 55] width 54 height 22
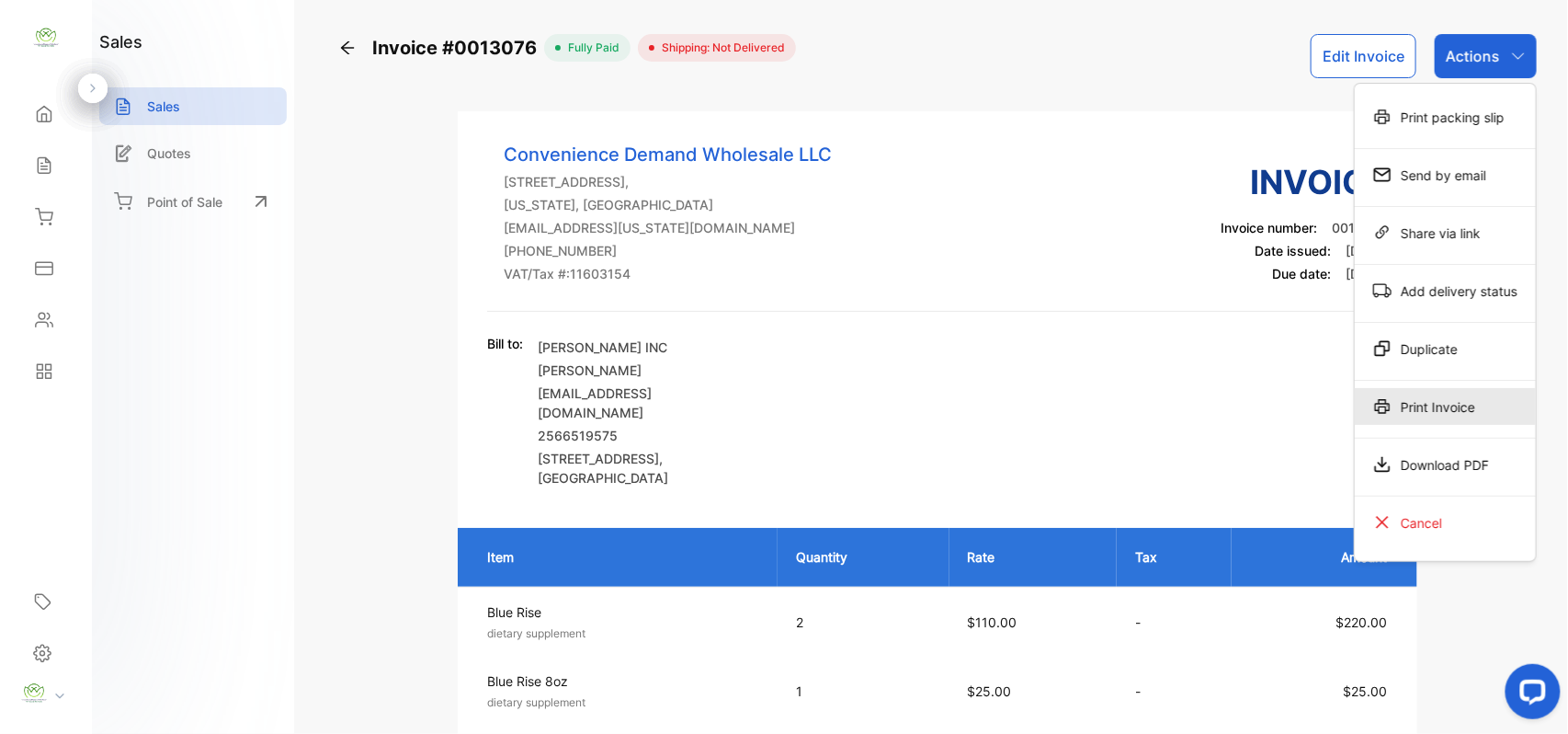
click at [1464, 394] on div "Print Invoice" at bounding box center [1445, 406] width 181 height 37
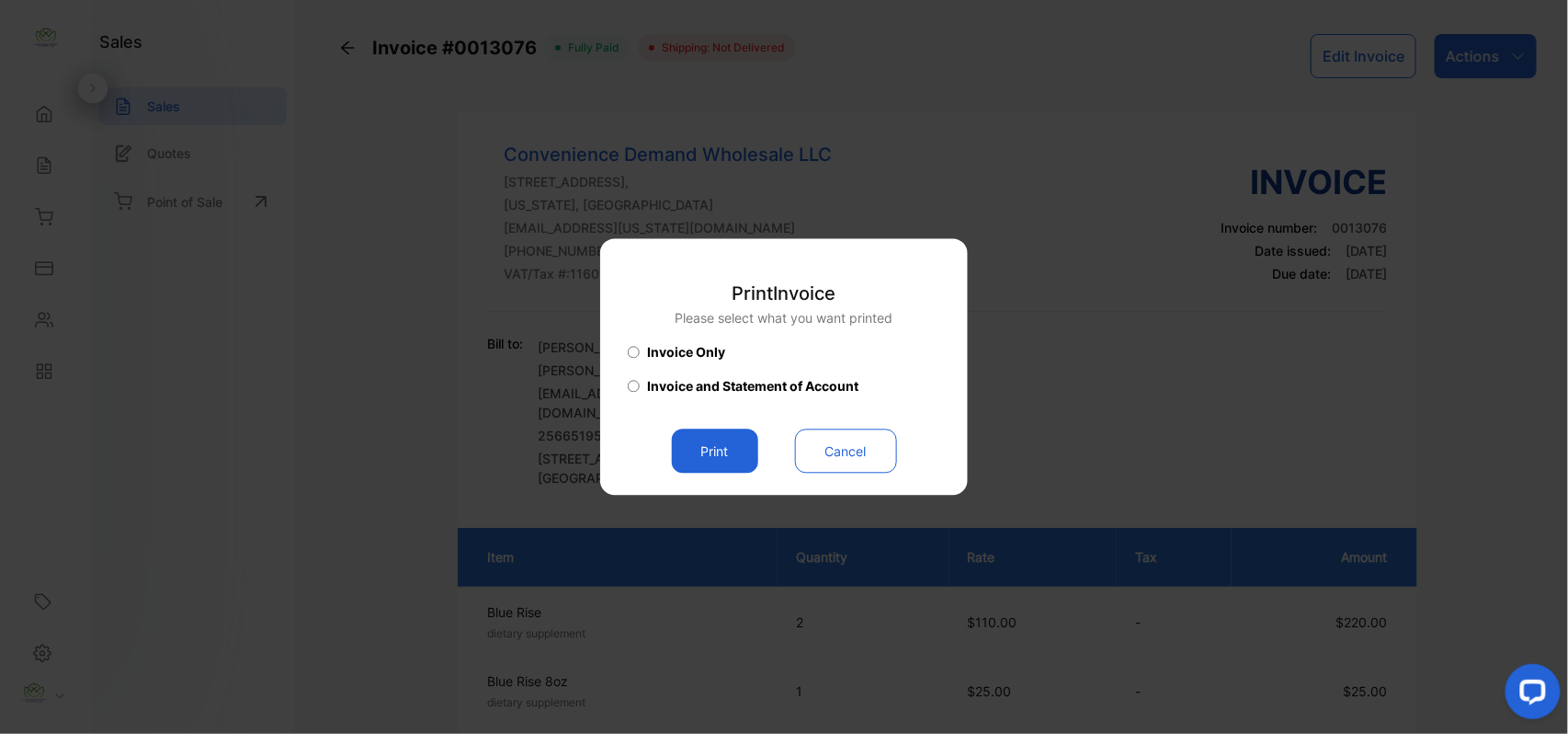
click at [726, 435] on button "Print" at bounding box center [715, 451] width 86 height 44
